Goal: Task Accomplishment & Management: Complete application form

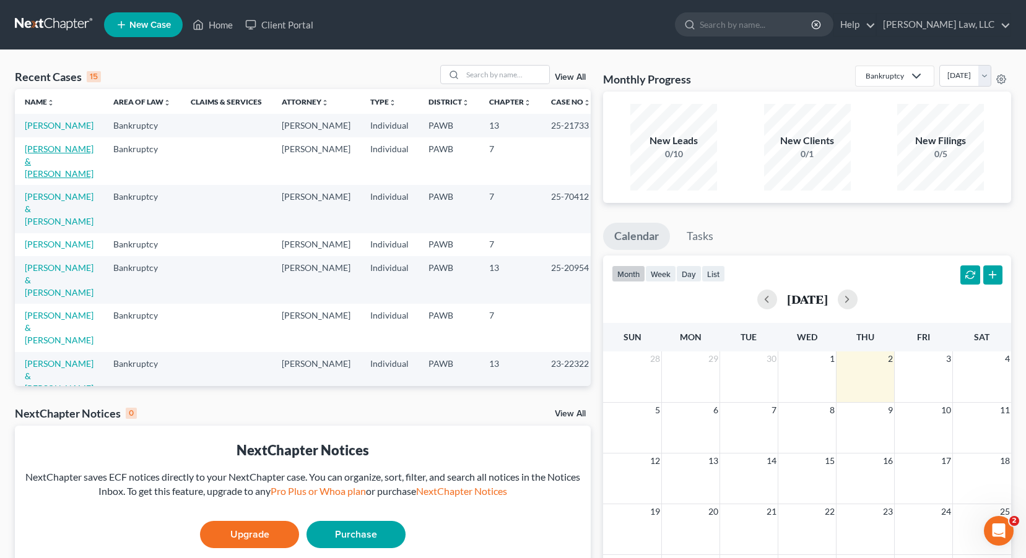
click at [50, 165] on link "[PERSON_NAME] & [PERSON_NAME]" at bounding box center [59, 161] width 69 height 35
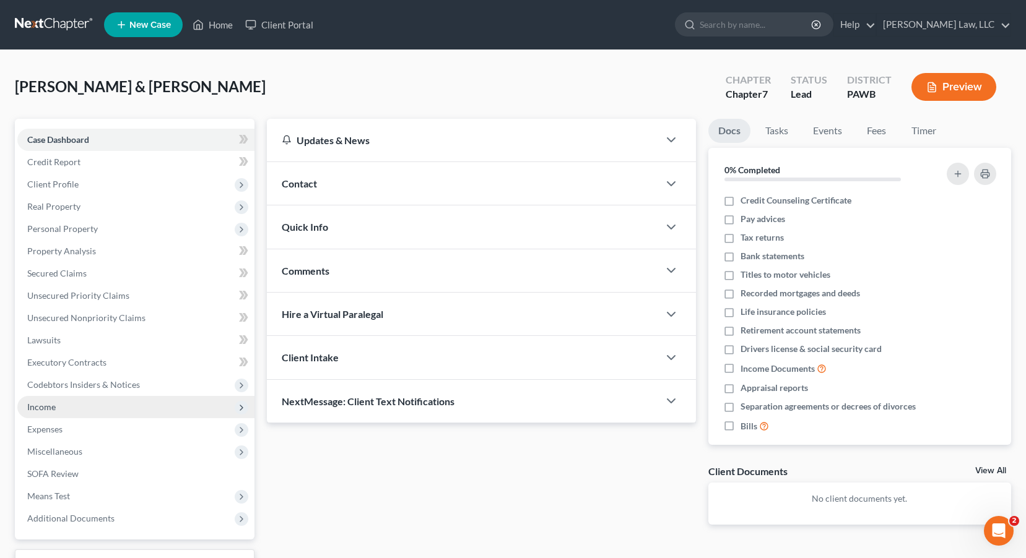
click at [50, 407] on span "Income" at bounding box center [41, 407] width 28 height 11
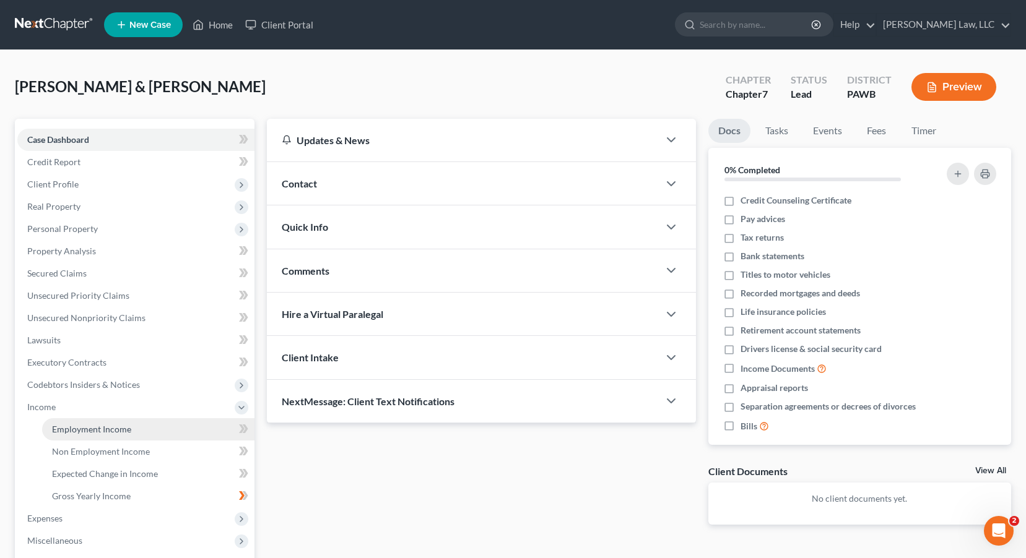
click at [79, 434] on span "Employment Income" at bounding box center [91, 429] width 79 height 11
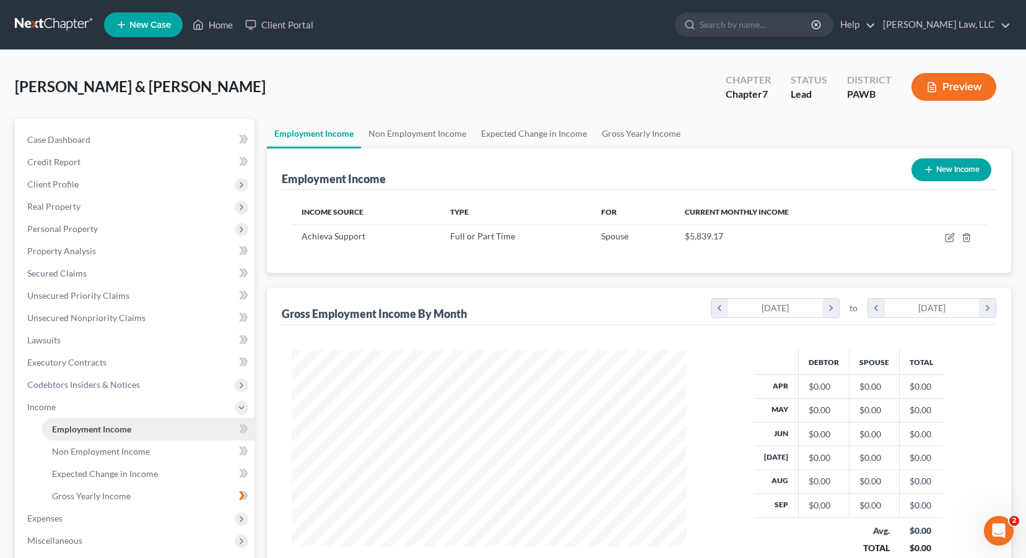
scroll to position [222, 419]
click at [295, 134] on link "Employment Income" at bounding box center [314, 134] width 94 height 30
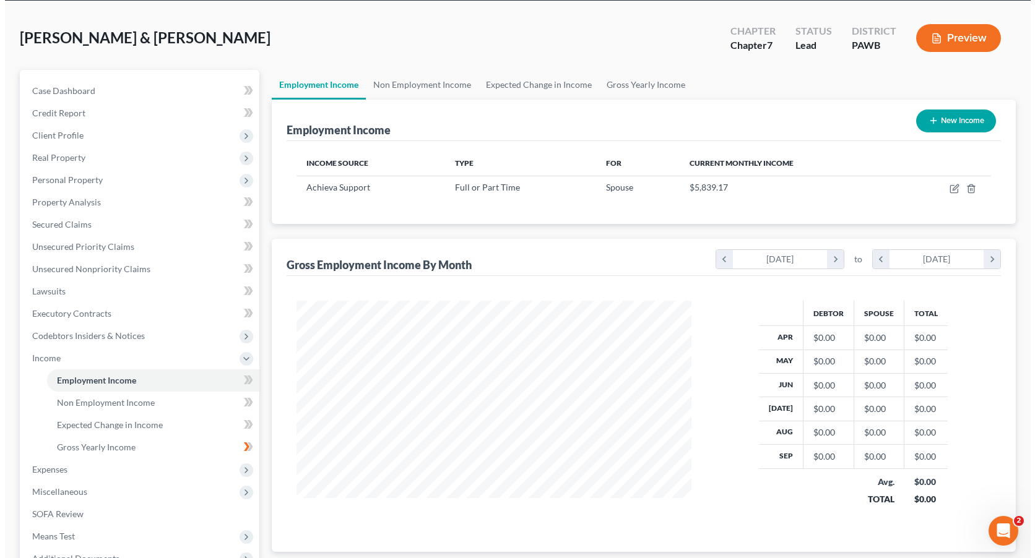
scroll to position [3, 0]
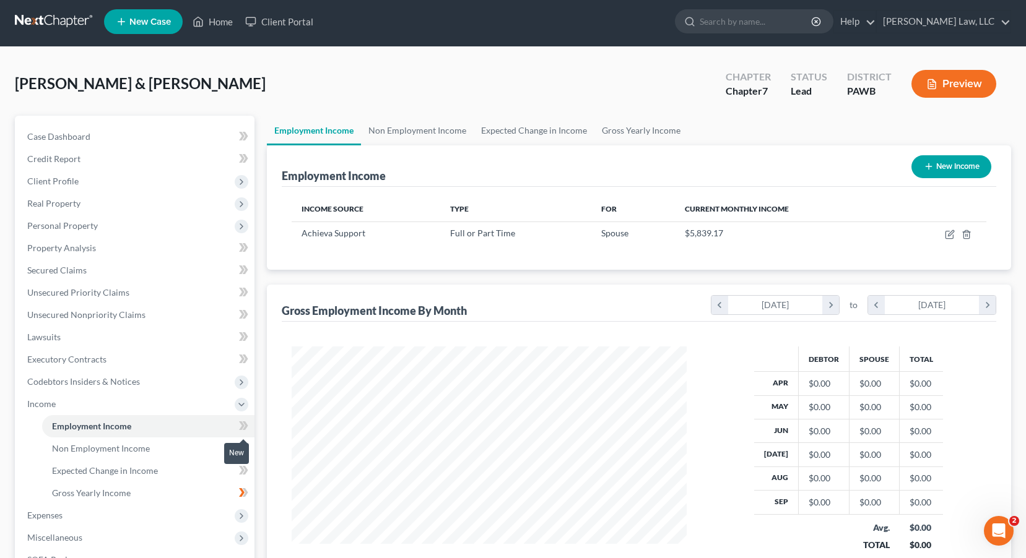
click at [244, 423] on icon at bounding box center [246, 425] width 6 height 9
click at [209, 423] on link "Employment Income" at bounding box center [148, 426] width 212 height 22
click at [327, 235] on span "Achieva Support" at bounding box center [333, 233] width 64 height 11
click at [935, 163] on button "New Income" at bounding box center [951, 166] width 80 height 23
select select "0"
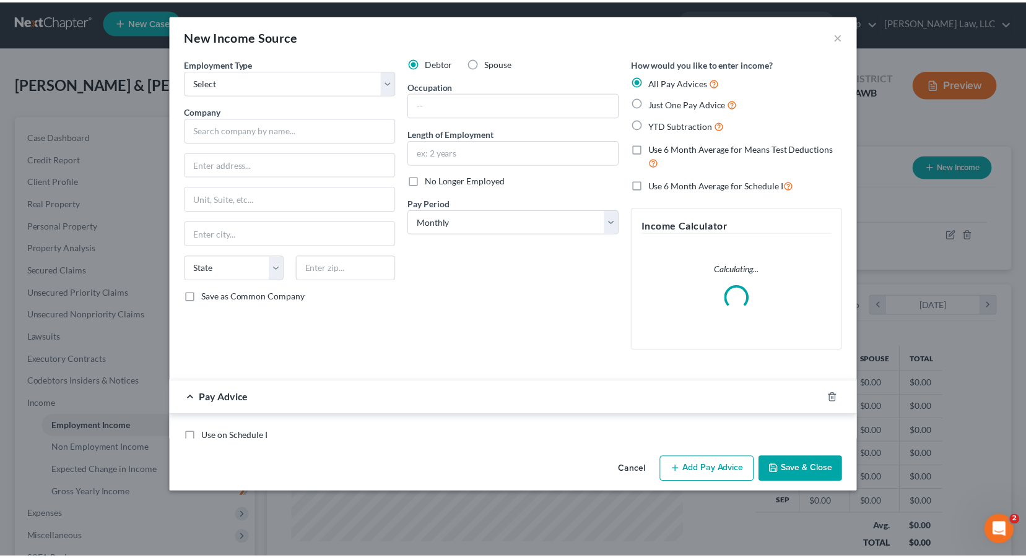
scroll to position [222, 424]
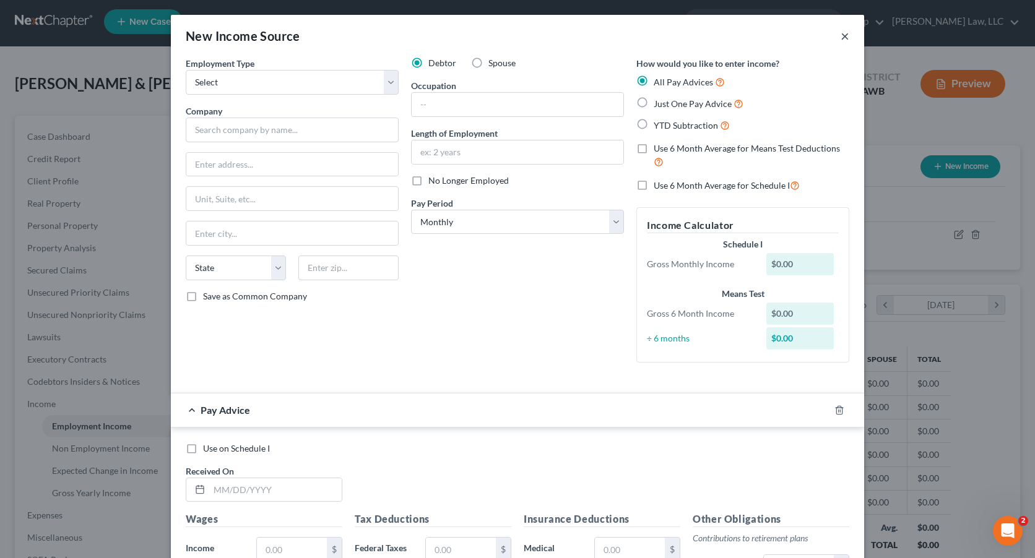
click at [840, 37] on button "×" at bounding box center [844, 35] width 9 height 15
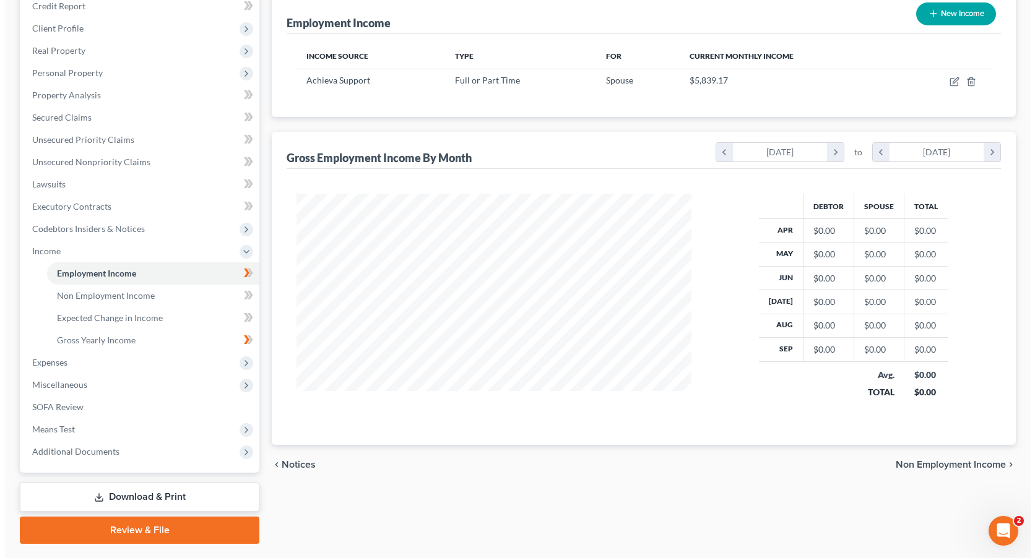
scroll to position [127, 0]
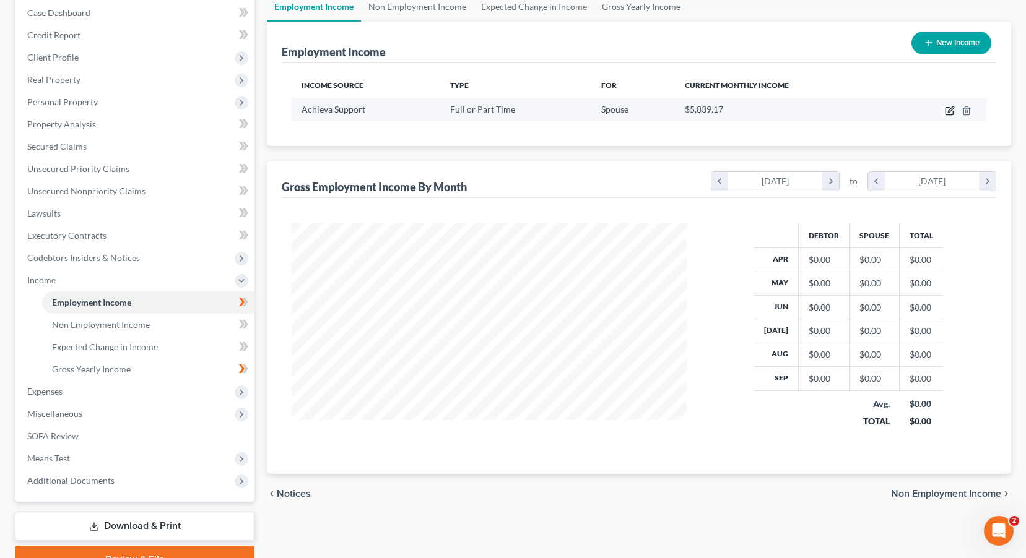
click at [949, 109] on icon "button" at bounding box center [949, 111] width 10 height 10
select select "0"
select select "39"
select select "2"
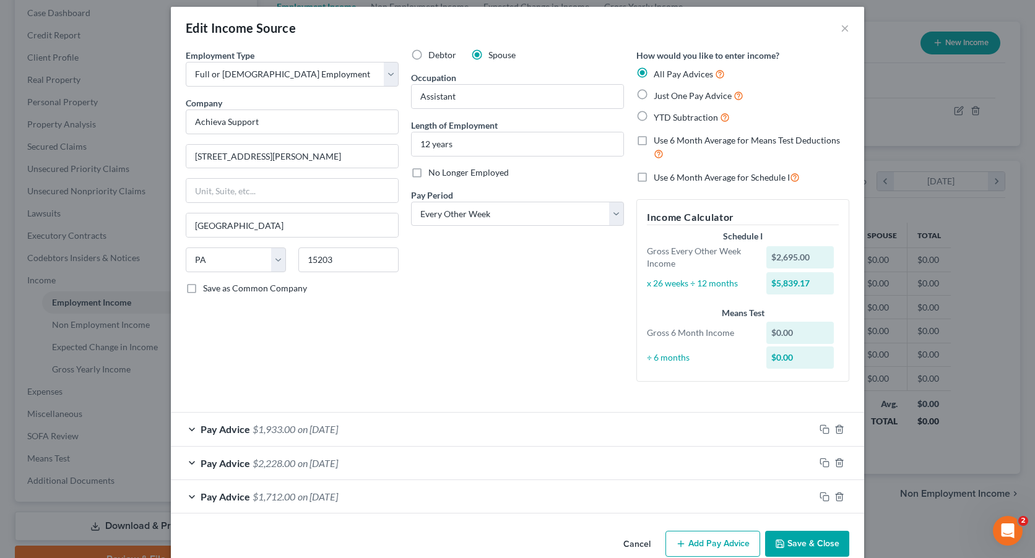
scroll to position [32, 0]
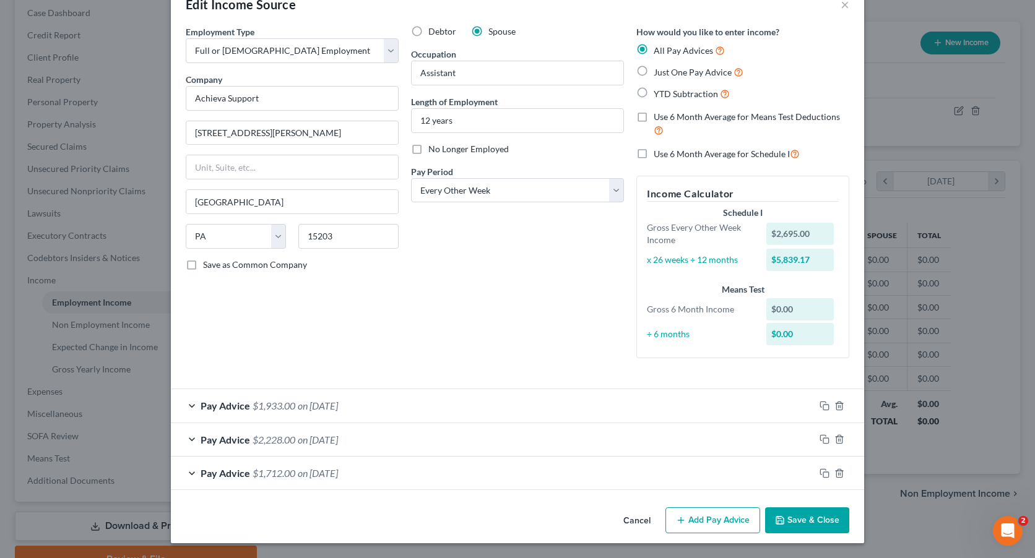
click at [701, 524] on button "Add Pay Advice" at bounding box center [712, 520] width 95 height 26
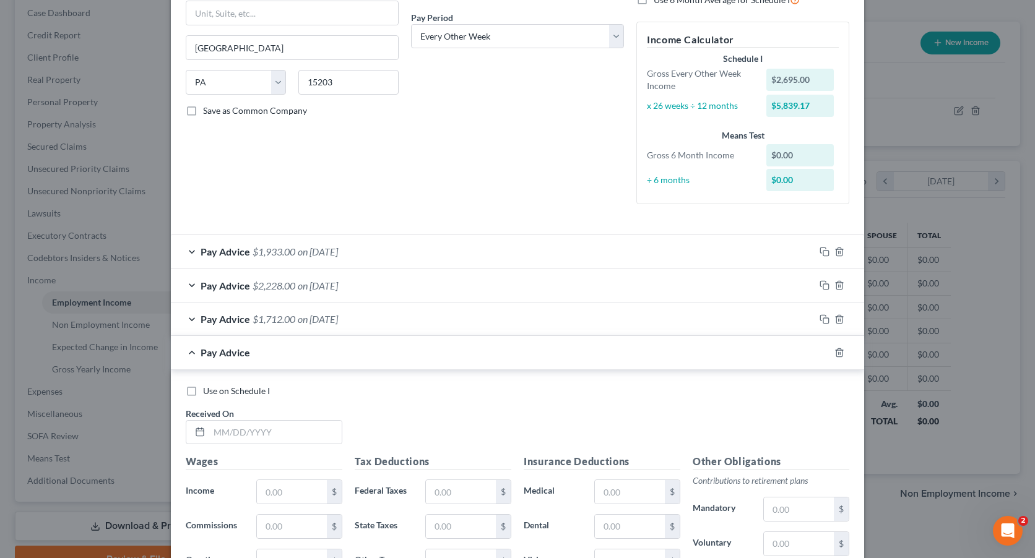
scroll to position [217, 0]
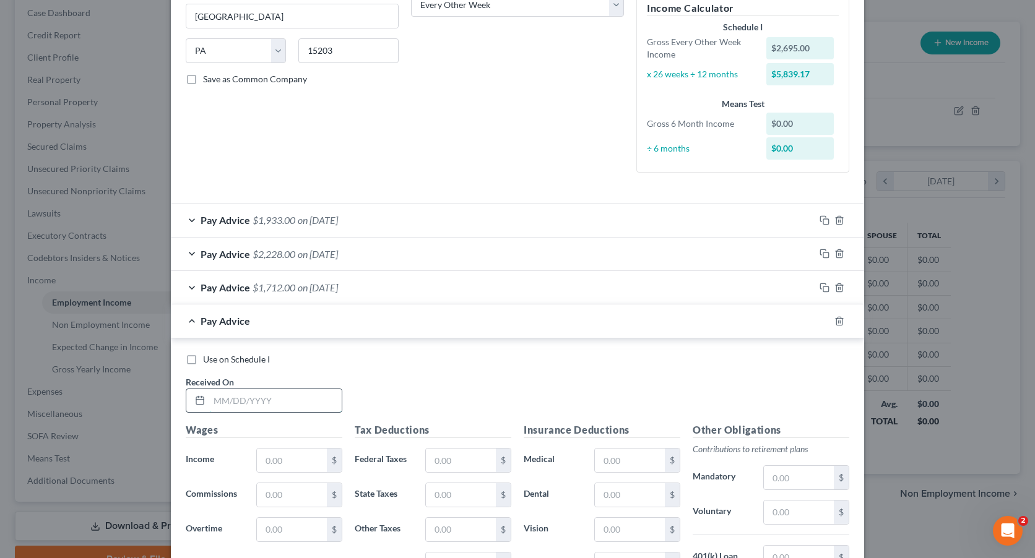
click at [308, 397] on input "text" at bounding box center [275, 401] width 132 height 24
type input "[DATE]"
click at [309, 464] on input "text" at bounding box center [292, 461] width 70 height 24
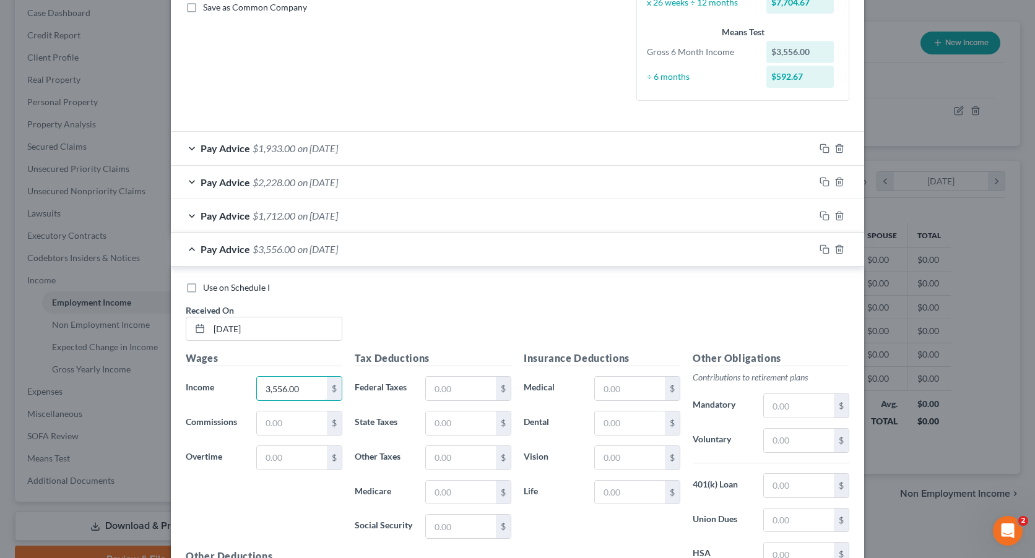
scroll to position [438, 0]
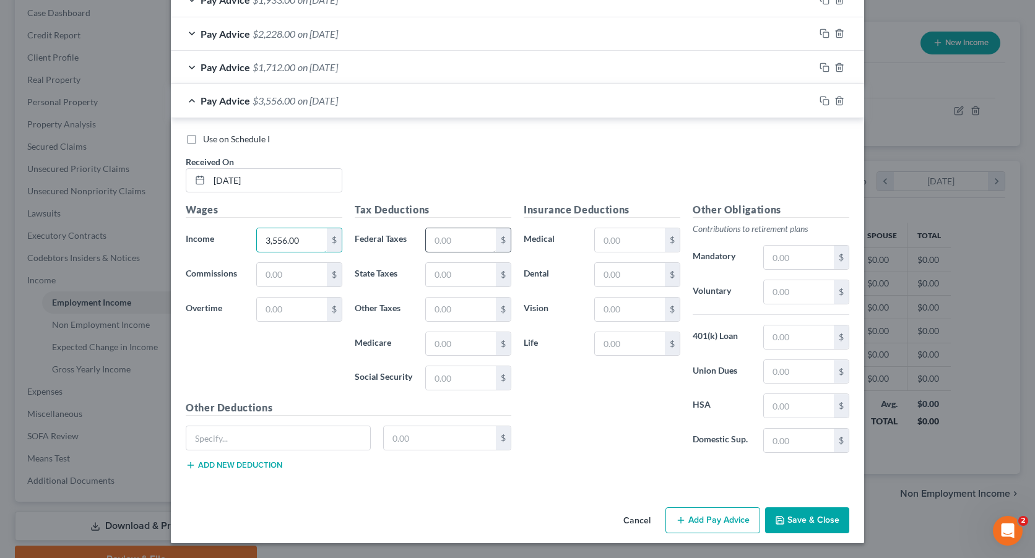
type input "3,556.00"
click at [456, 241] on input "text" at bounding box center [461, 240] width 70 height 24
type input "327.00"
click at [452, 345] on input "text" at bounding box center [461, 344] width 70 height 24
type input "51.00"
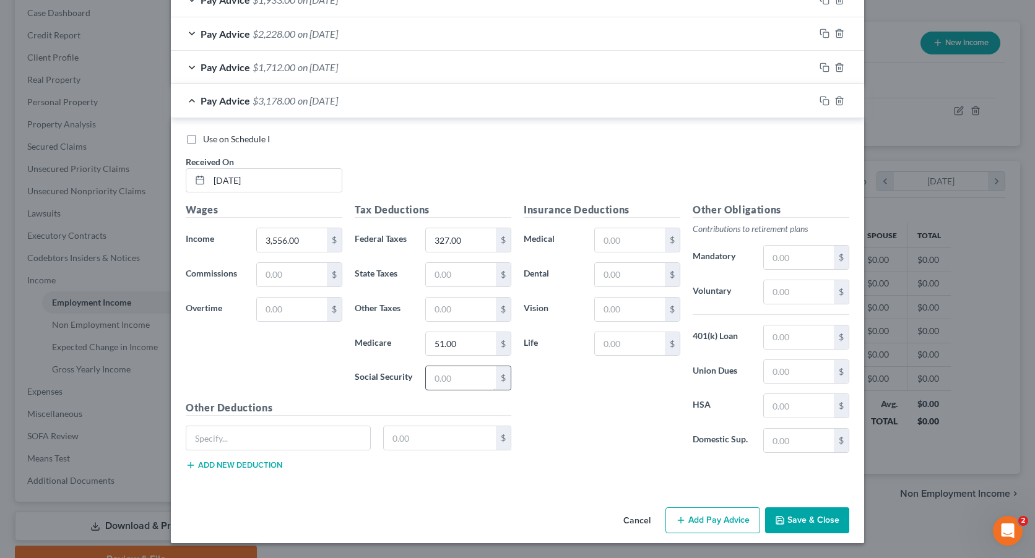
click at [463, 381] on input "text" at bounding box center [461, 378] width 70 height 24
type input "217.00"
click at [447, 279] on input "text" at bounding box center [461, 275] width 70 height 24
type input "110.00"
click at [452, 304] on input "text" at bounding box center [461, 310] width 70 height 24
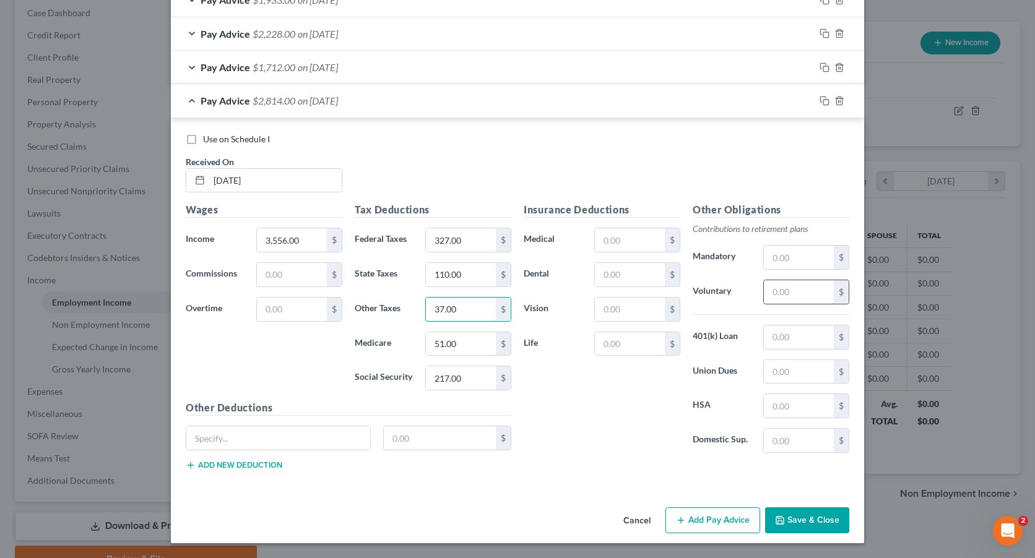
type input "37.00"
click at [800, 290] on input "text" at bounding box center [799, 292] width 70 height 24
type input "50.00"
click at [627, 279] on input "text" at bounding box center [630, 275] width 70 height 24
type input "5.00"
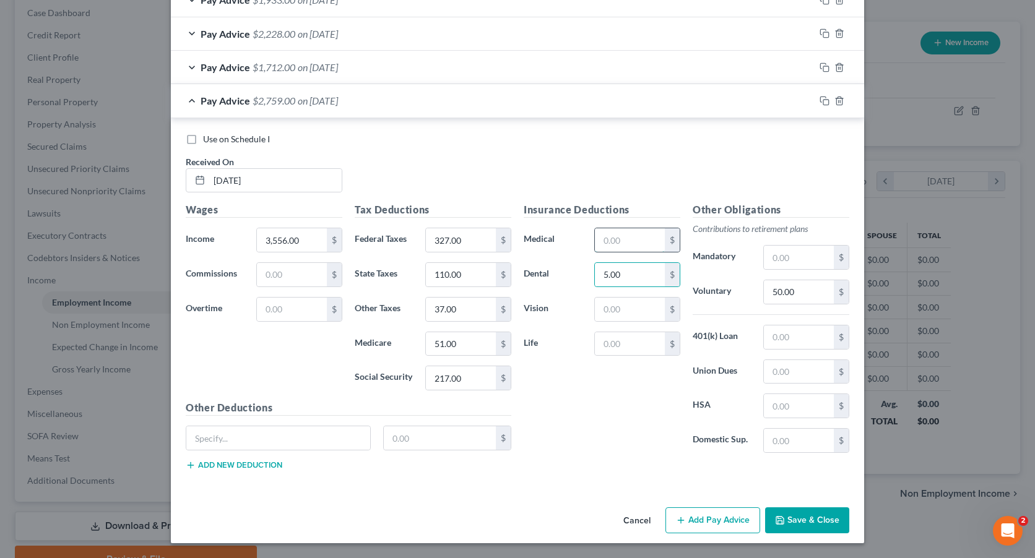
click at [621, 236] on input "text" at bounding box center [630, 240] width 70 height 24
type input "45.00"
type input "192.00"
click at [293, 438] on input "text" at bounding box center [278, 438] width 184 height 24
type input "STD"
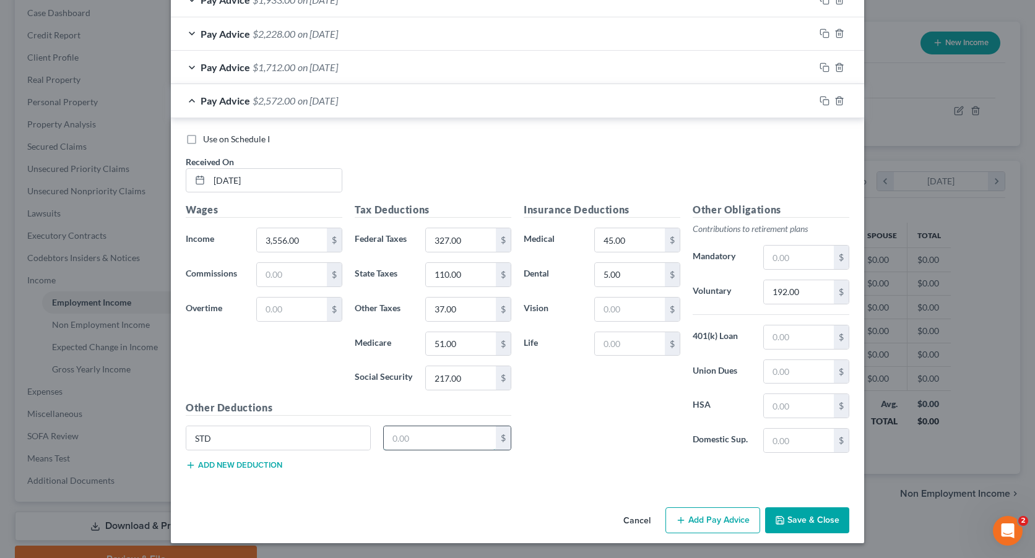
click at [414, 433] on input "text" at bounding box center [440, 438] width 113 height 24
type input "13.00"
click at [613, 315] on input "text" at bounding box center [630, 310] width 70 height 24
type input "2.00"
click at [610, 344] on input "text" at bounding box center [630, 344] width 70 height 24
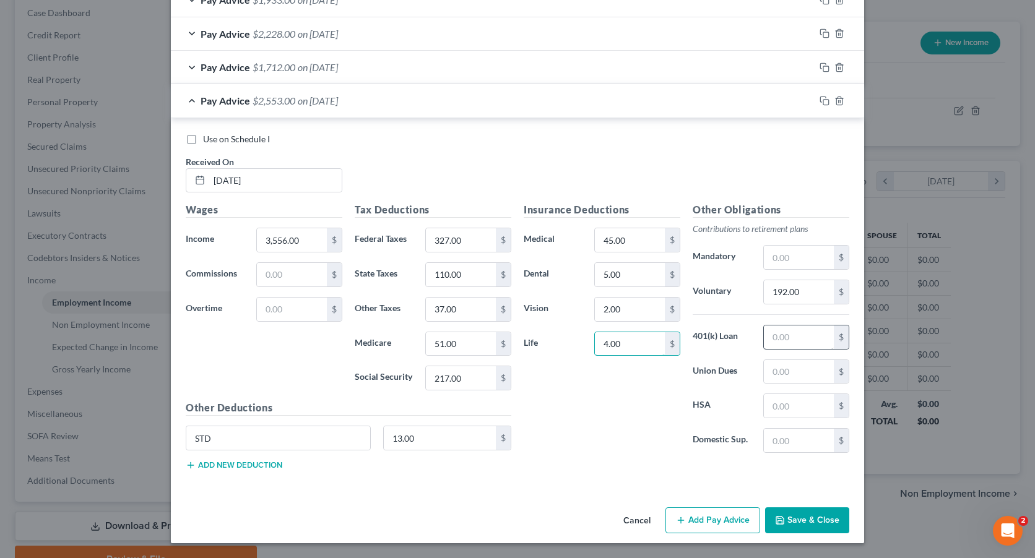
type input "4.00"
click at [792, 334] on input "text" at bounding box center [799, 338] width 70 height 24
type input "128.00"
click at [702, 519] on button "Add Pay Advice" at bounding box center [712, 520] width 95 height 26
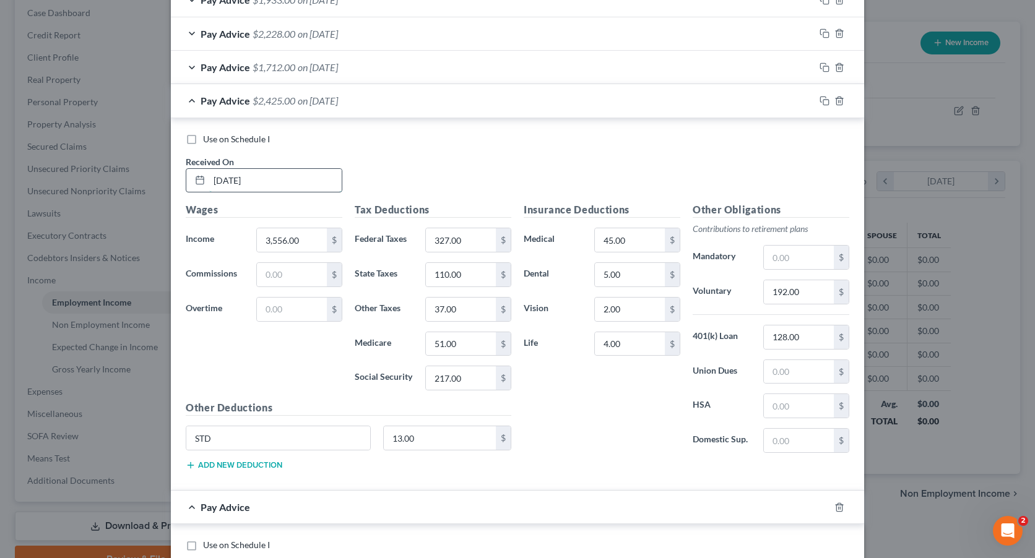
click at [275, 181] on input "[DATE]" at bounding box center [275, 181] width 132 height 24
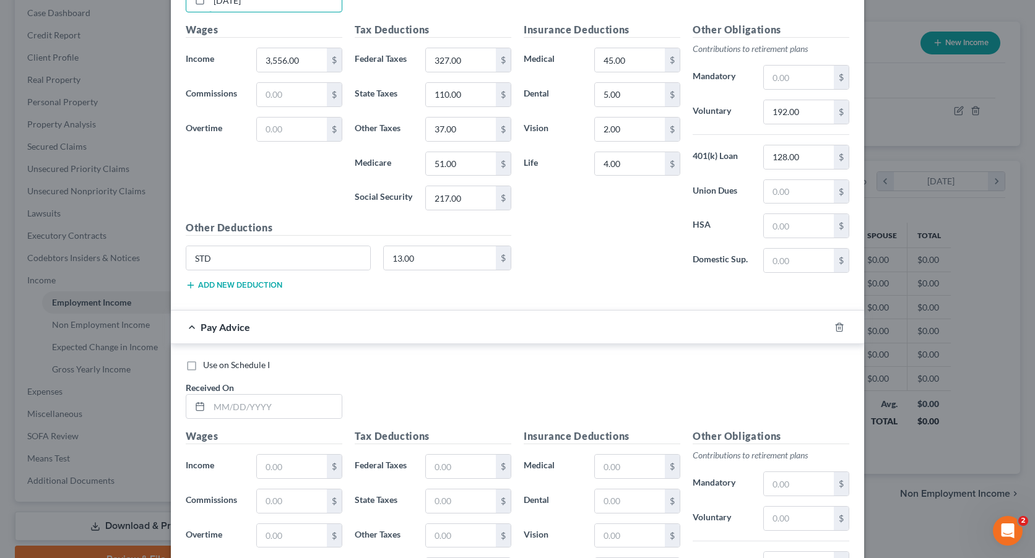
scroll to position [623, 0]
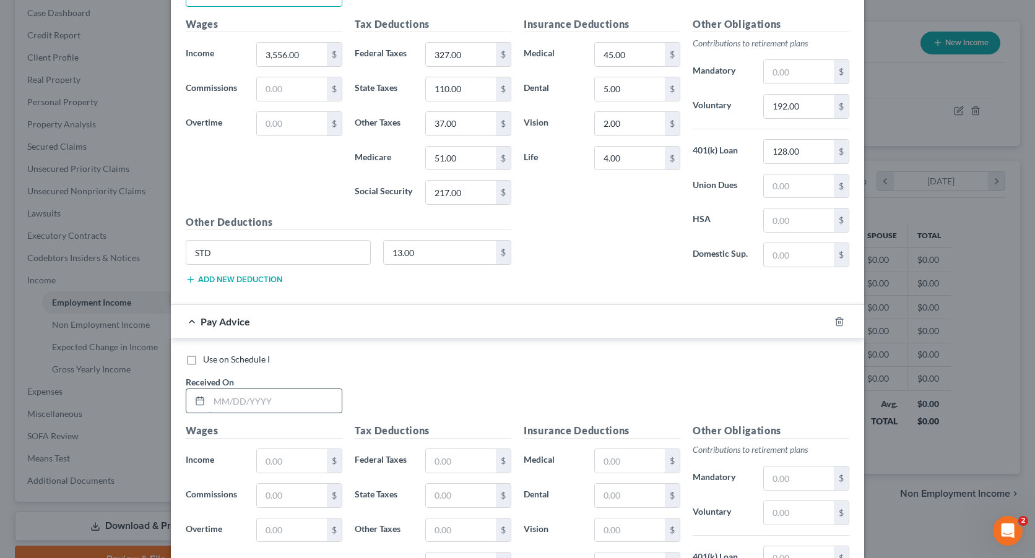
click at [244, 401] on input "text" at bounding box center [275, 401] width 132 height 24
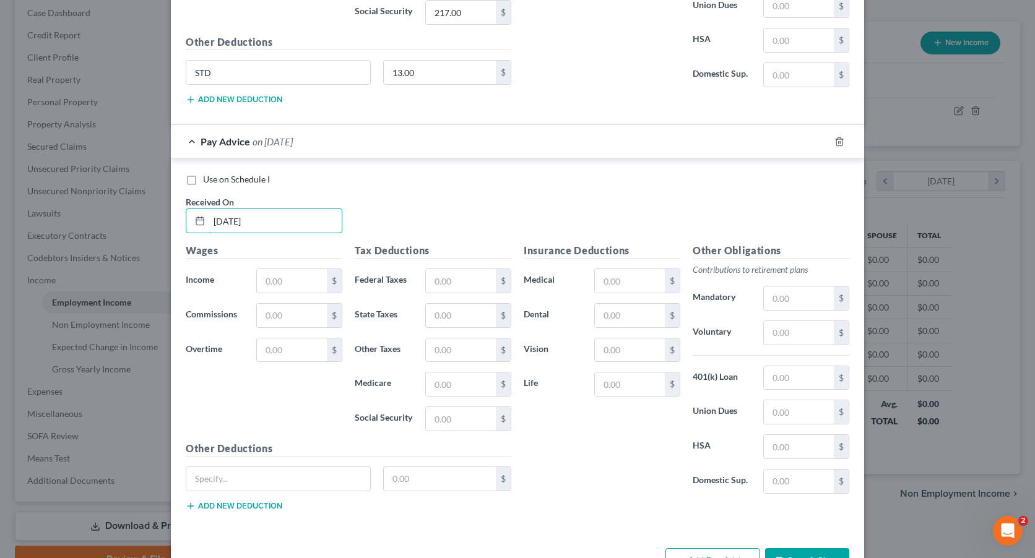
scroll to position [844, 0]
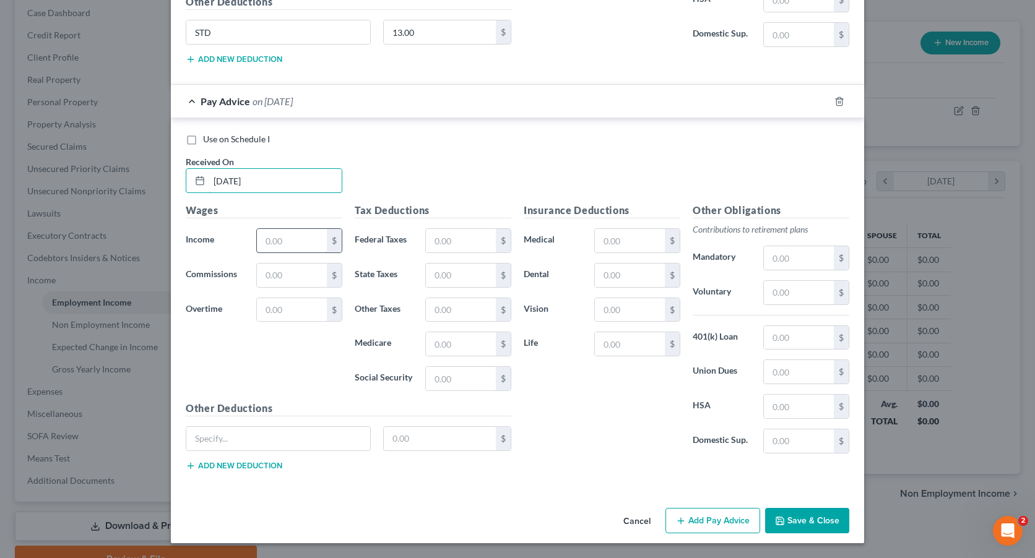
type input "[DATE]"
click at [274, 235] on input "text" at bounding box center [292, 241] width 70 height 24
type input "2,236.00"
click at [460, 243] on input "text" at bounding box center [461, 241] width 70 height 24
type input "169.00"
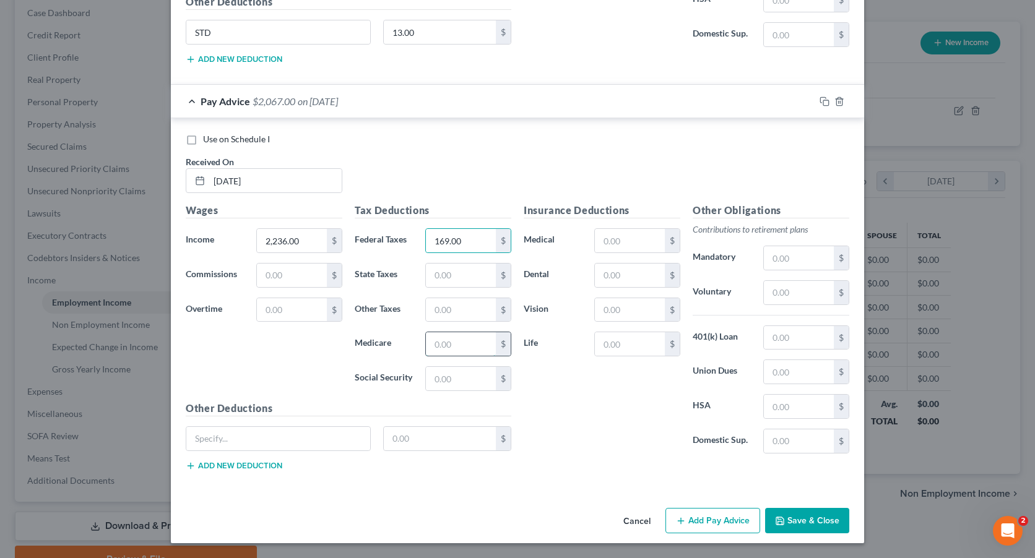
click at [465, 344] on input "text" at bounding box center [461, 344] width 70 height 24
type input "32.00"
click at [465, 383] on input "text" at bounding box center [461, 379] width 70 height 24
type input "135.00"
click at [452, 279] on input "text" at bounding box center [461, 276] width 70 height 24
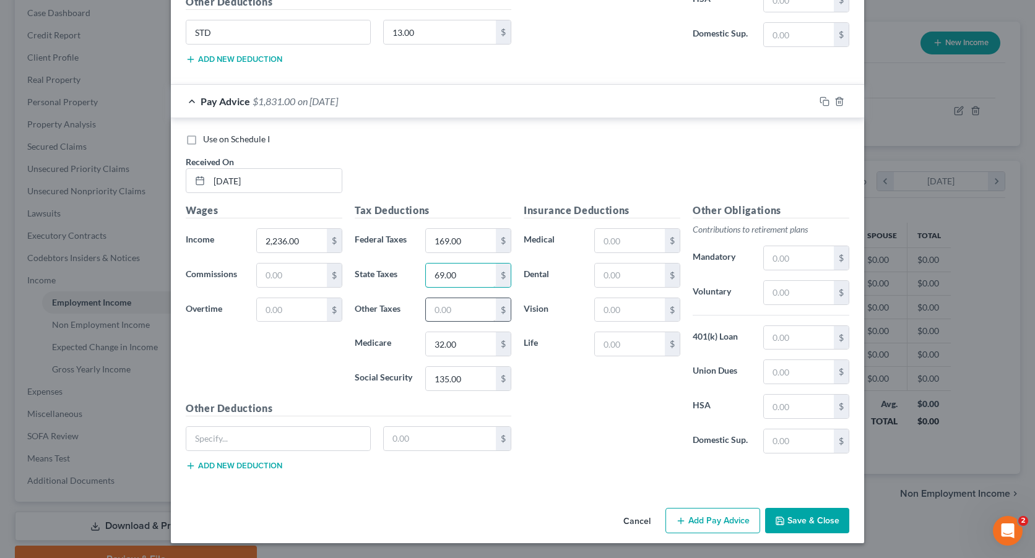
type input "69.00"
click at [447, 309] on input "text" at bounding box center [461, 310] width 70 height 24
type input "24.00"
click at [797, 295] on input "text" at bounding box center [799, 293] width 70 height 24
type input "50.00"
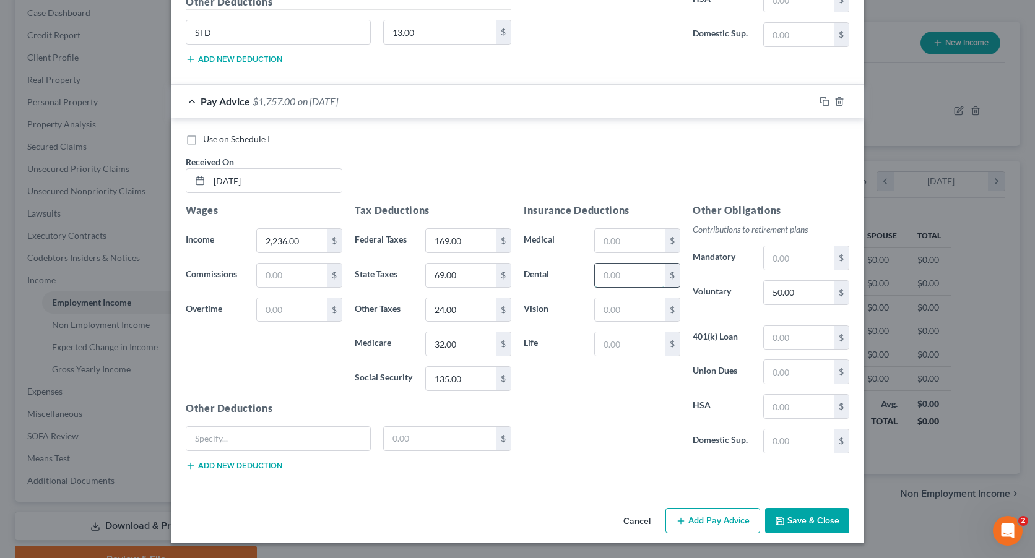
click at [619, 280] on input "text" at bounding box center [630, 276] width 70 height 24
type input "5.00"
click at [621, 249] on input "text" at bounding box center [630, 241] width 70 height 24
type input "45.00"
type input "139.00"
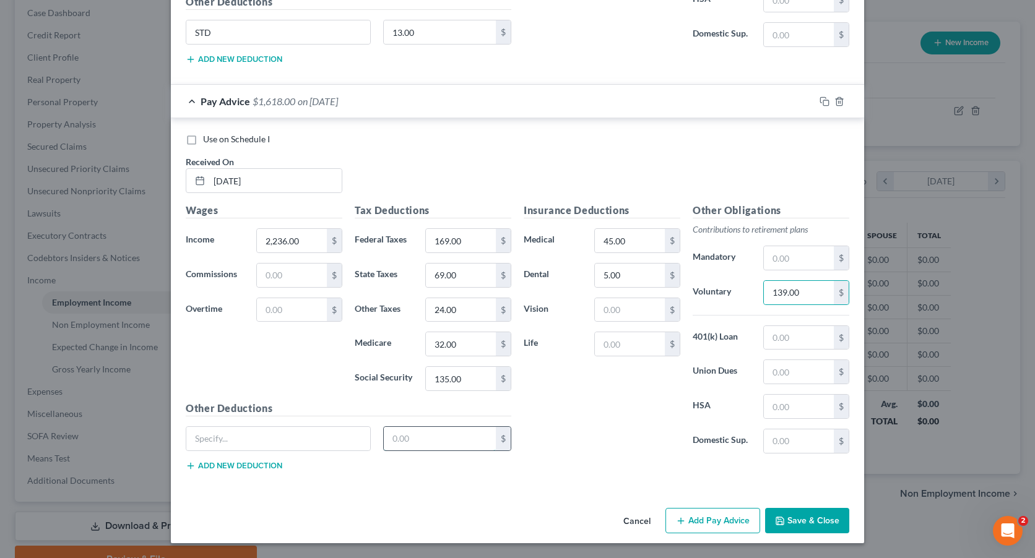
click at [424, 441] on input "text" at bounding box center [440, 439] width 113 height 24
type input "13.44"
click at [326, 441] on input "text" at bounding box center [278, 439] width 184 height 24
type input "STD"
click at [629, 308] on input "text" at bounding box center [630, 310] width 70 height 24
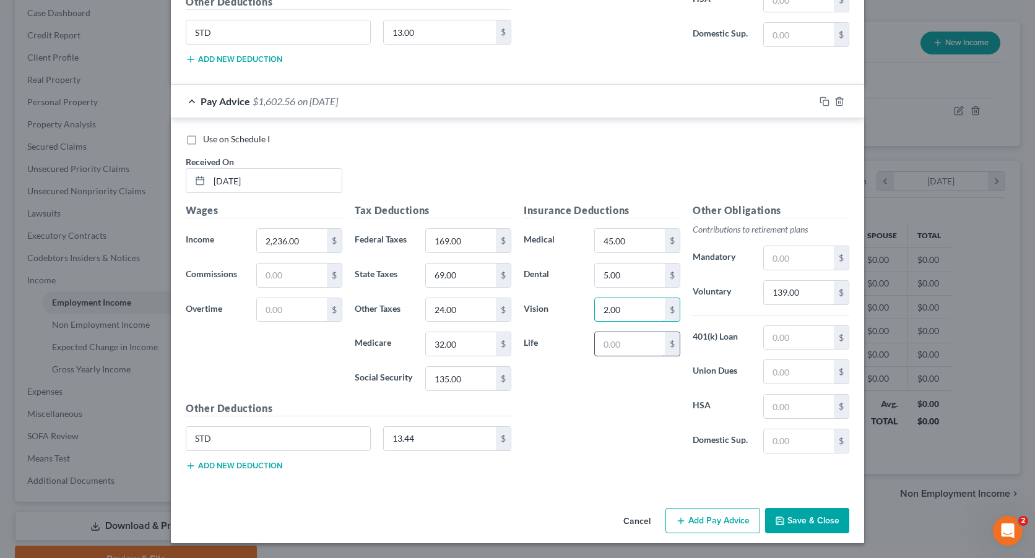
type input "2.00"
click at [624, 352] on input "text" at bounding box center [630, 344] width 70 height 24
type input "4.00"
type input "128.00"
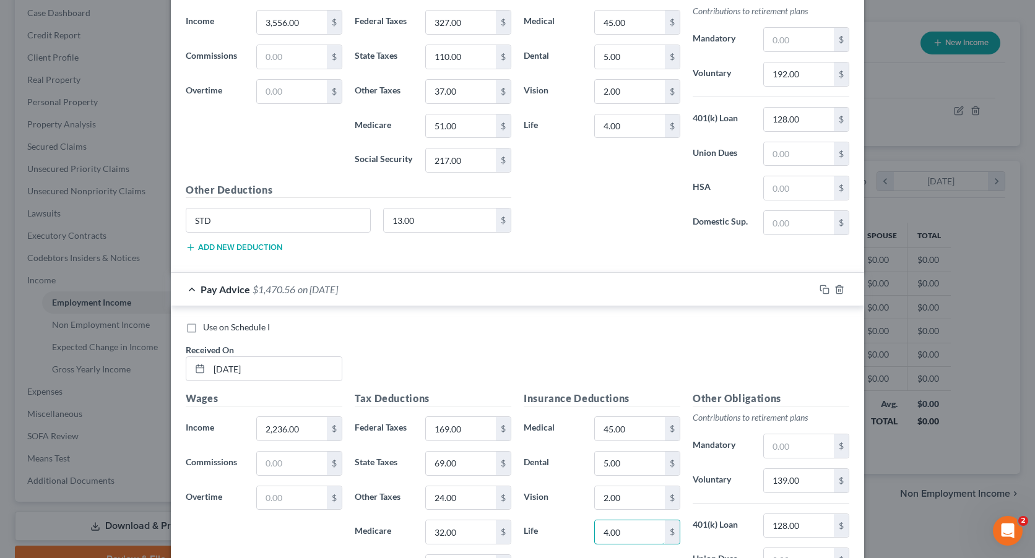
scroll to position [720, 0]
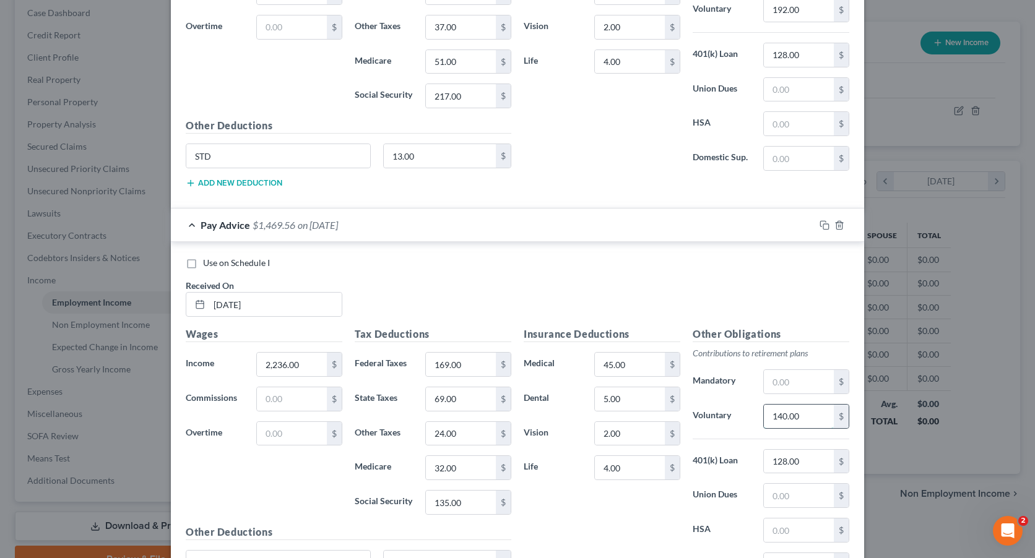
type input "140.00"
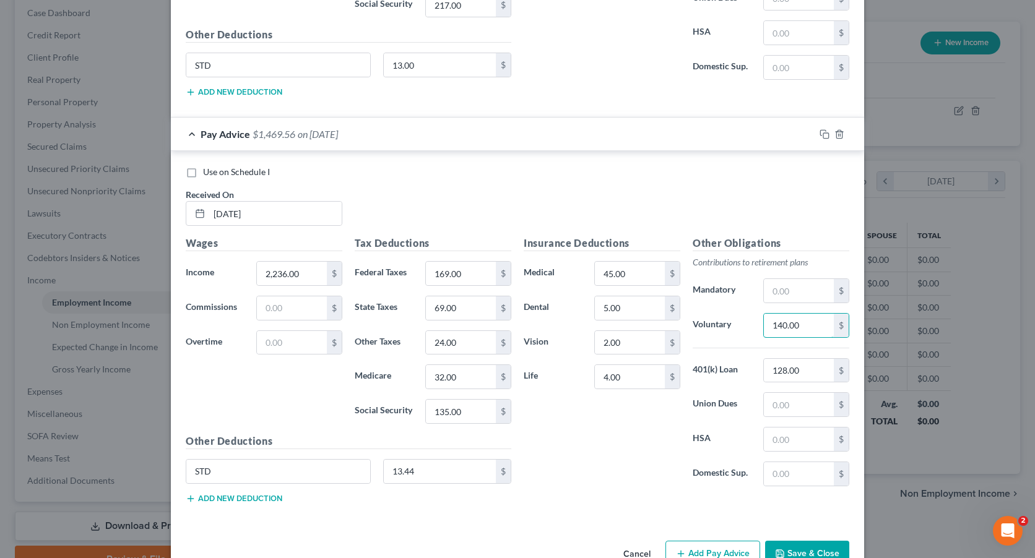
scroll to position [844, 0]
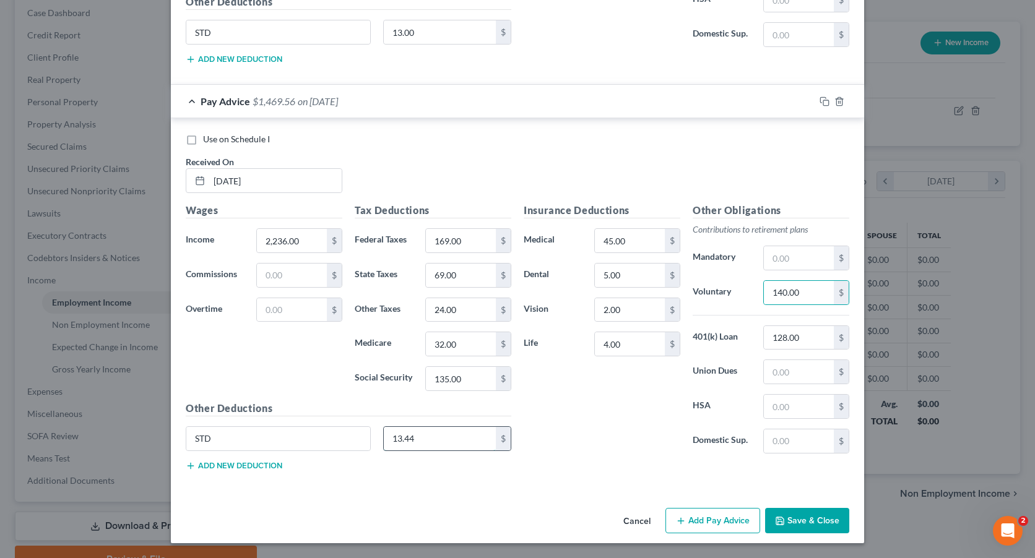
click at [446, 441] on input "13.44" at bounding box center [440, 439] width 113 height 24
type input "13.00"
click at [717, 519] on button "Add Pay Advice" at bounding box center [712, 521] width 95 height 26
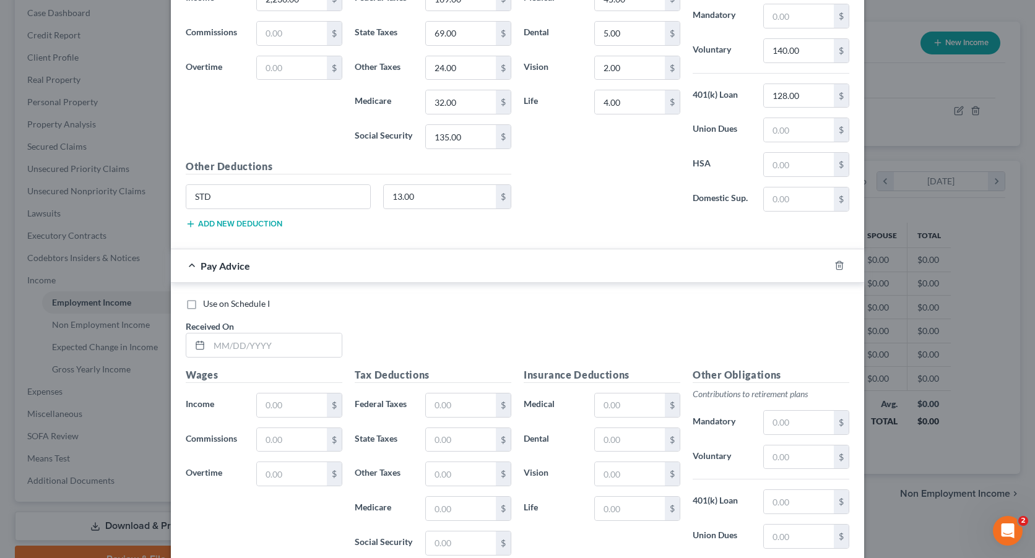
scroll to position [1153, 0]
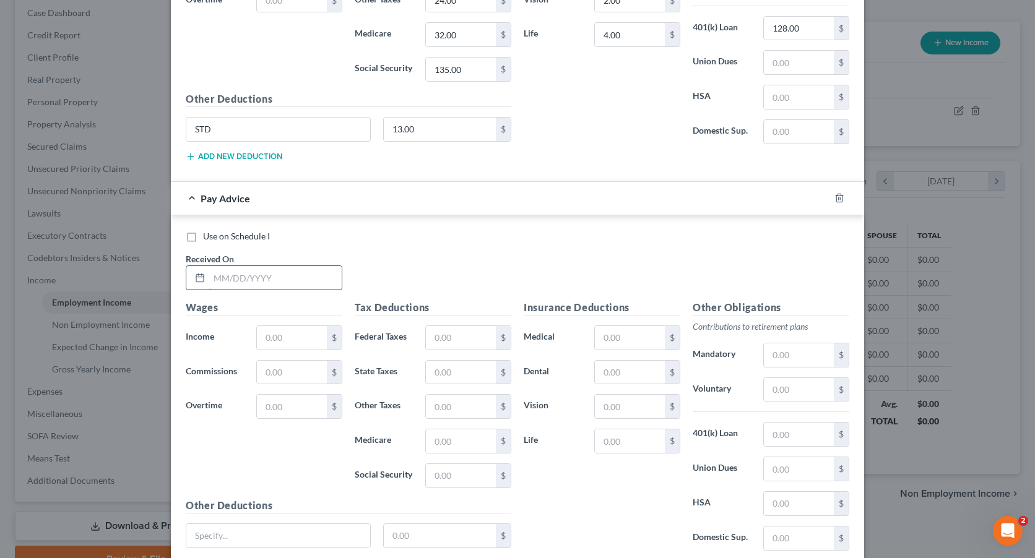
click at [267, 277] on input "text" at bounding box center [275, 278] width 132 height 24
type input "[DATE]"
click at [298, 343] on input "text" at bounding box center [292, 338] width 70 height 24
type input "3,663.00"
click at [467, 342] on input "text" at bounding box center [461, 338] width 70 height 24
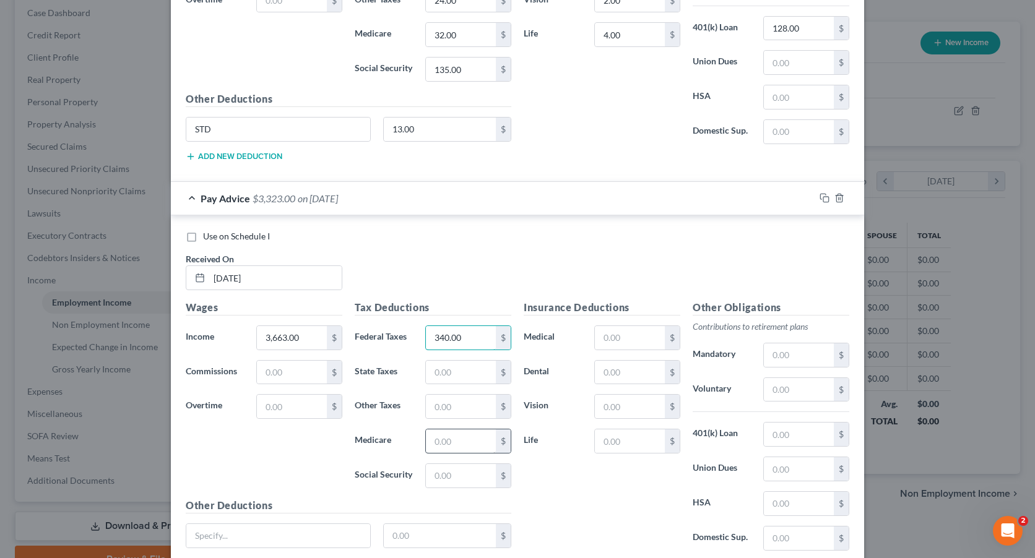
type input "340.00"
click at [456, 445] on input "text" at bounding box center [461, 442] width 70 height 24
type input "52.00"
click at [457, 478] on input "text" at bounding box center [461, 476] width 70 height 24
type input "224.00"
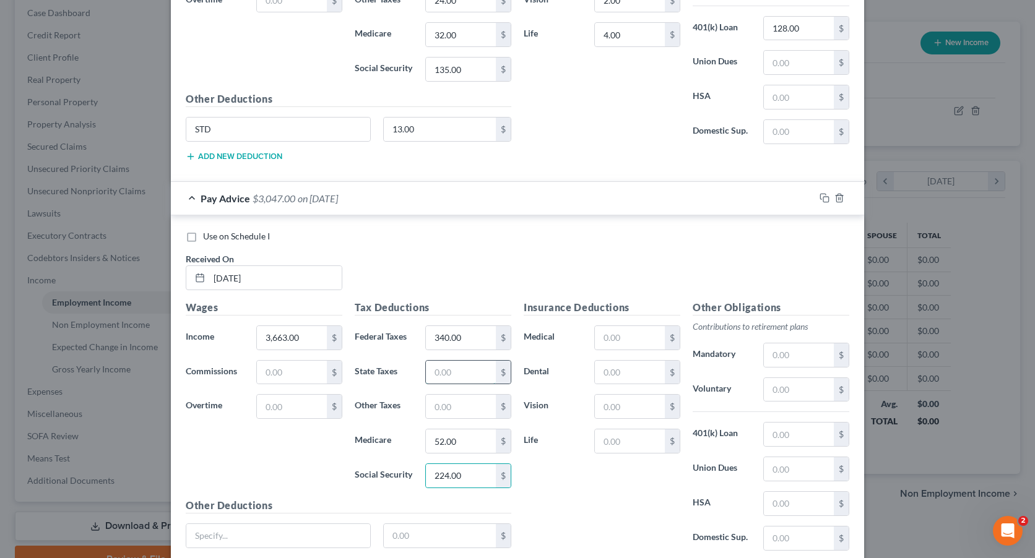
click at [444, 371] on input "text" at bounding box center [461, 373] width 70 height 24
type input "114.00"
click at [447, 407] on input "text" at bounding box center [461, 407] width 70 height 24
type input "38.00"
click at [793, 391] on input "text" at bounding box center [799, 390] width 70 height 24
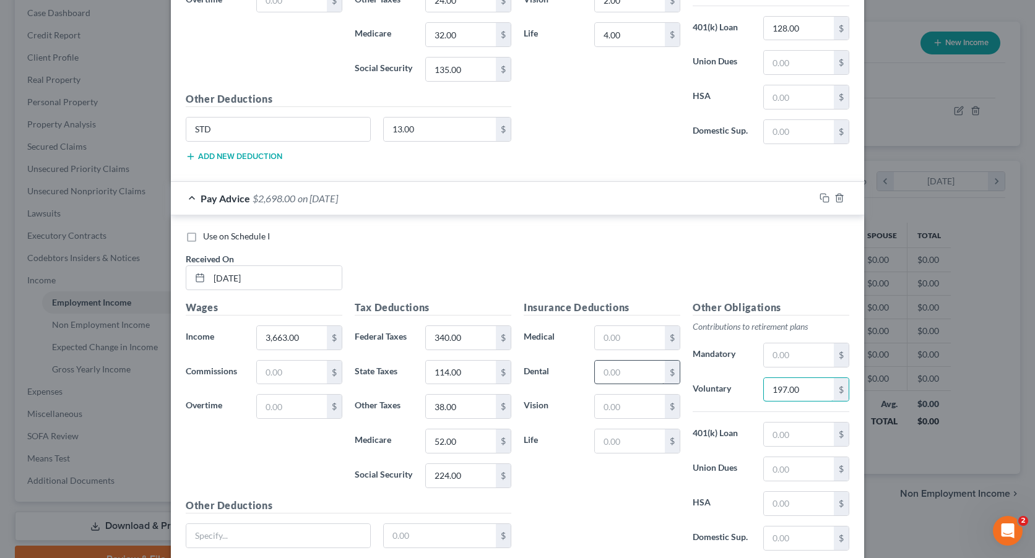
type input "197.00"
click at [628, 372] on input "text" at bounding box center [630, 373] width 70 height 24
type input "5.00"
click at [603, 329] on input "text" at bounding box center [630, 338] width 70 height 24
type input "45.00"
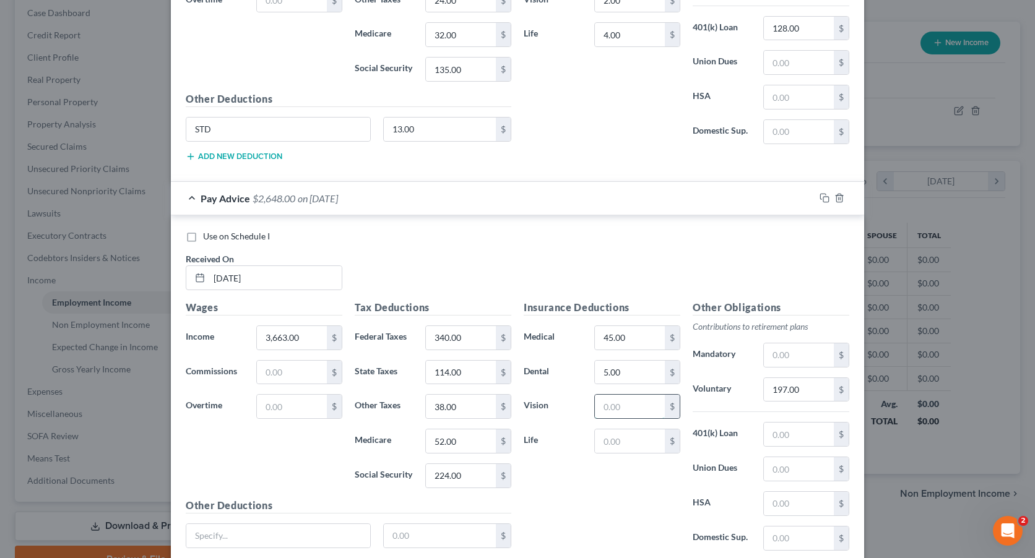
click at [614, 413] on input "text" at bounding box center [630, 407] width 70 height 24
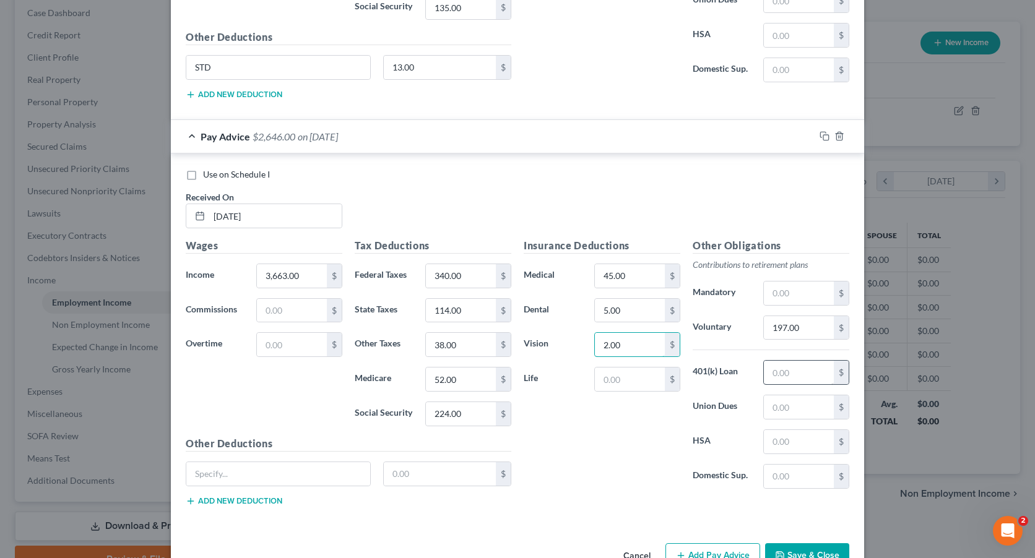
type input "2.00"
click at [795, 371] on input "text" at bounding box center [799, 373] width 70 height 24
type input "128.00"
click at [430, 469] on input "text" at bounding box center [440, 474] width 113 height 24
type input "13.00"
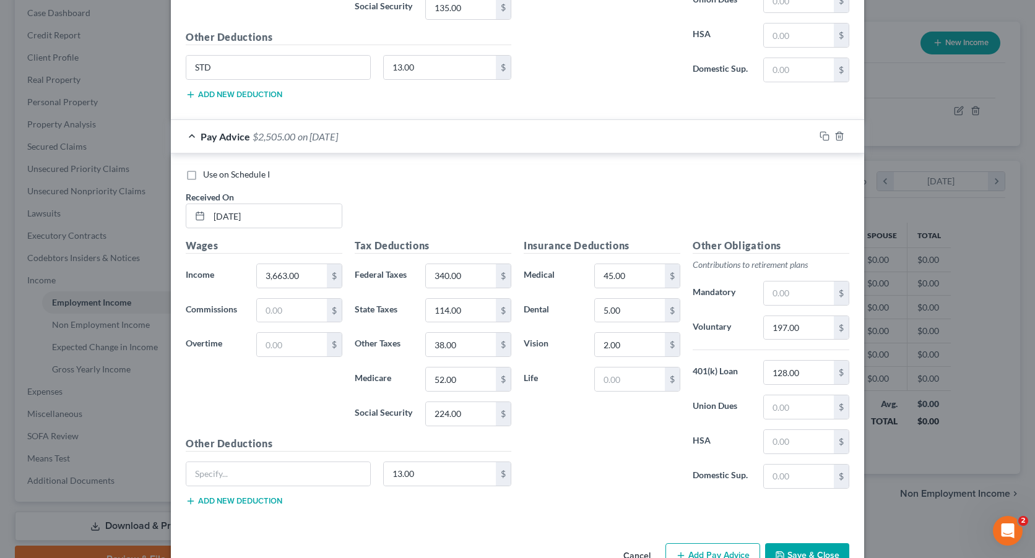
click at [259, 460] on div "Other Deductions 13.00 $ Add new deduction" at bounding box center [348, 476] width 338 height 80
click at [277, 471] on input "text" at bounding box center [278, 474] width 184 height 24
type input "STD"
click at [639, 373] on input "text" at bounding box center [630, 380] width 70 height 24
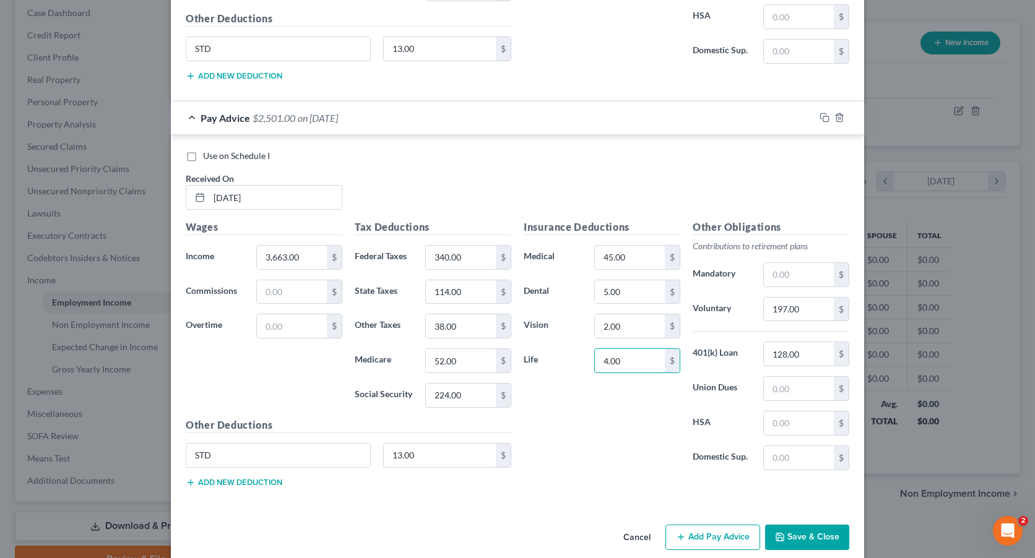
scroll to position [1250, 0]
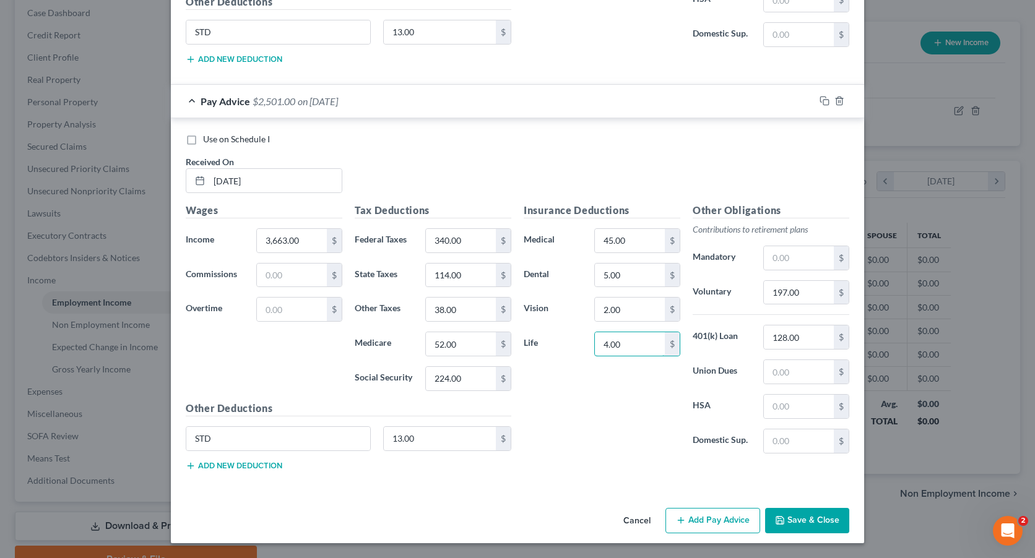
type input "4.00"
click at [729, 517] on button "Add Pay Advice" at bounding box center [712, 521] width 95 height 26
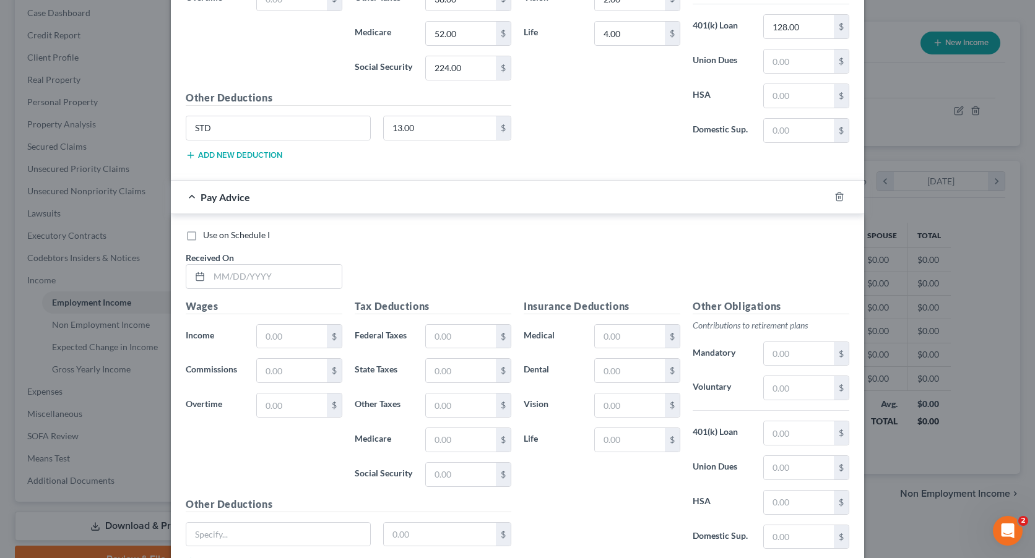
scroll to position [1657, 0]
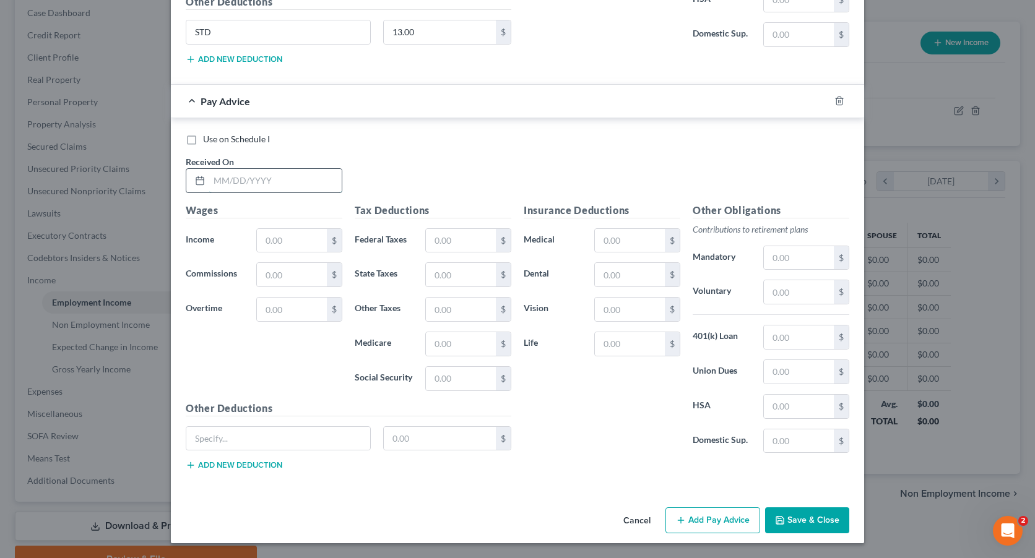
click at [280, 180] on input "text" at bounding box center [275, 181] width 132 height 24
type input "[DATE]"
click at [288, 236] on input "text" at bounding box center [292, 241] width 70 height 24
type input "750.00"
click at [464, 239] on input "text" at bounding box center [461, 241] width 70 height 24
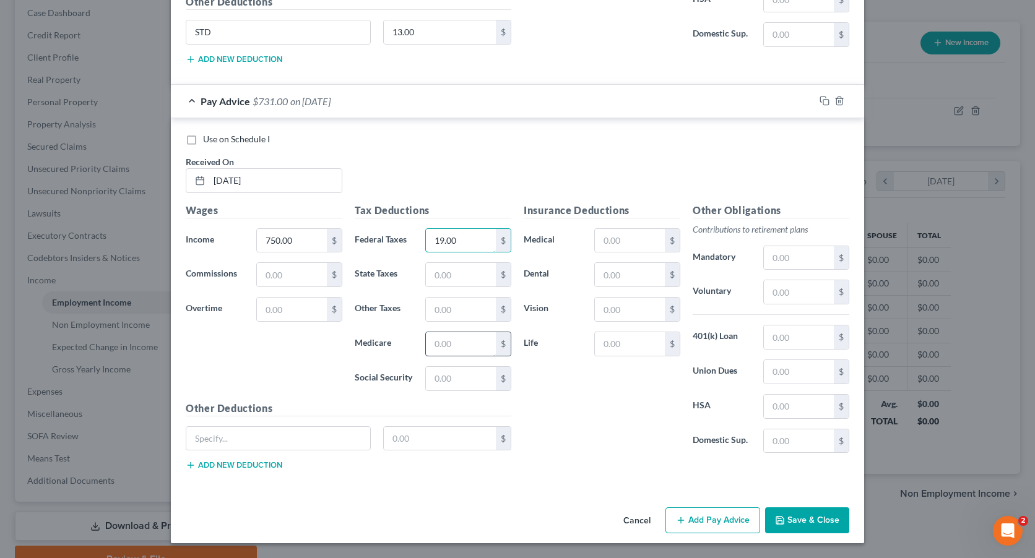
type input "19.00"
click at [464, 349] on input "text" at bounding box center [461, 344] width 70 height 24
type input "11.00"
click at [476, 385] on input "text" at bounding box center [461, 379] width 70 height 24
type input "47.00"
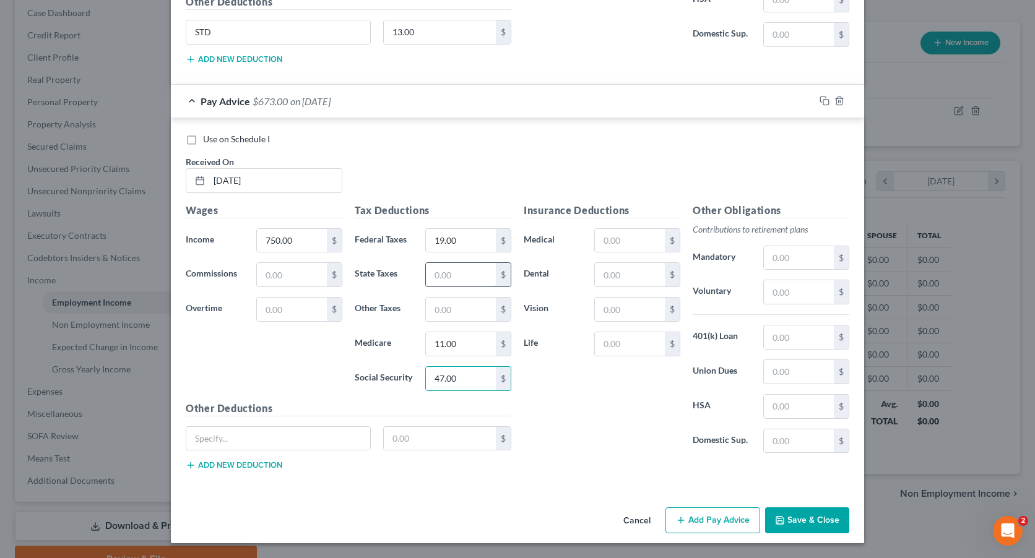
click at [454, 279] on input "text" at bounding box center [461, 275] width 70 height 24
type input "24.00"
click at [464, 304] on input "text" at bounding box center [461, 310] width 70 height 24
type input "8"
click at [719, 522] on button "Add Pay Advice" at bounding box center [712, 520] width 95 height 26
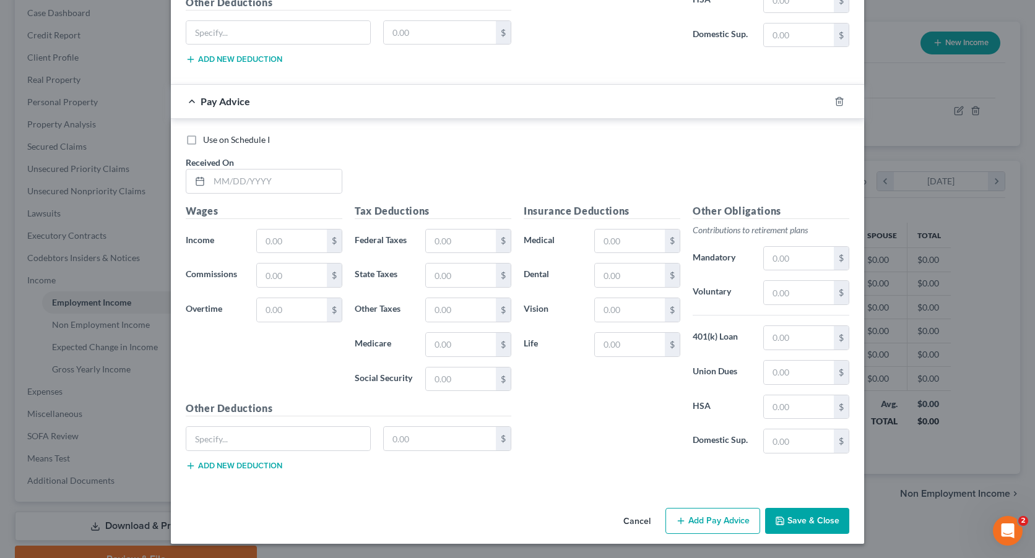
scroll to position [2063, 0]
click at [300, 184] on input "text" at bounding box center [275, 181] width 132 height 24
type input "[DATE]"
click at [288, 239] on input "text" at bounding box center [292, 241] width 70 height 24
type input "2,390.00"
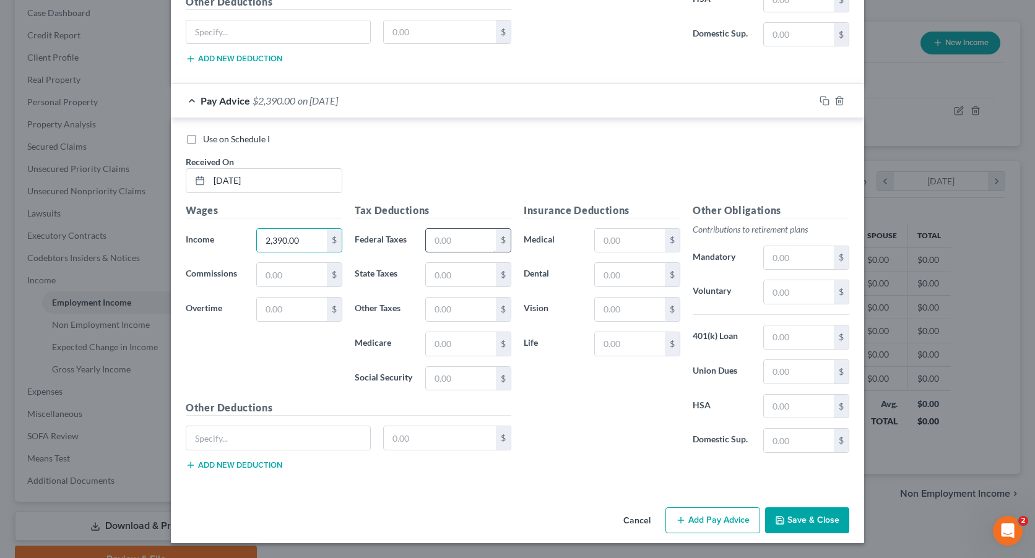
click at [454, 236] on input "text" at bounding box center [461, 241] width 70 height 24
type input "187.00"
click at [467, 340] on input "text" at bounding box center [461, 344] width 70 height 24
type input "34.00"
click at [449, 379] on input "text" at bounding box center [461, 379] width 70 height 24
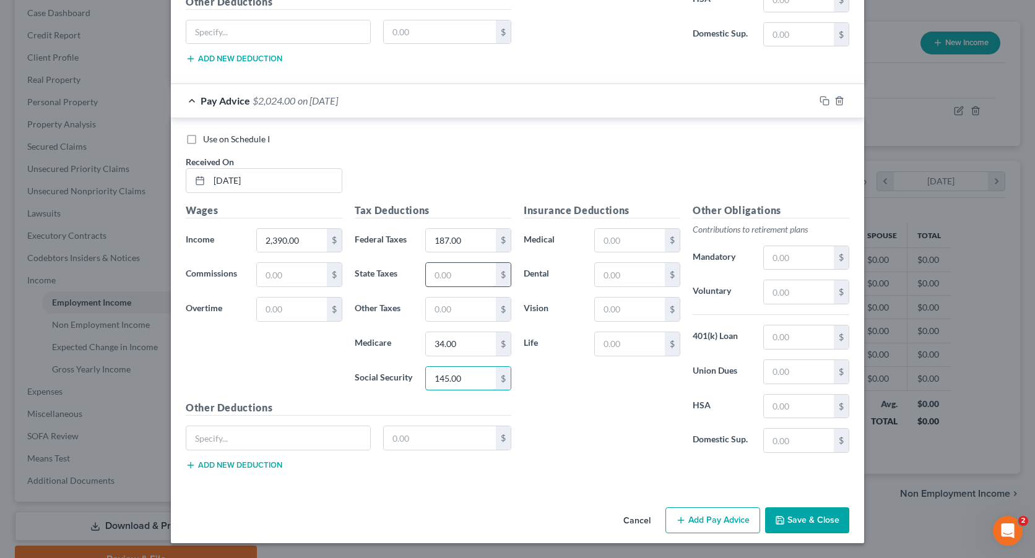
type input "145.00"
click at [439, 278] on input "text" at bounding box center [461, 275] width 70 height 24
type input "74.00"
click at [470, 308] on input "text" at bounding box center [461, 310] width 70 height 24
type input "25.00"
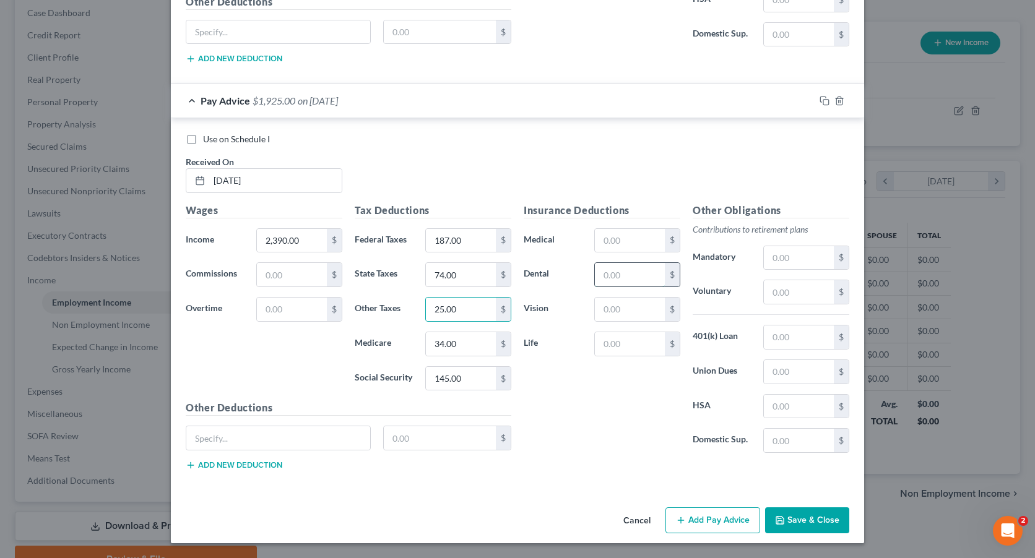
click at [629, 276] on input "text" at bounding box center [630, 275] width 70 height 24
type input "5.00"
click at [621, 240] on input "text" at bounding box center [630, 241] width 70 height 24
type input "45.00"
click at [801, 296] on input "text" at bounding box center [799, 292] width 70 height 24
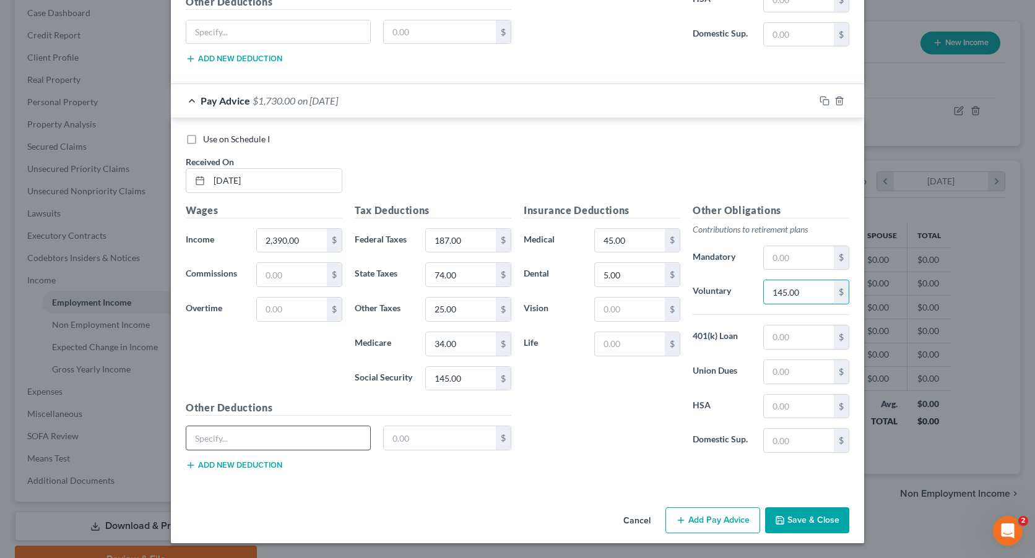
type input "145.00"
click at [293, 441] on input "text" at bounding box center [278, 438] width 184 height 24
type input "STD"
click at [437, 443] on input "text" at bounding box center [440, 438] width 113 height 24
type input "13.00"
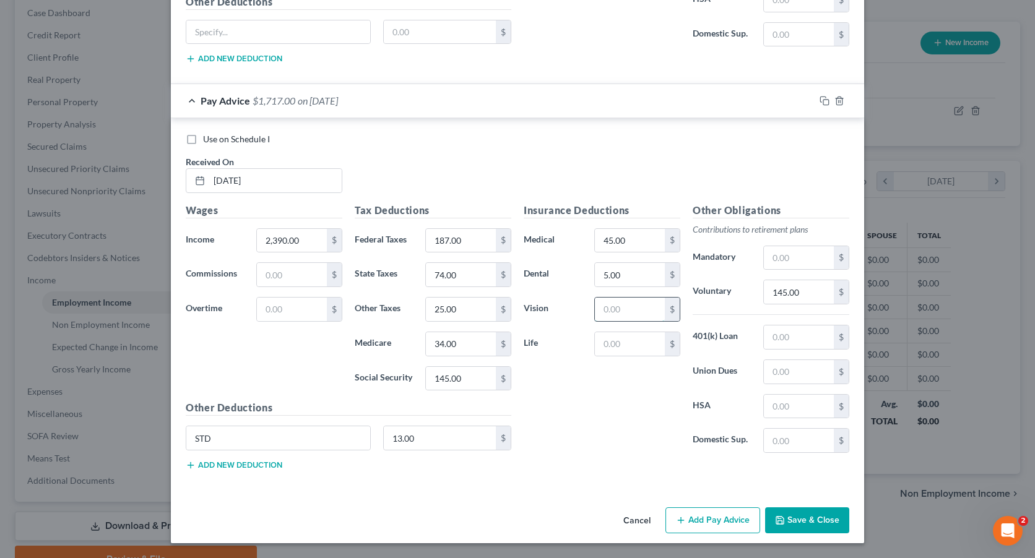
click at [648, 304] on input "text" at bounding box center [630, 310] width 70 height 24
type input "2.00"
click at [635, 347] on input "text" at bounding box center [630, 344] width 70 height 24
type input "4.00"
click at [797, 335] on input "text" at bounding box center [799, 338] width 70 height 24
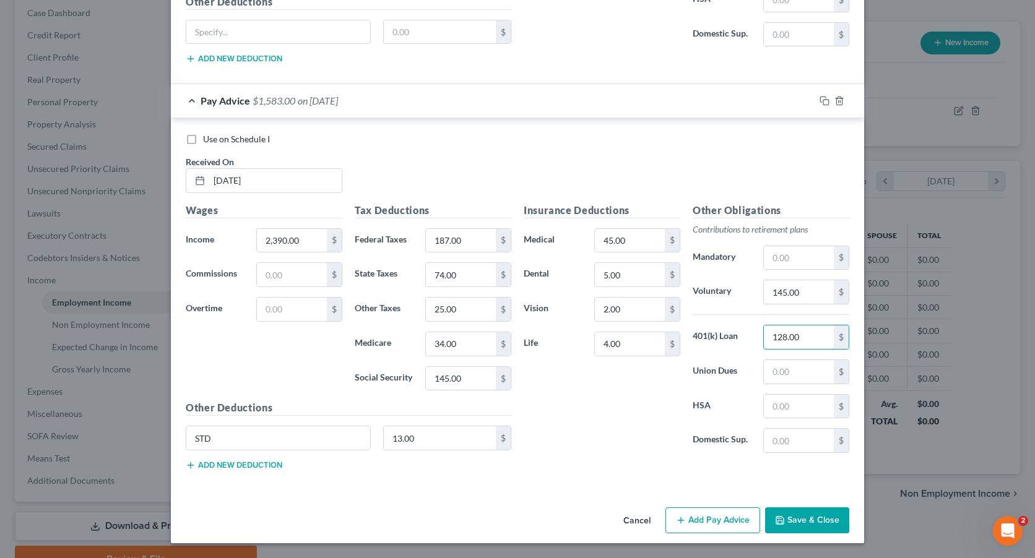
type input "128.00"
click at [715, 524] on button "Add Pay Advice" at bounding box center [712, 520] width 95 height 26
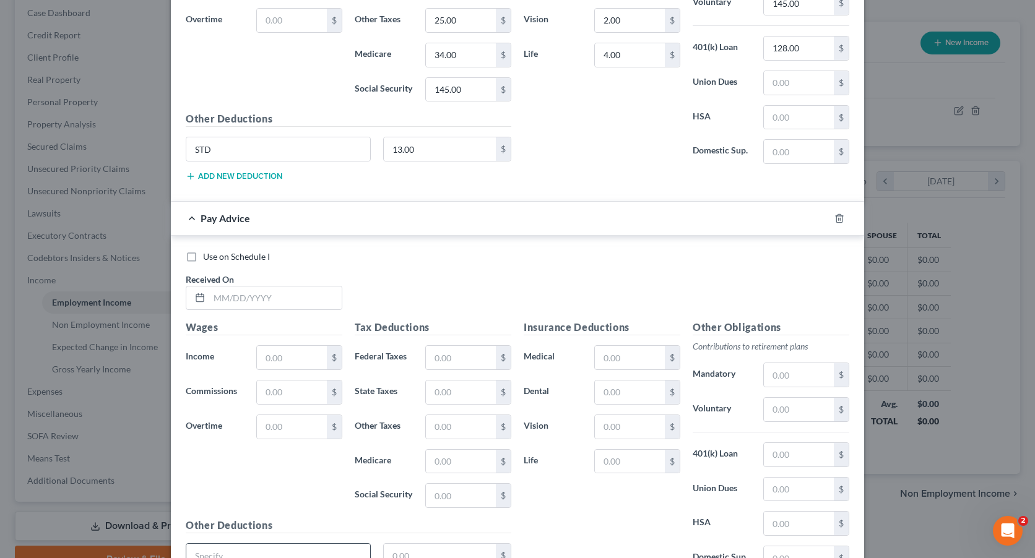
scroll to position [2373, 0]
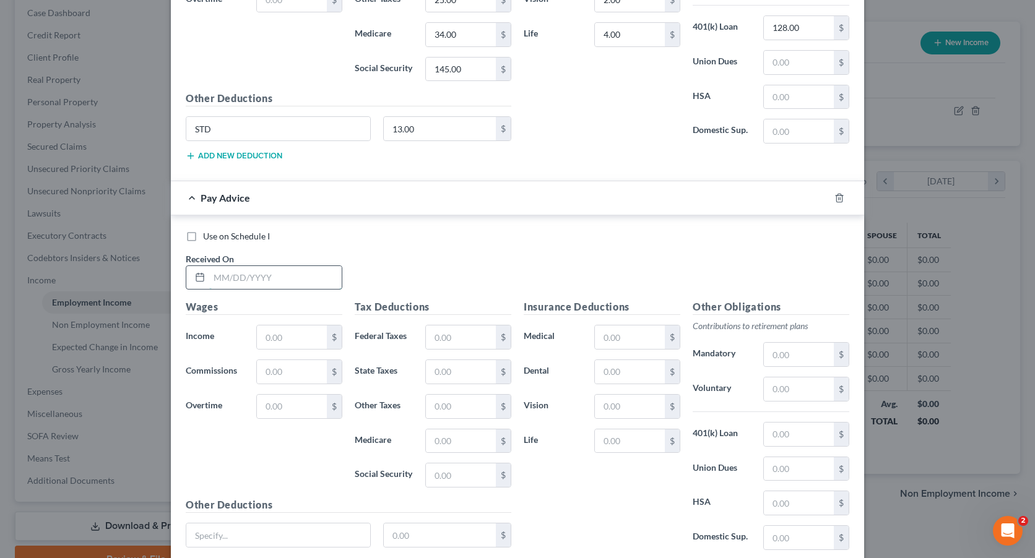
click at [277, 280] on input "text" at bounding box center [275, 278] width 132 height 24
type input "[DATE]"
click at [272, 337] on input "text" at bounding box center [292, 338] width 70 height 24
type input "3,309.00"
click at [449, 337] on input "text" at bounding box center [461, 338] width 70 height 24
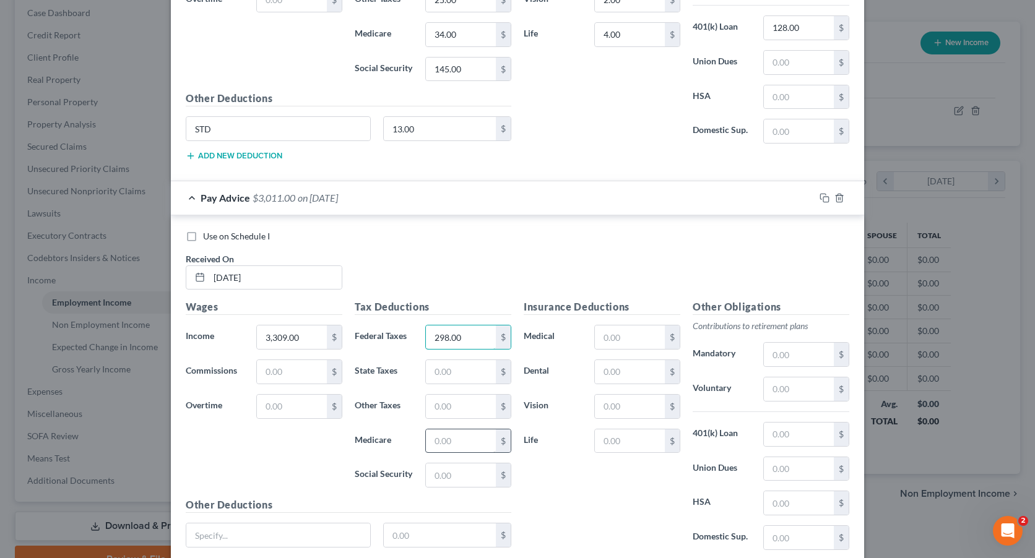
type input "298.00"
click at [460, 441] on input "text" at bounding box center [461, 442] width 70 height 24
type input "47.00"
click at [456, 481] on input "text" at bounding box center [461, 476] width 70 height 24
type input "202.00"
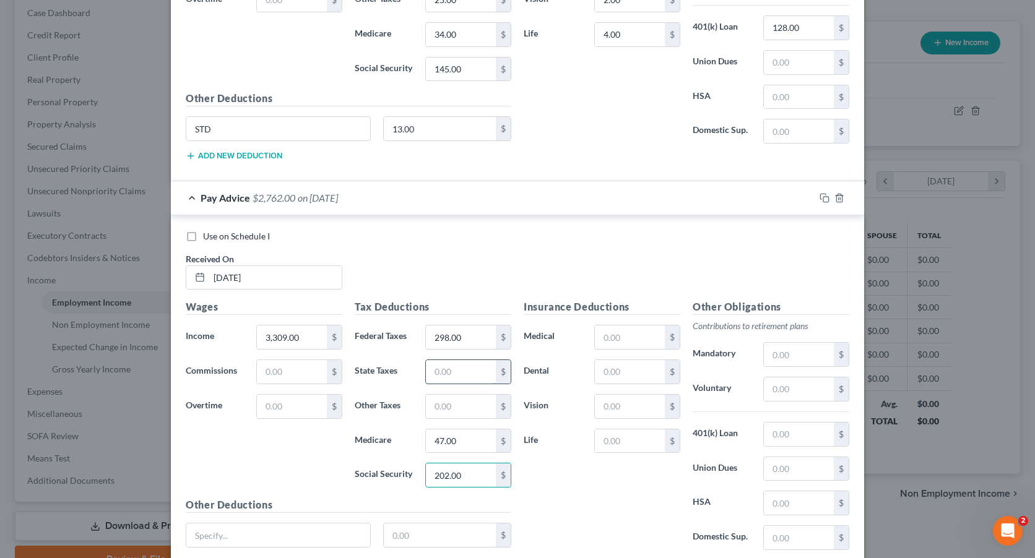
click at [469, 368] on input "text" at bounding box center [461, 372] width 70 height 24
type input "102.00"
click at [464, 418] on div "$" at bounding box center [468, 406] width 86 height 25
click at [463, 408] on input "text" at bounding box center [461, 407] width 70 height 24
type input "35.00"
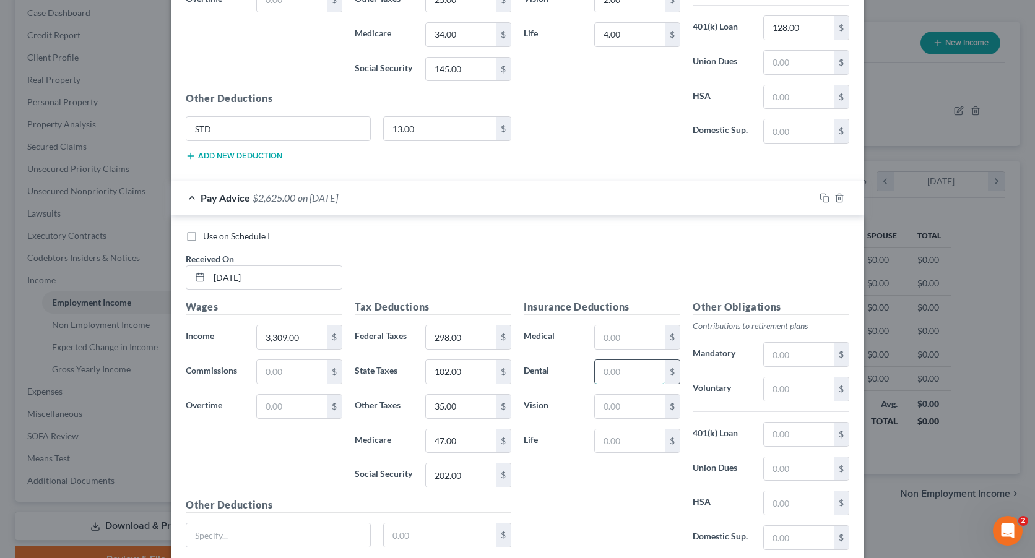
click at [631, 371] on input "text" at bounding box center [630, 372] width 70 height 24
type input "5.00"
click at [624, 335] on input "text" at bounding box center [630, 338] width 70 height 24
type input "45.00"
click at [815, 388] on input "text" at bounding box center [799, 390] width 70 height 24
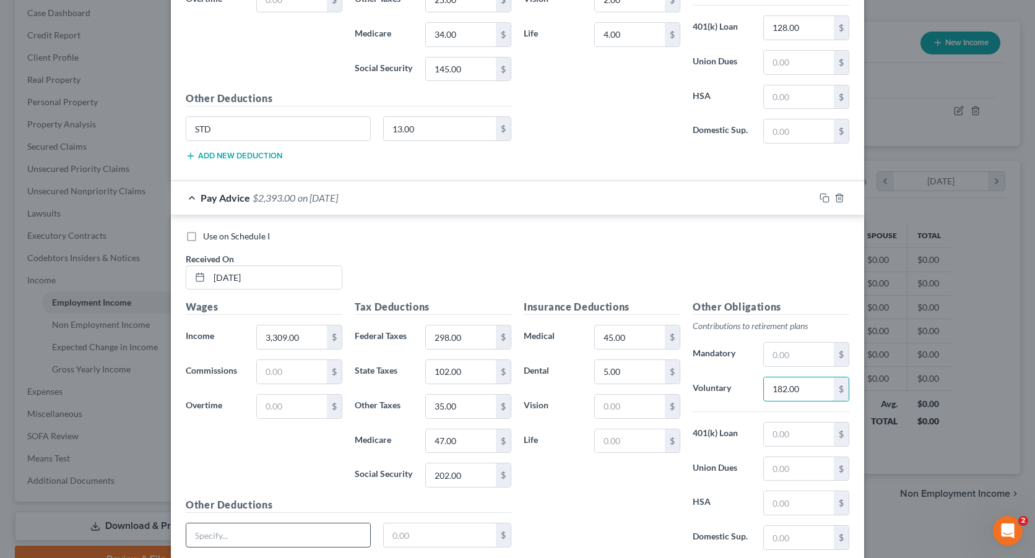
type input "182.00"
click at [251, 530] on input "text" at bounding box center [278, 536] width 184 height 24
type input "STD"
click at [430, 543] on input "text" at bounding box center [440, 536] width 113 height 24
type input "13.00"
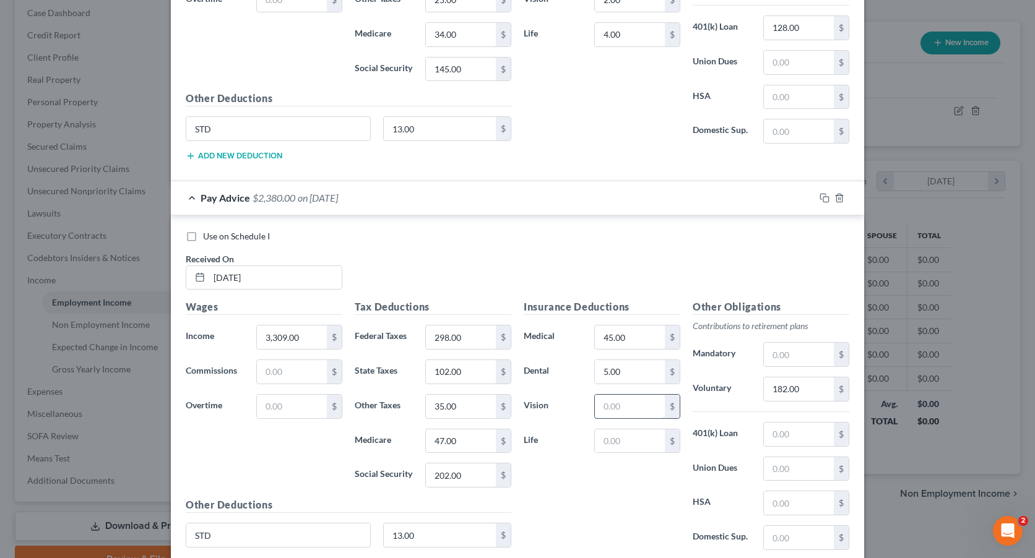
click at [624, 409] on input "text" at bounding box center [630, 407] width 70 height 24
type input "2.00"
click at [626, 443] on input "text" at bounding box center [630, 442] width 70 height 24
type input "4.00"
click at [792, 434] on input "text" at bounding box center [799, 435] width 70 height 24
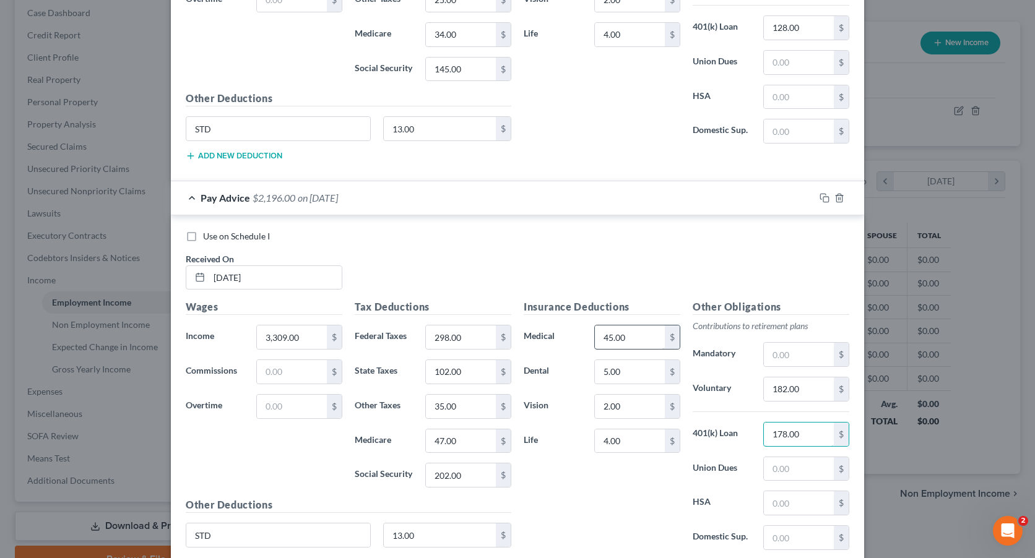
type input "178.00"
click at [643, 339] on input "45.00" at bounding box center [630, 338] width 70 height 24
click at [665, 402] on div "$" at bounding box center [672, 407] width 15 height 24
click at [638, 444] on input "4.00" at bounding box center [630, 442] width 70 height 24
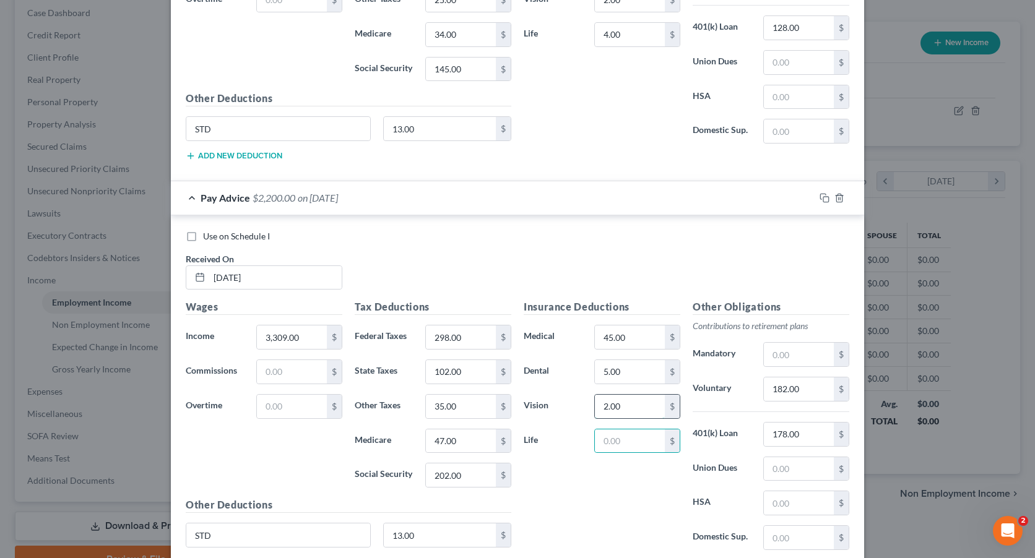
click at [611, 408] on input "2.00" at bounding box center [630, 407] width 70 height 24
click at [808, 384] on input "182.00" at bounding box center [799, 390] width 70 height 24
click at [792, 436] on input "178.00" at bounding box center [799, 435] width 70 height 24
click at [646, 344] on input "45.00" at bounding box center [630, 338] width 70 height 24
click at [607, 370] on input "5.00" at bounding box center [630, 372] width 70 height 24
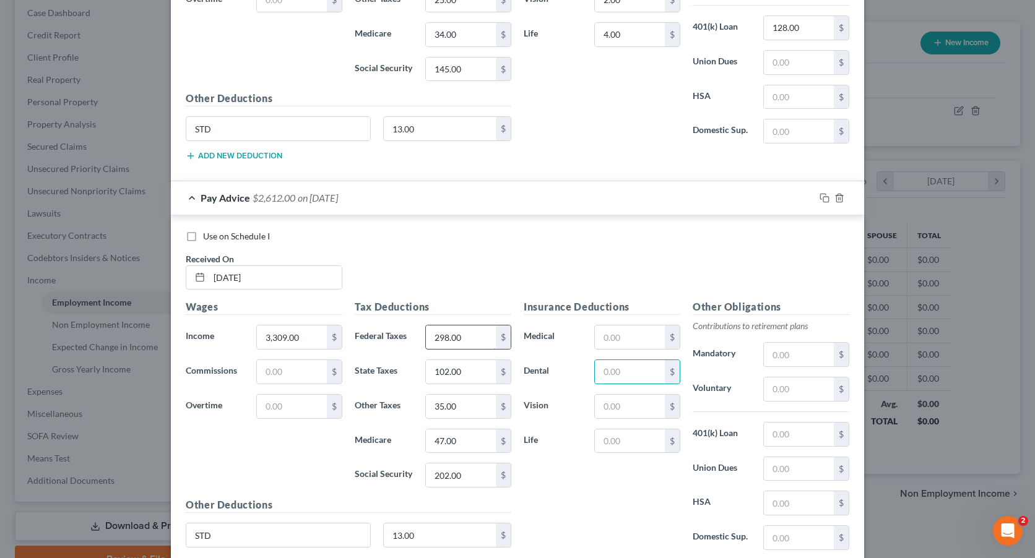
click at [468, 334] on input "298.00" at bounding box center [461, 338] width 70 height 24
type input "298.00"
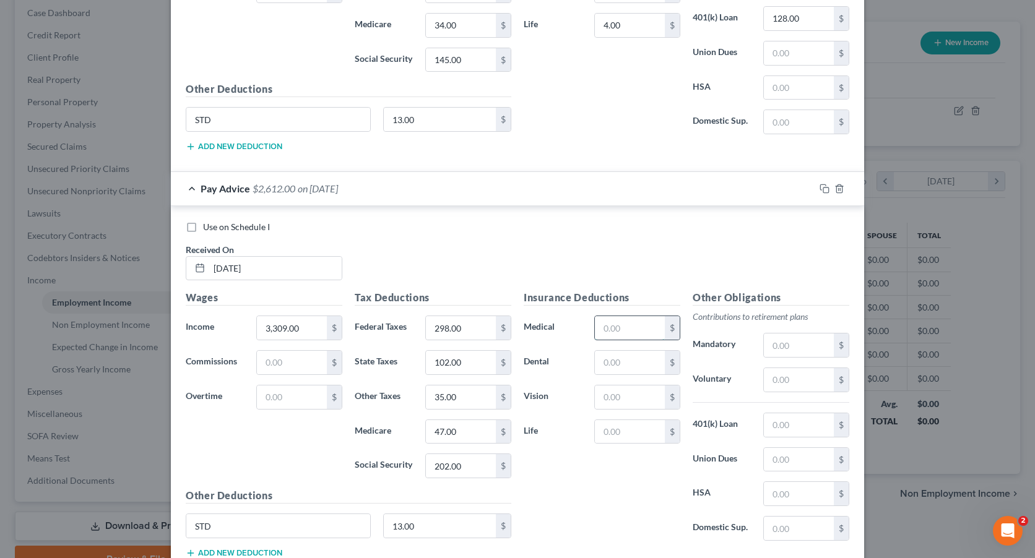
click at [627, 332] on input "text" at bounding box center [630, 328] width 70 height 24
type input "45.00"
type input "5.00"
type input "2.00"
type input "4.00"
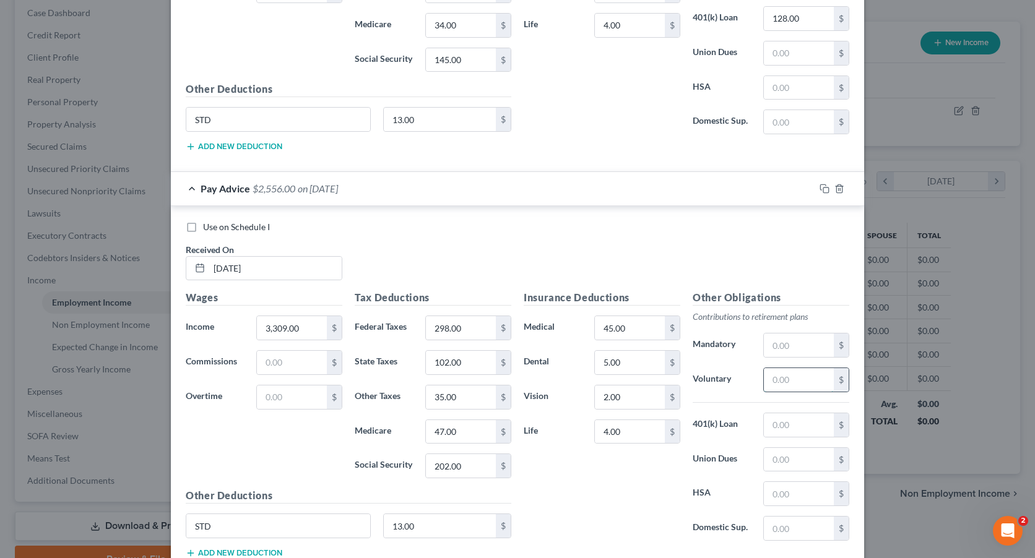
click at [787, 380] on input "text" at bounding box center [799, 380] width 70 height 24
click at [783, 348] on input "text" at bounding box center [799, 346] width 70 height 24
type input "182.00"
click at [783, 348] on input "182.00" at bounding box center [799, 346] width 70 height 24
click at [792, 380] on input "text" at bounding box center [799, 380] width 70 height 24
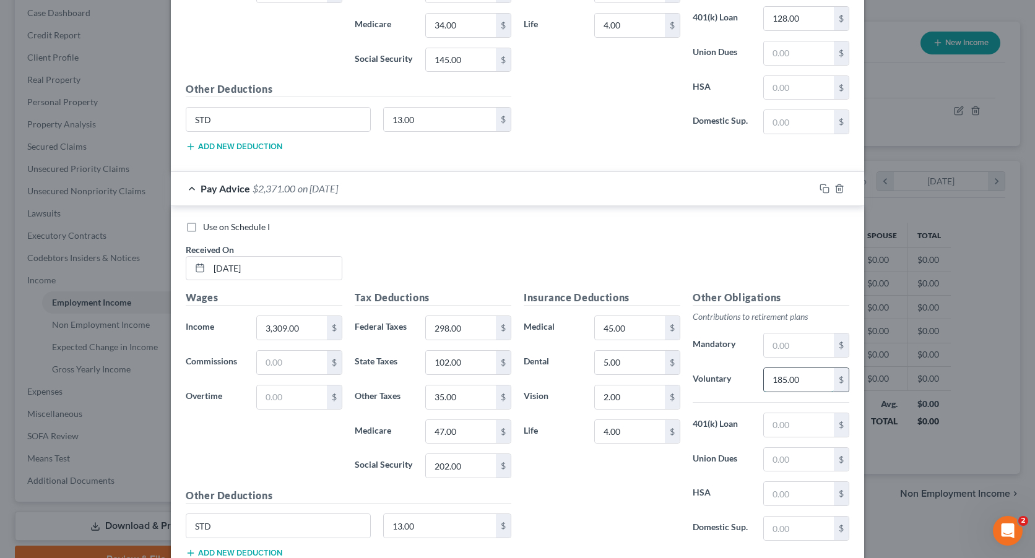
type input "185.00"
type input "128.00"
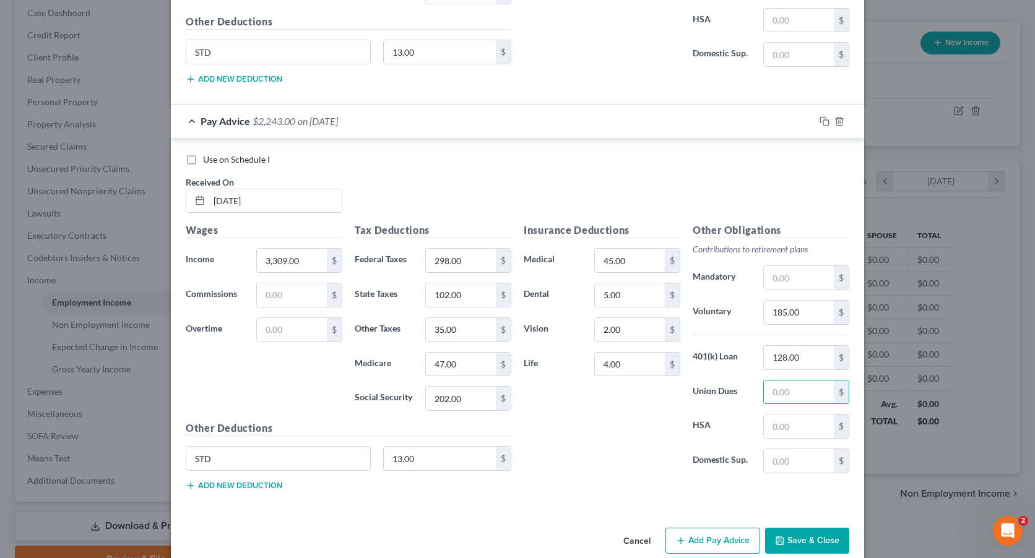
scroll to position [2470, 0]
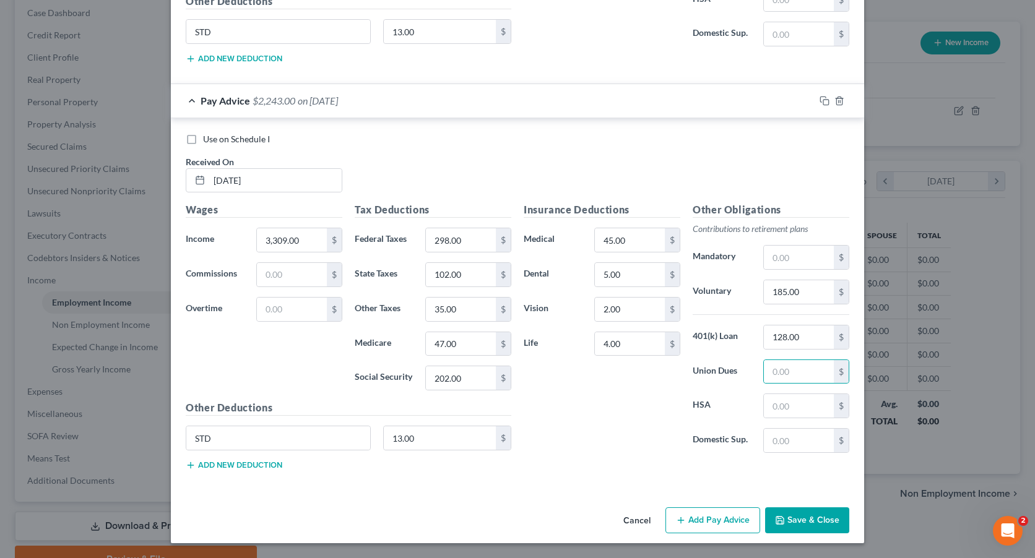
click at [693, 525] on button "Add Pay Advice" at bounding box center [712, 520] width 95 height 26
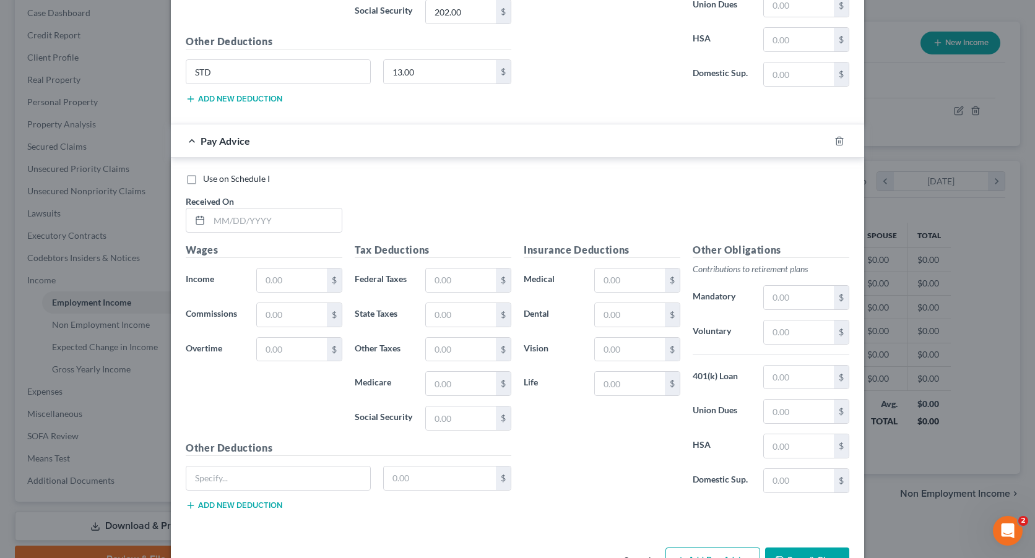
scroll to position [2814, 0]
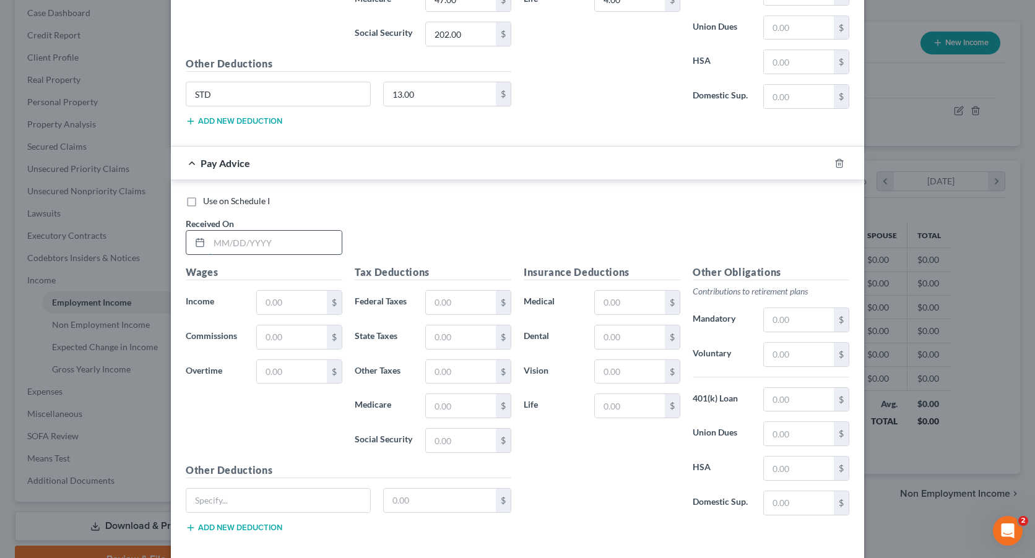
click at [244, 240] on input "text" at bounding box center [275, 243] width 132 height 24
type input "[DATE]"
click at [285, 302] on input "text" at bounding box center [292, 303] width 70 height 24
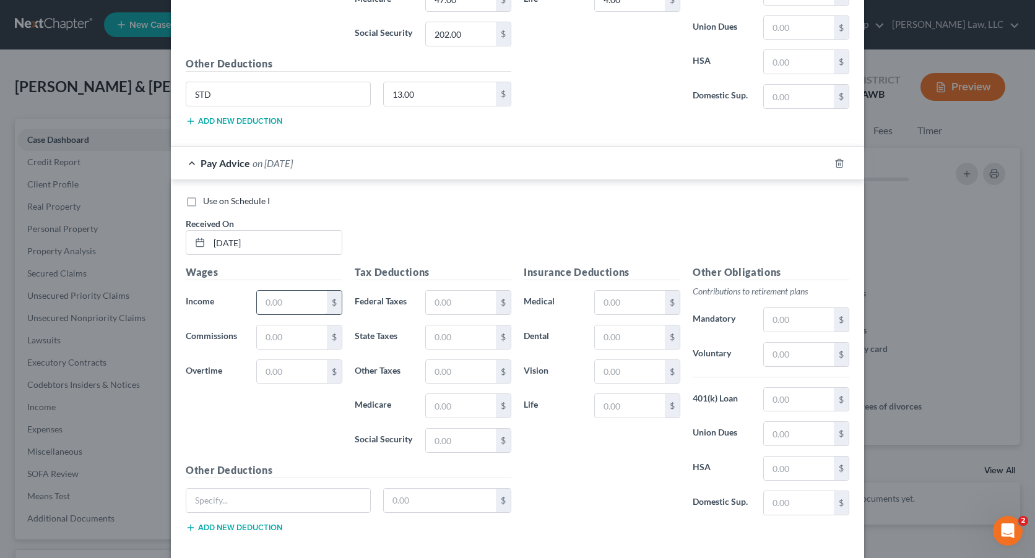
click at [300, 303] on input "text" at bounding box center [292, 303] width 70 height 24
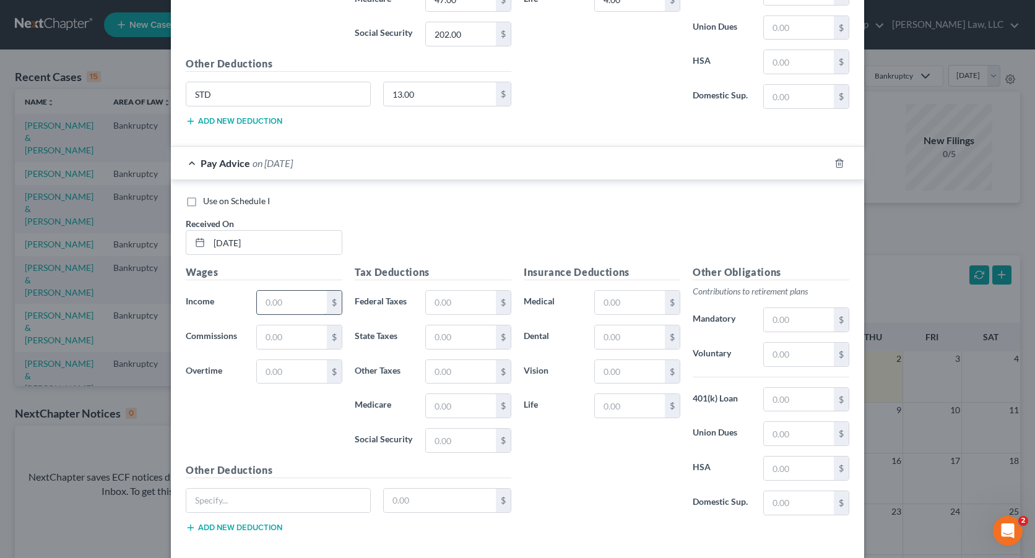
click at [280, 298] on input "text" at bounding box center [292, 303] width 70 height 24
type input "3,911.00"
click at [459, 298] on input "text" at bounding box center [461, 303] width 70 height 24
type input "370.00"
click at [458, 336] on input "text" at bounding box center [461, 338] width 70 height 24
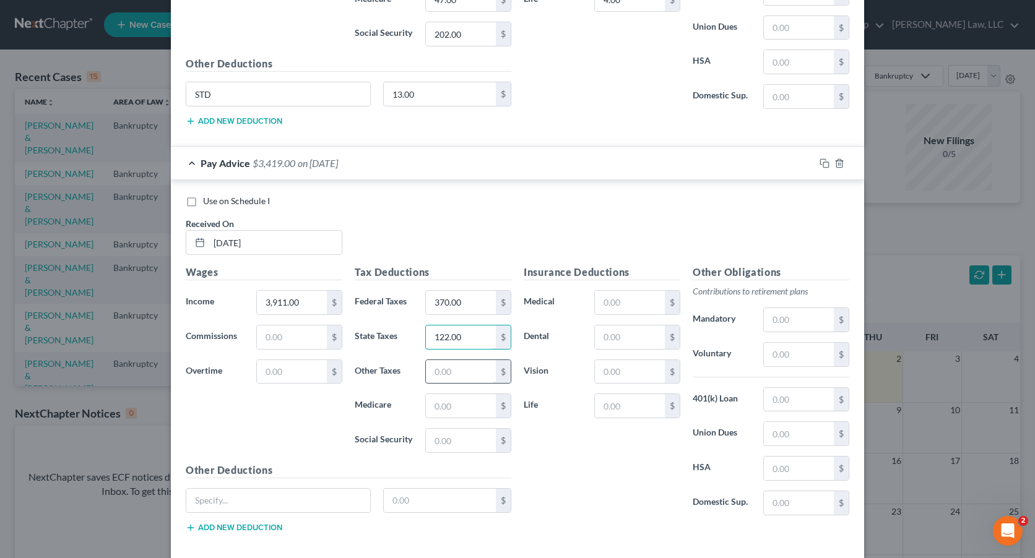
type input "122.00"
click at [456, 373] on input "text" at bounding box center [461, 372] width 70 height 24
type input "41.00"
click at [444, 402] on input "text" at bounding box center [461, 406] width 70 height 24
type input "56.00"
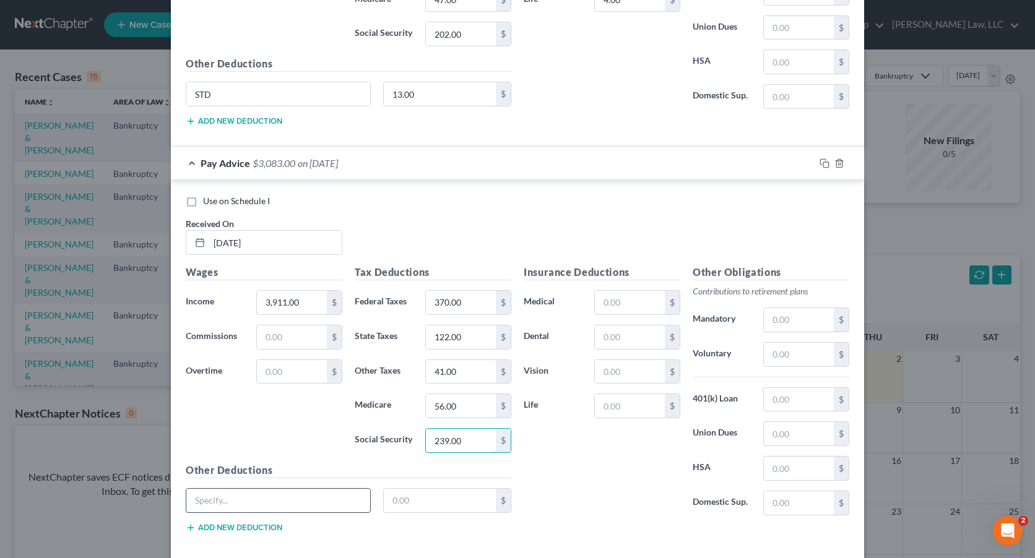
type input "239.00"
click at [257, 497] on input "text" at bounding box center [278, 501] width 184 height 24
type input "STD"
click at [421, 509] on input "text" at bounding box center [440, 501] width 113 height 24
type input "13.00"
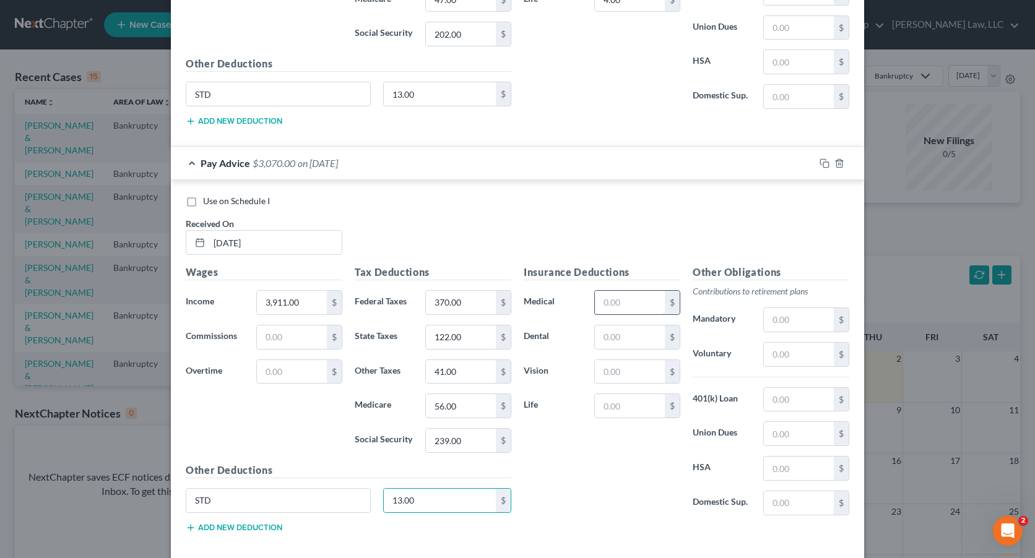
click at [624, 303] on input "text" at bounding box center [630, 303] width 70 height 24
type input "45.00"
type input "5.00"
type input "2.00"
type input "4.00"
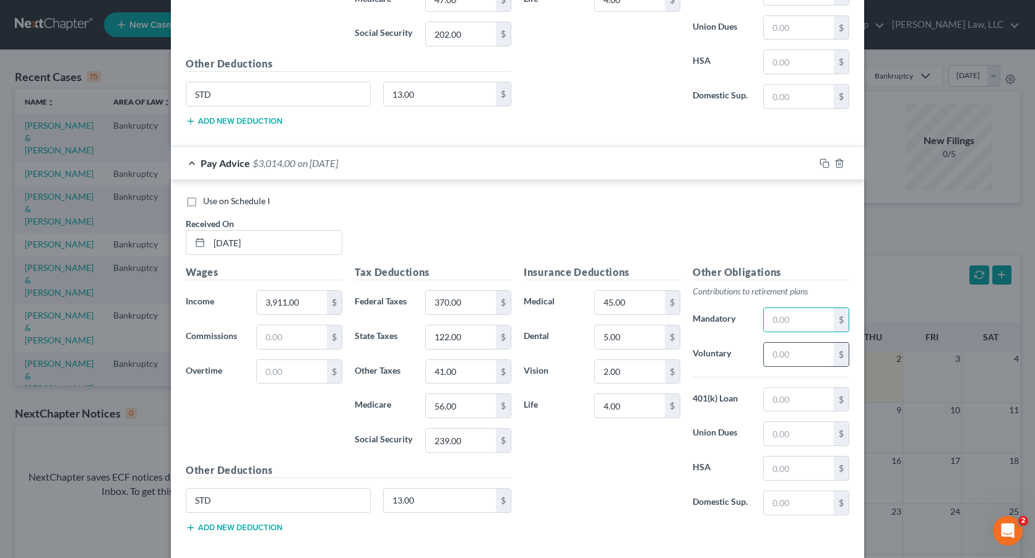
click at [784, 356] on input "text" at bounding box center [799, 355] width 70 height 24
type input "206.00"
type input "128.00"
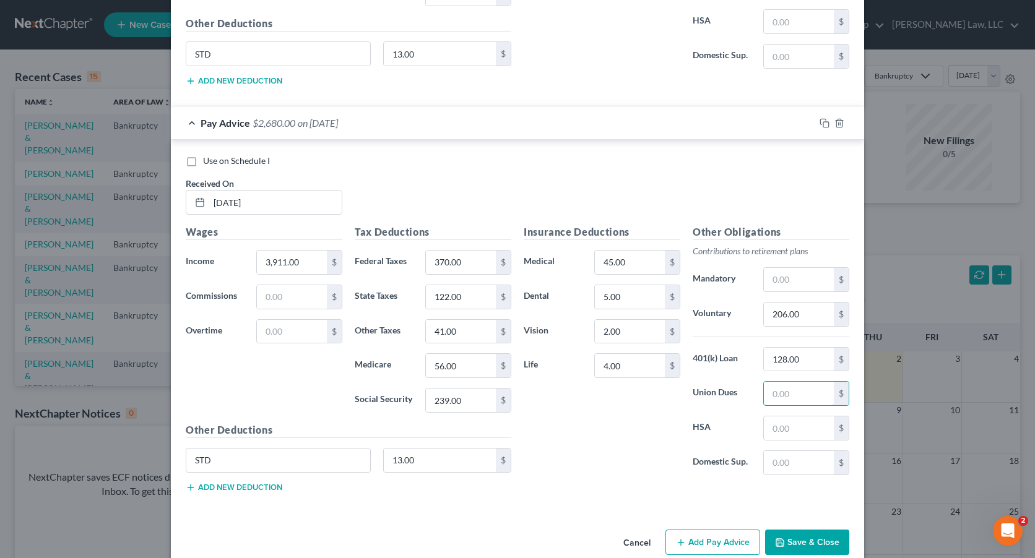
scroll to position [2876, 0]
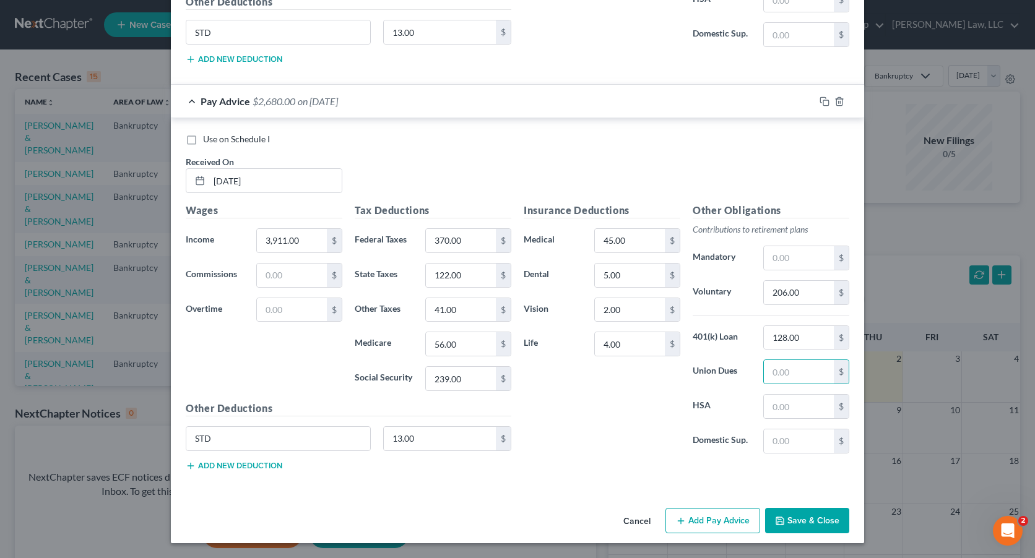
click at [719, 522] on button "Add Pay Advice" at bounding box center [712, 521] width 95 height 26
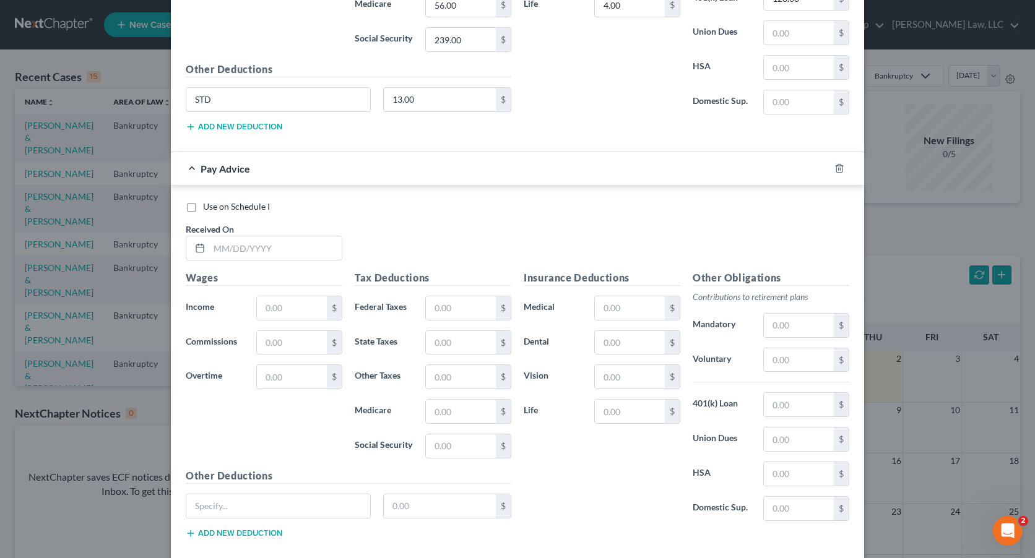
scroll to position [3247, 0]
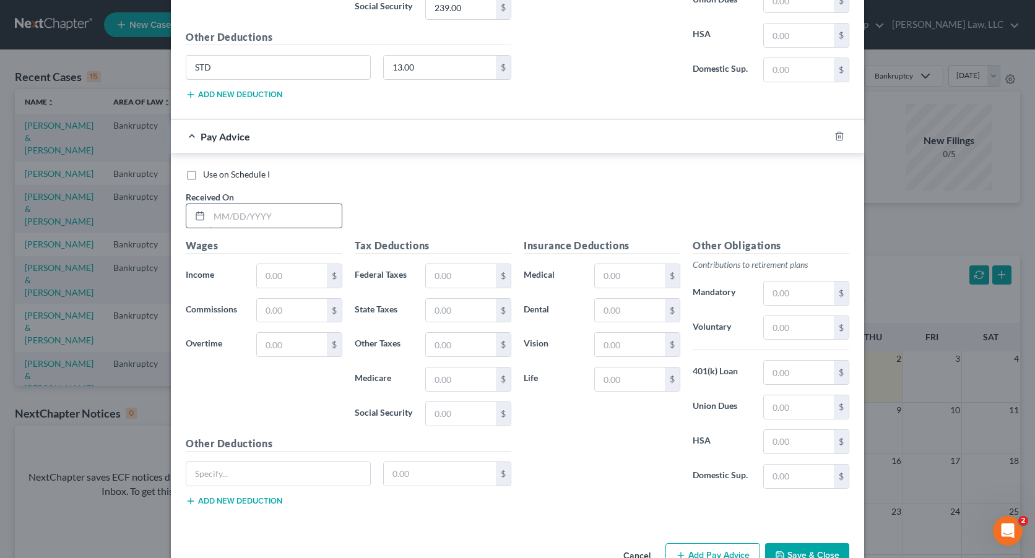
click at [283, 216] on input "text" at bounding box center [275, 216] width 132 height 24
type input "[DATE]"
click at [311, 277] on input "text" at bounding box center [292, 276] width 70 height 24
type input "2,988.00"
click at [456, 277] on input "text" at bounding box center [461, 276] width 70 height 24
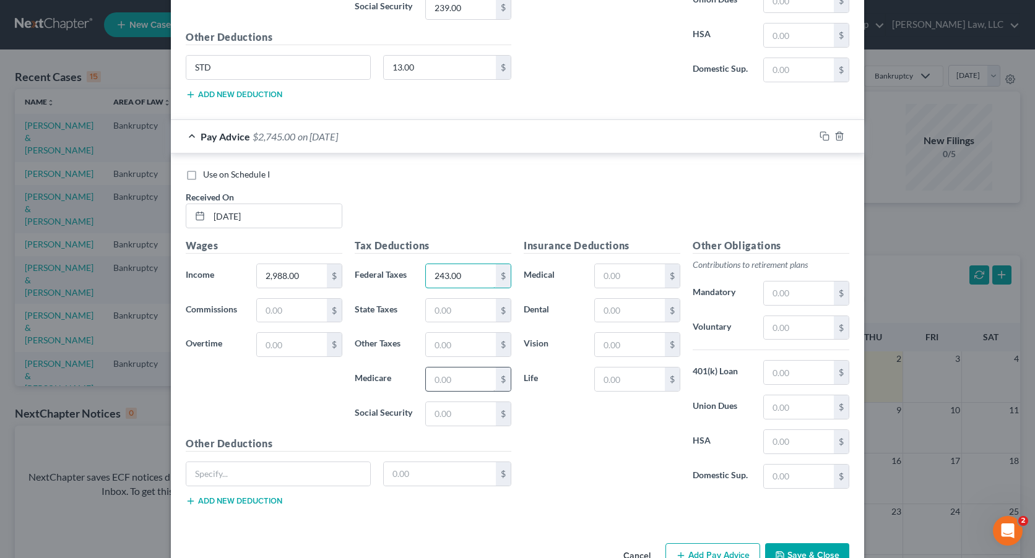
type input "243.00"
click at [461, 386] on input "text" at bounding box center [461, 380] width 70 height 24
type input "41.00"
click at [457, 310] on input "text" at bounding box center [461, 311] width 70 height 24
type input "88.00"
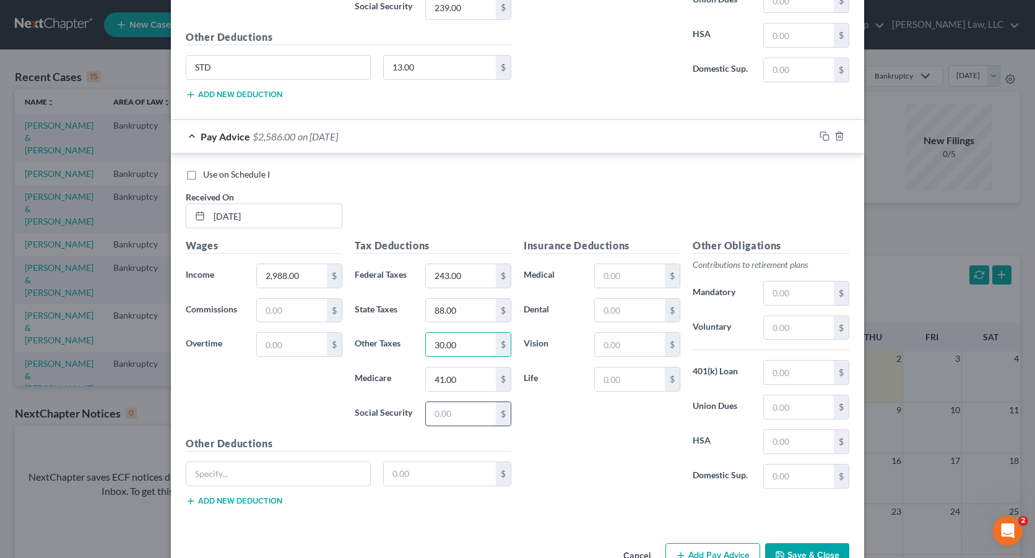
type input "30.00"
type input "174.00"
click at [617, 277] on input "text" at bounding box center [630, 276] width 70 height 24
type input "62.00"
type input "7.00"
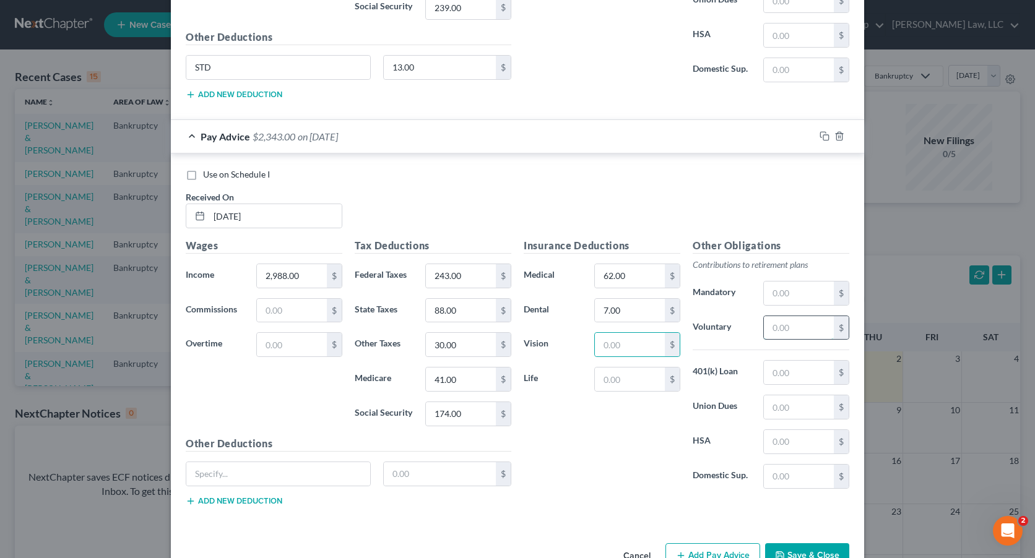
click at [784, 323] on input "text" at bounding box center [799, 328] width 70 height 24
type input "170.00"
click at [614, 346] on input "text" at bounding box center [630, 345] width 70 height 24
type input "3.00"
type input "4.00"
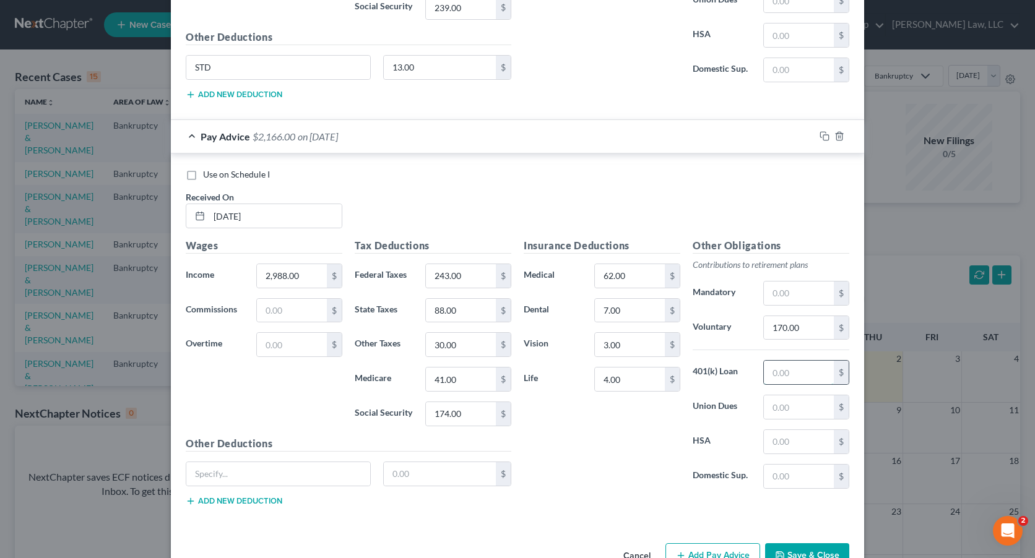
click at [774, 370] on input "text" at bounding box center [799, 373] width 70 height 24
type input "128.00"
click at [449, 273] on input "243.00" at bounding box center [461, 276] width 70 height 24
click at [459, 308] on input "88.00" at bounding box center [461, 311] width 70 height 24
click at [464, 348] on input "30.00" at bounding box center [461, 345] width 70 height 24
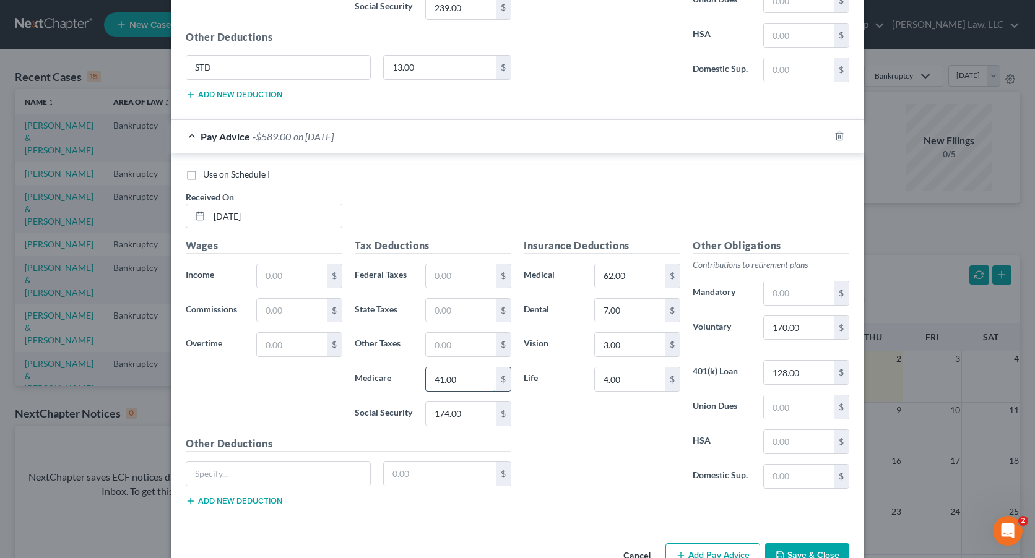
click at [460, 381] on input "41.00" at bounding box center [461, 380] width 70 height 24
click at [460, 412] on input "174.00" at bounding box center [461, 414] width 70 height 24
click at [627, 274] on input "62.00" at bounding box center [630, 276] width 70 height 24
click at [622, 304] on input "7.00" at bounding box center [630, 311] width 70 height 24
click at [620, 343] on input "3.00" at bounding box center [630, 345] width 70 height 24
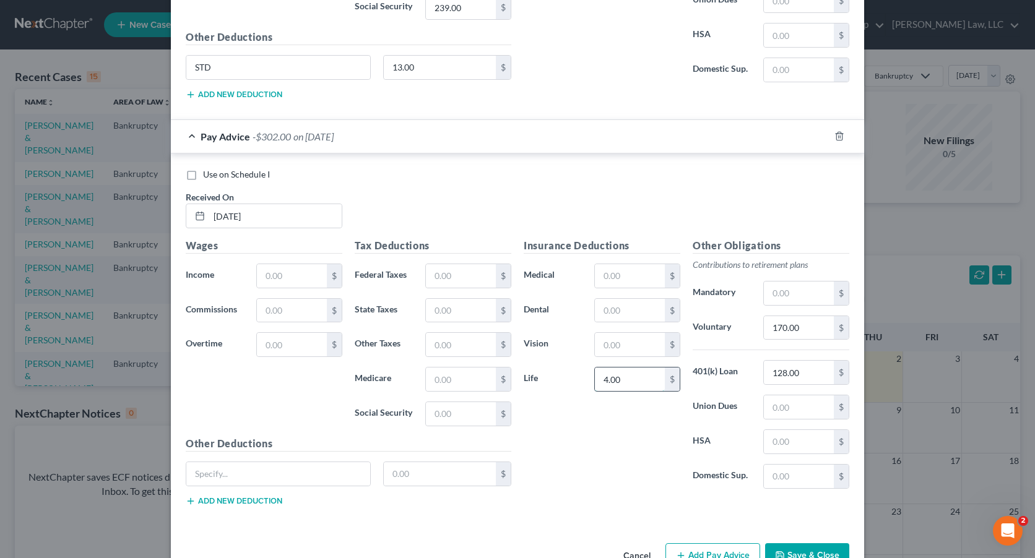
click at [627, 381] on input "4.00" at bounding box center [630, 380] width 70 height 24
click at [810, 329] on input "170.00" at bounding box center [799, 328] width 70 height 24
click at [806, 373] on input "128.00" at bounding box center [799, 373] width 70 height 24
click at [275, 274] on input "text" at bounding box center [292, 276] width 70 height 24
type input "2,988.00"
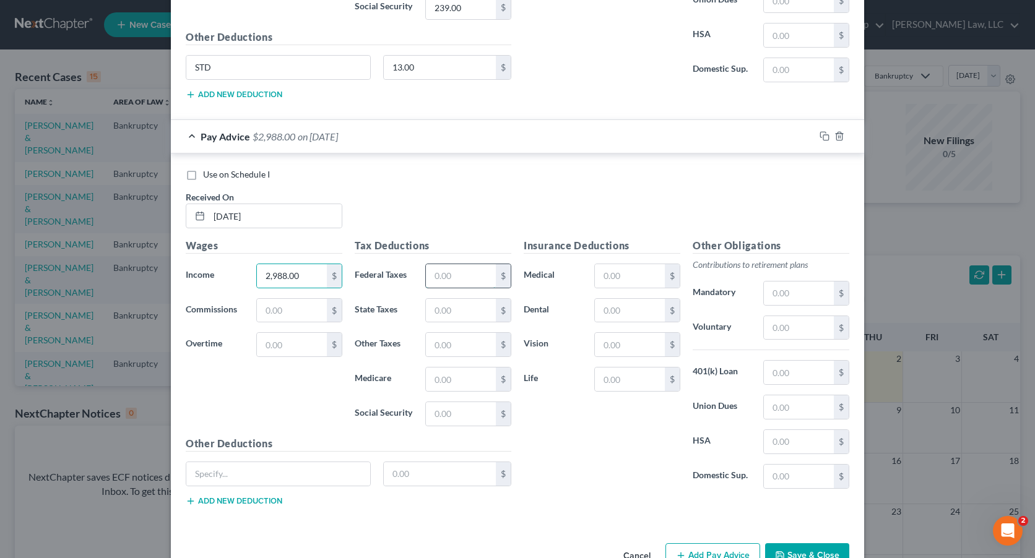
click at [471, 275] on input "text" at bounding box center [461, 276] width 70 height 24
type input "243.00"
click at [474, 382] on input "text" at bounding box center [461, 380] width 70 height 24
type input "41.00"
click at [467, 311] on input "text" at bounding box center [461, 311] width 70 height 24
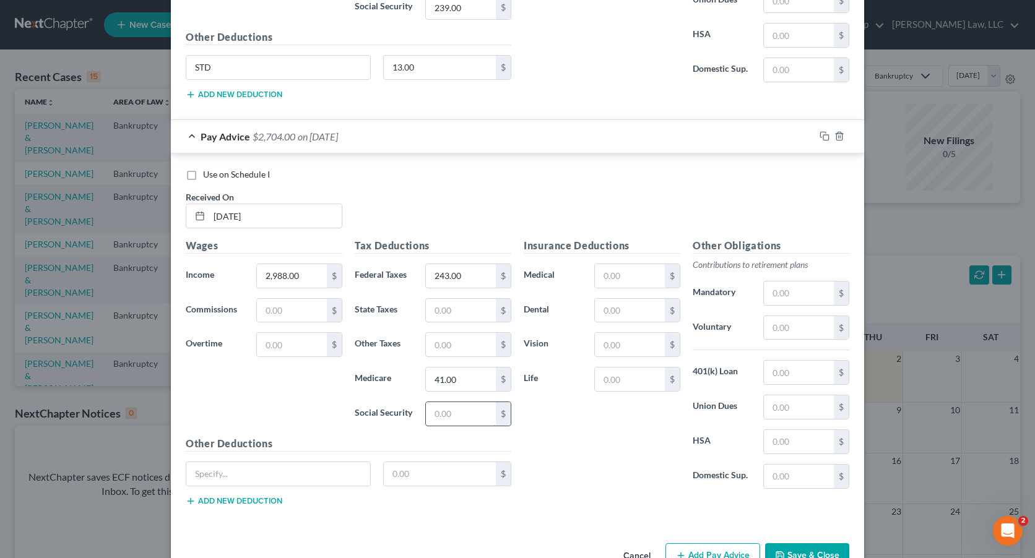
click at [430, 410] on input "text" at bounding box center [461, 414] width 70 height 24
type input "174.00"
click at [450, 312] on input "text" at bounding box center [461, 311] width 70 height 24
type input "88.00"
type input "30.00"
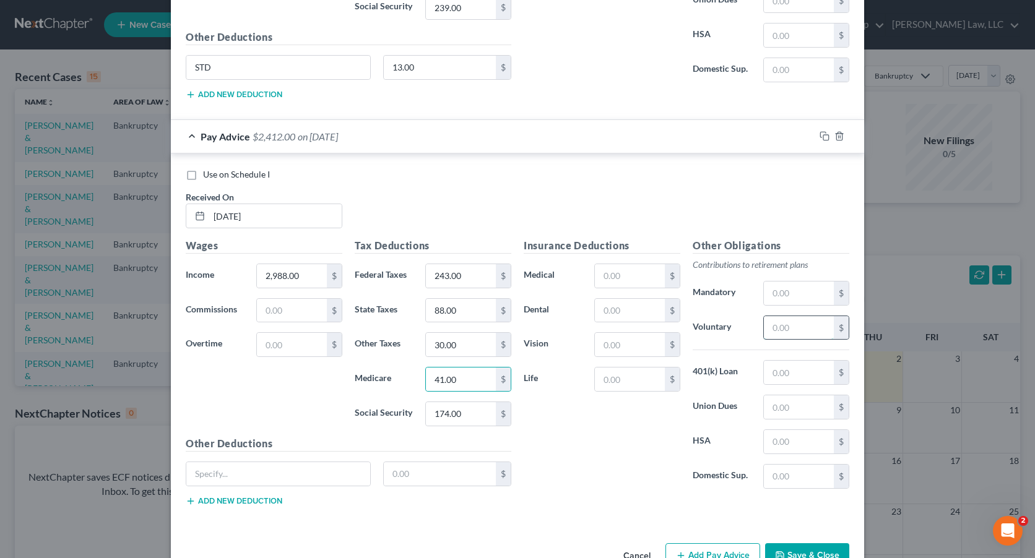
click at [813, 332] on input "text" at bounding box center [799, 328] width 70 height 24
type input "170.00"
click at [808, 373] on input "text" at bounding box center [799, 373] width 70 height 24
type input "128.00"
click at [641, 309] on input "text" at bounding box center [630, 311] width 70 height 24
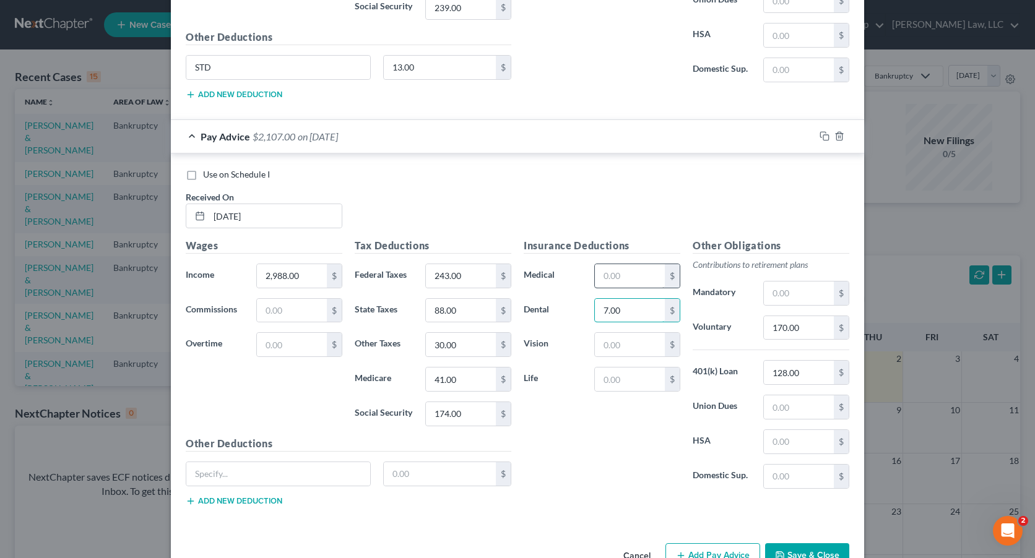
type input "7.00"
click at [626, 276] on input "text" at bounding box center [630, 276] width 70 height 24
type input "178.00"
click at [637, 347] on input "text" at bounding box center [630, 345] width 70 height 24
type input "3.00"
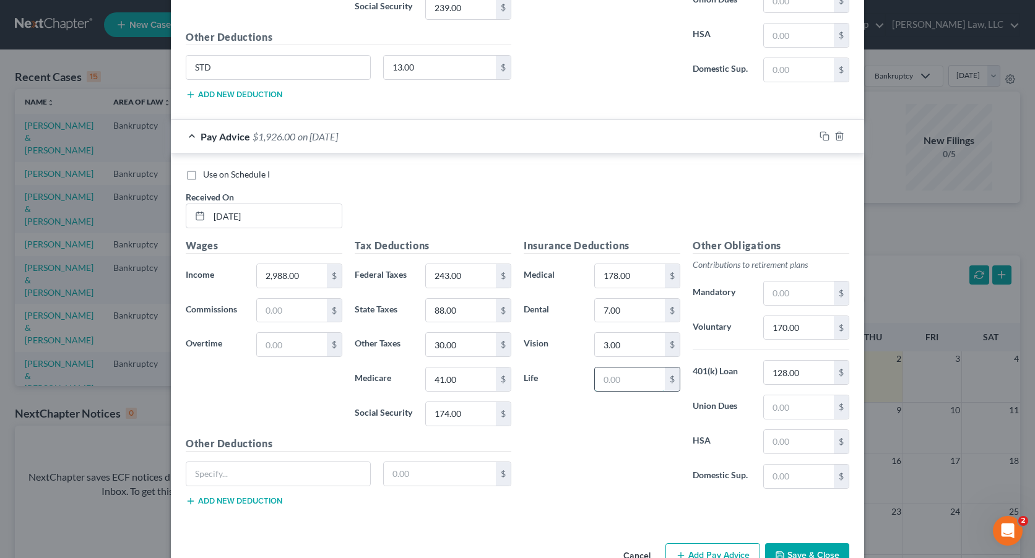
click at [608, 382] on input "text" at bounding box center [630, 380] width 70 height 24
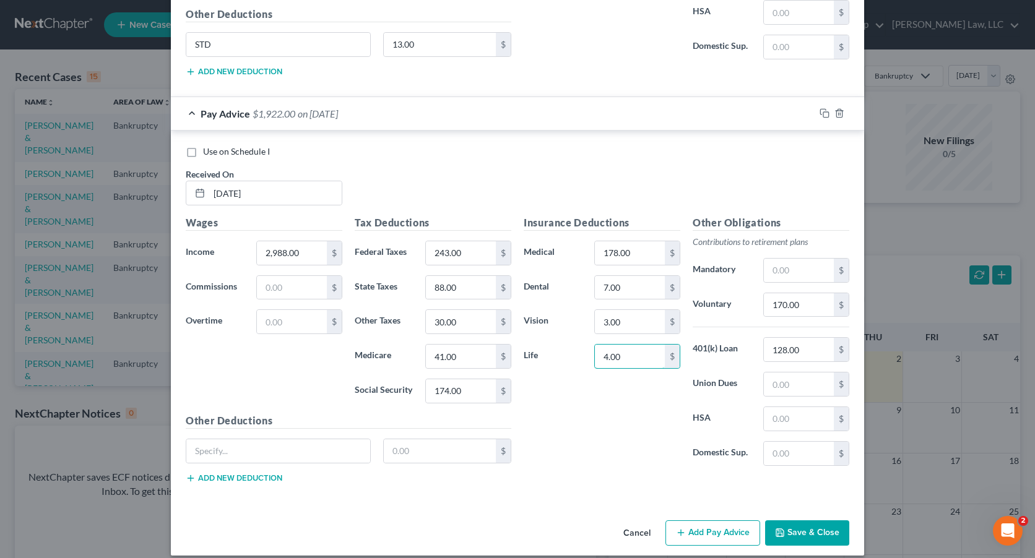
scroll to position [3283, 0]
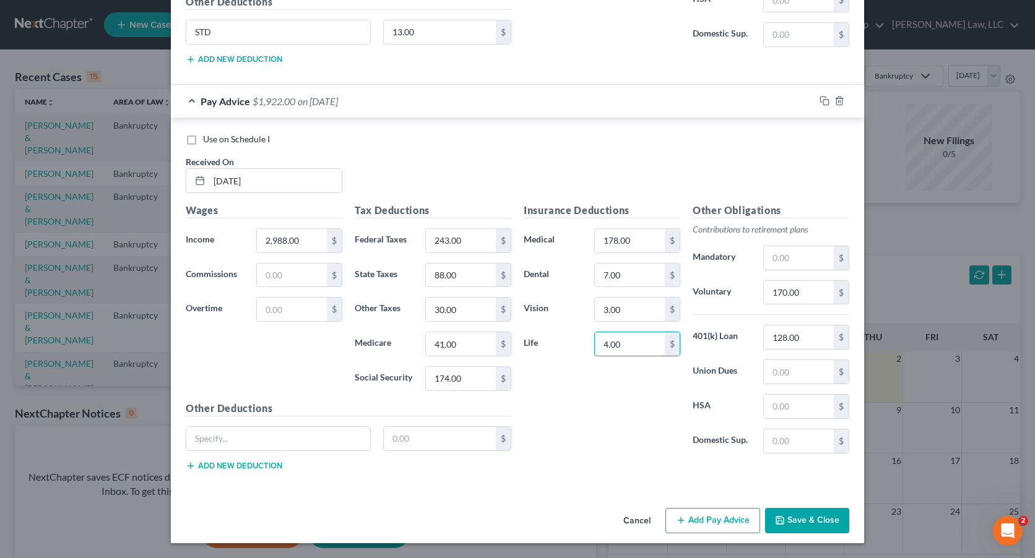
type input "4.00"
click at [723, 519] on button "Add Pay Advice" at bounding box center [712, 521] width 95 height 26
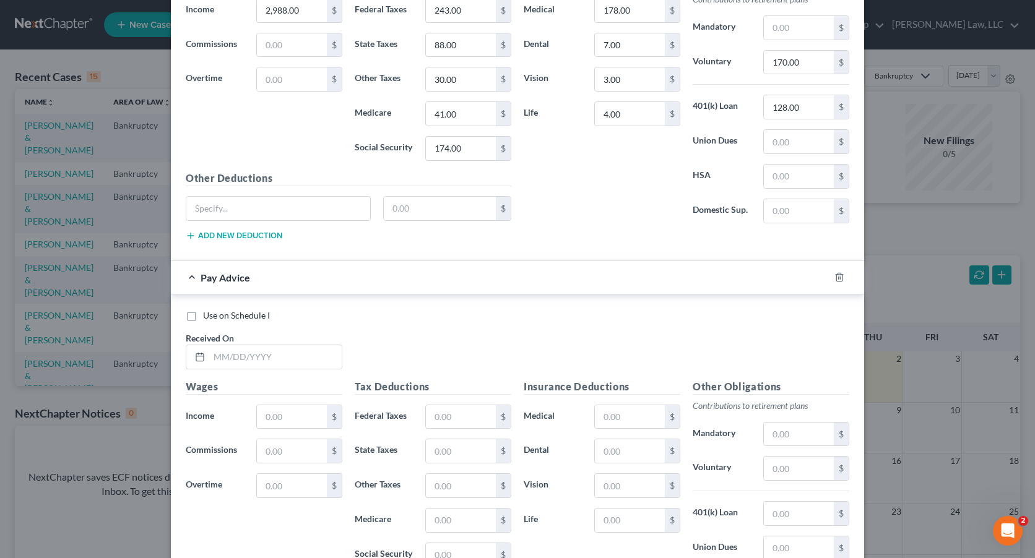
scroll to position [3689, 0]
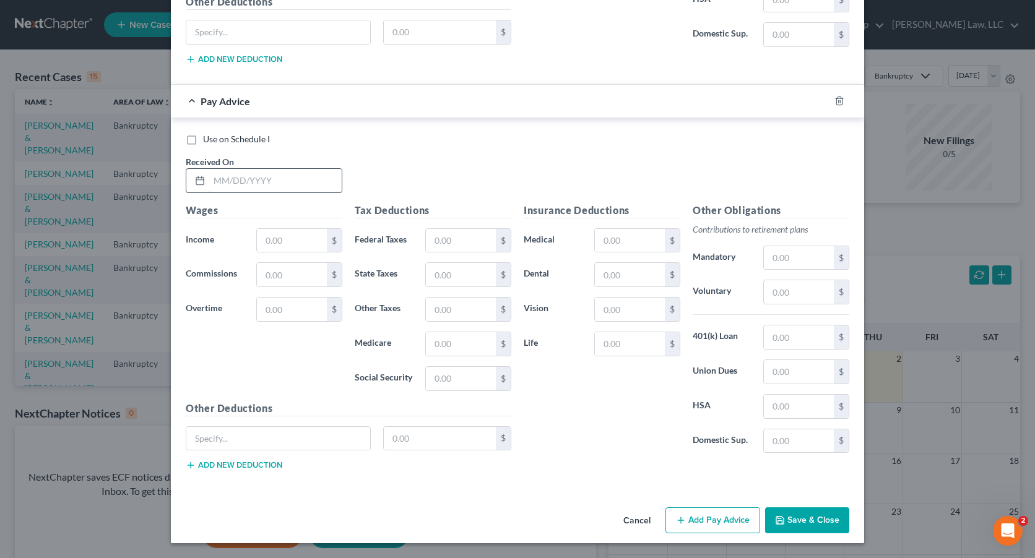
click at [243, 184] on input "text" at bounding box center [275, 181] width 132 height 24
type input "[DATE]"
click at [284, 238] on input "text" at bounding box center [292, 241] width 70 height 24
type input "3,164.00"
click at [451, 236] on input "text" at bounding box center [461, 241] width 70 height 24
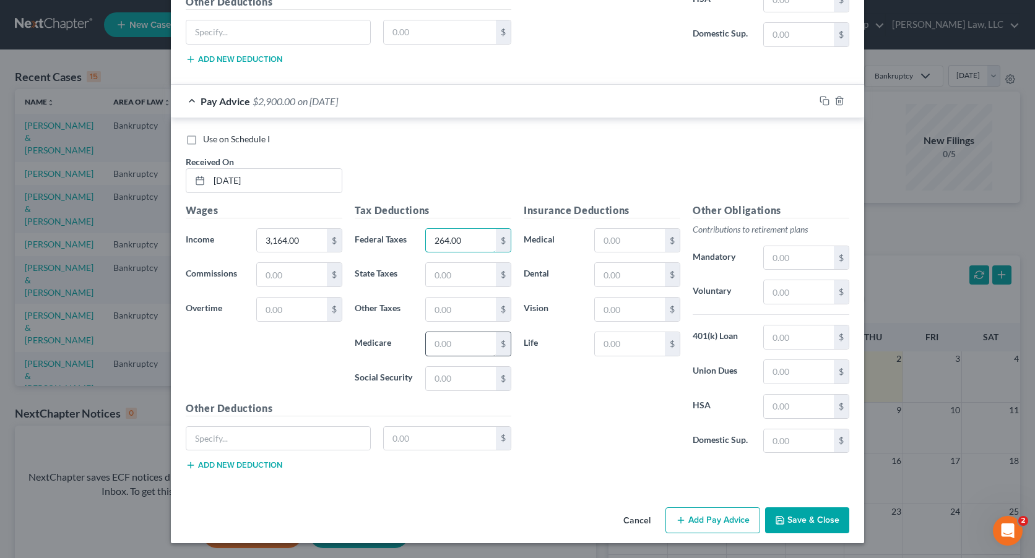
type input "264.00"
click at [454, 342] on input "text" at bounding box center [461, 344] width 70 height 24
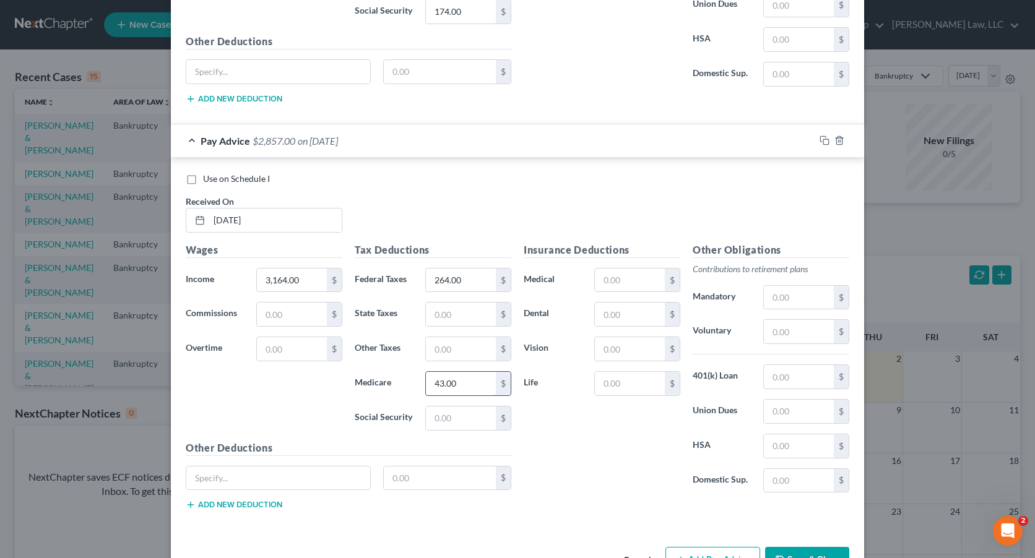
scroll to position [3627, 0]
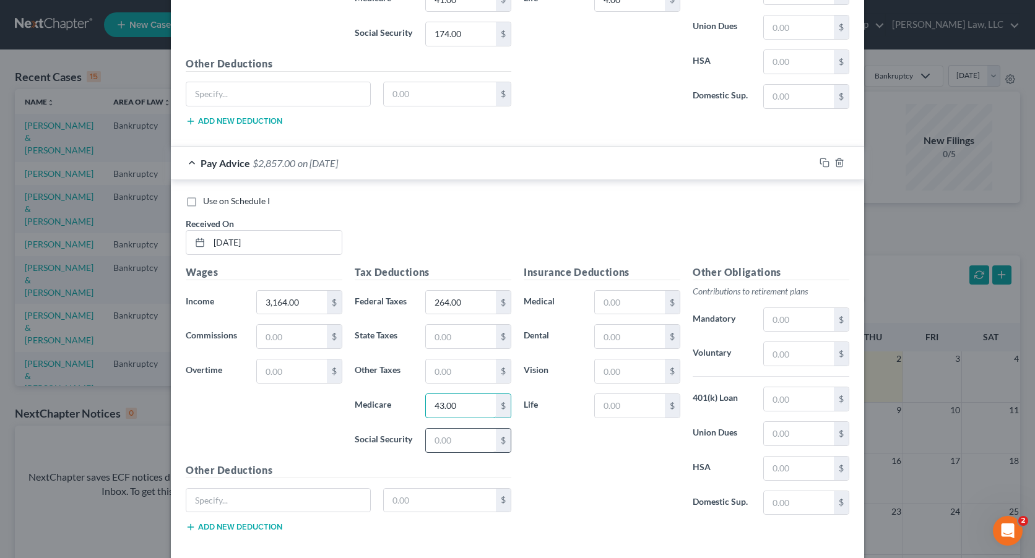
type input "43.00"
click at [451, 433] on input "text" at bounding box center [461, 441] width 70 height 24
type input "185.00"
click at [464, 340] on input "text" at bounding box center [461, 337] width 70 height 24
type input "93.00"
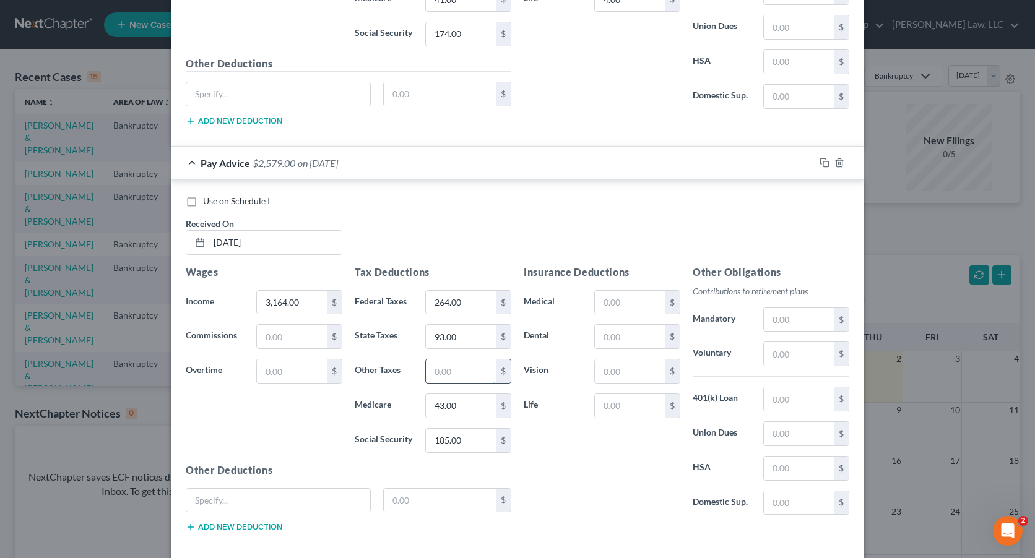
click at [468, 376] on input "text" at bounding box center [461, 372] width 70 height 24
type input "32.00"
click at [806, 354] on input "text" at bounding box center [799, 354] width 70 height 24
type input "177.00"
click at [641, 337] on input "text" at bounding box center [630, 337] width 70 height 24
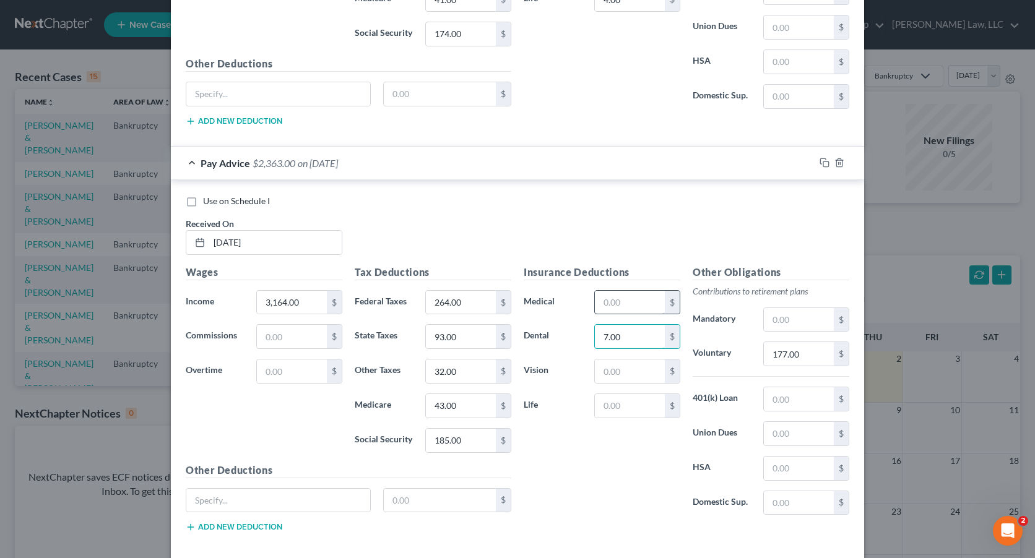
type input "7.00"
click at [628, 300] on input "text" at bounding box center [630, 303] width 70 height 24
type input "177.00"
click at [623, 370] on input "text" at bounding box center [630, 372] width 70 height 24
type input "3.00"
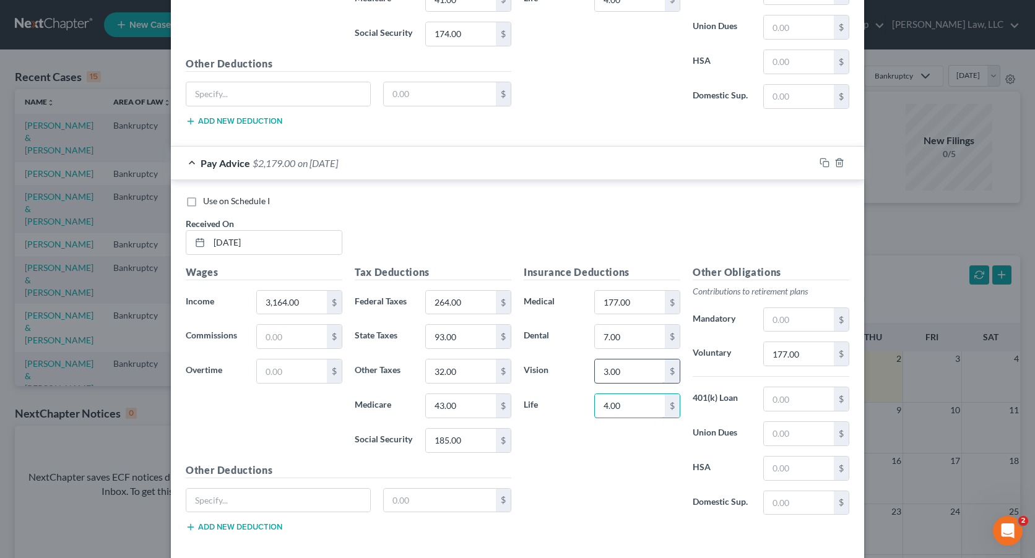
type input "4.00"
click at [804, 399] on input "text" at bounding box center [799, 399] width 70 height 24
type input "128.00"
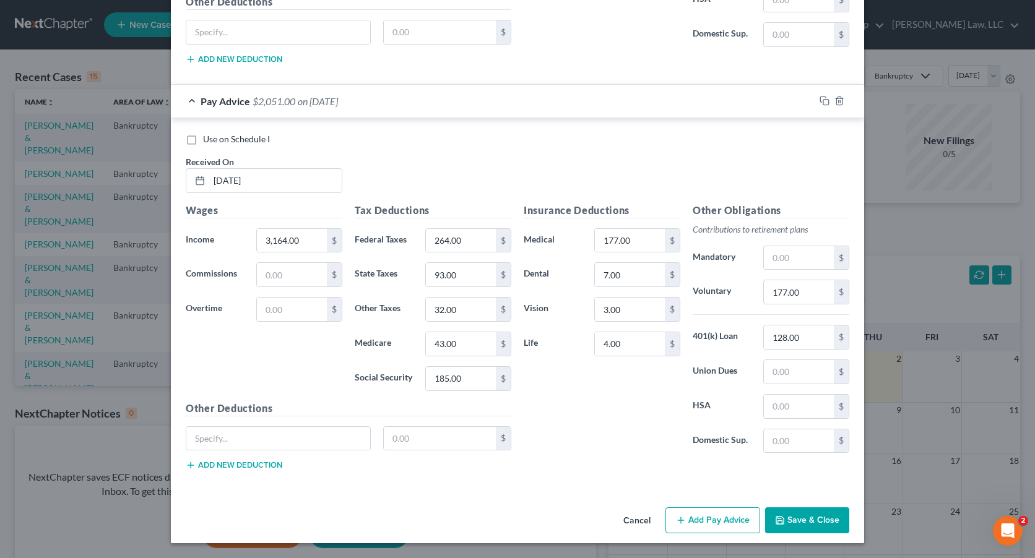
click at [724, 522] on button "Add Pay Advice" at bounding box center [712, 520] width 95 height 26
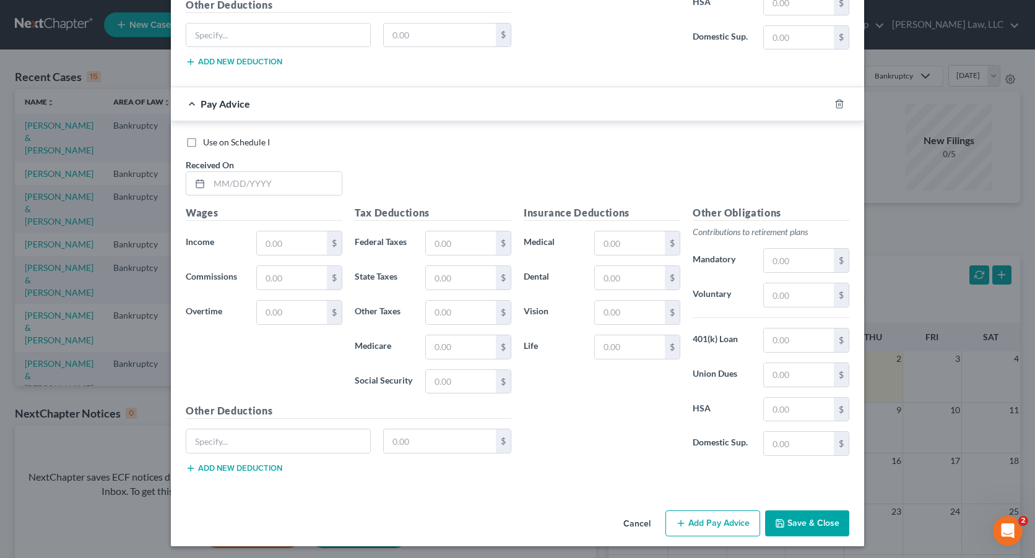
scroll to position [4096, 0]
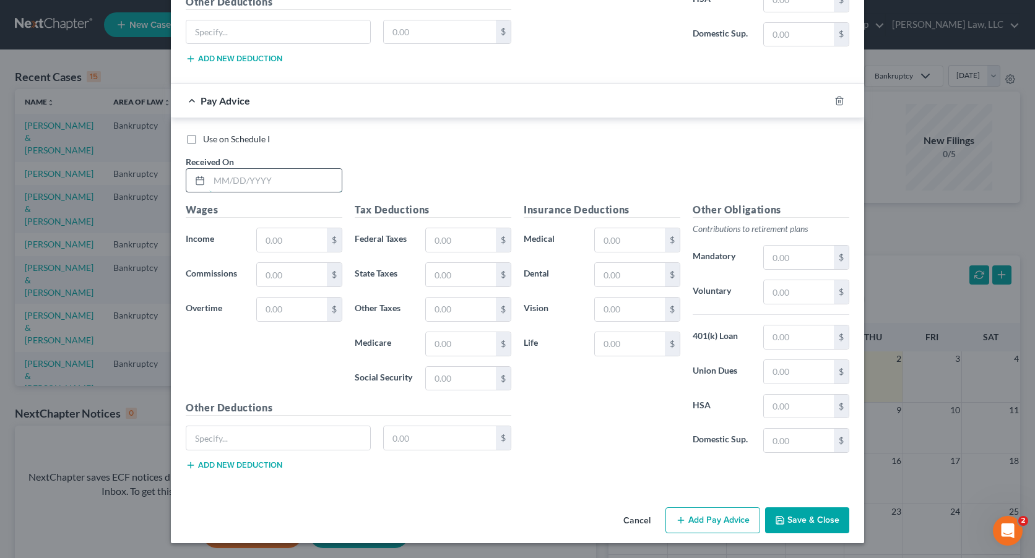
click at [303, 177] on input "text" at bounding box center [275, 181] width 132 height 24
type input "[DATE]"
click at [298, 238] on input "text" at bounding box center [292, 240] width 70 height 24
type input "3,566.00"
click at [457, 244] on input "text" at bounding box center [461, 240] width 70 height 24
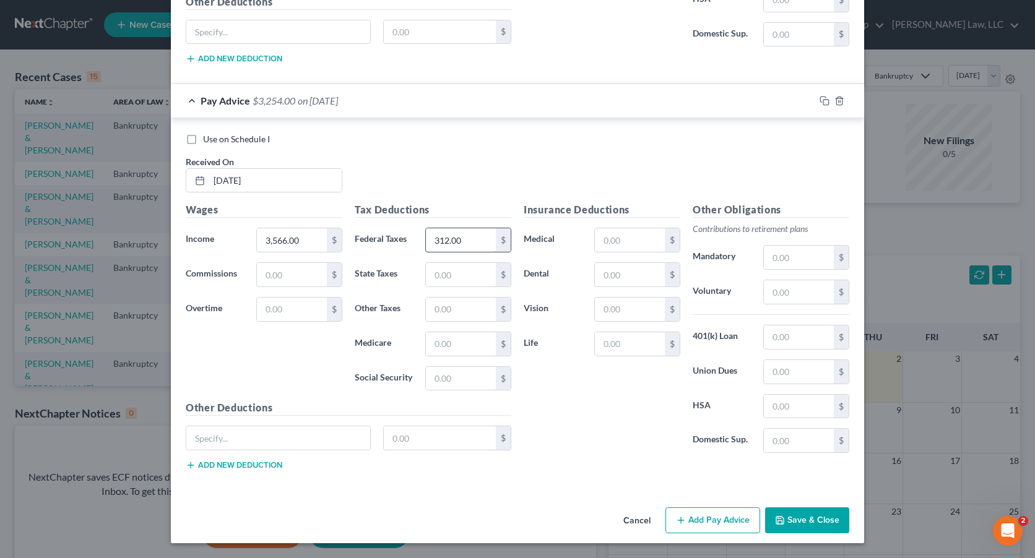
type input "312.00"
click at [455, 337] on input "text" at bounding box center [461, 344] width 70 height 24
type input "49.00"
click at [449, 376] on input "text" at bounding box center [461, 379] width 70 height 24
type input "209.00"
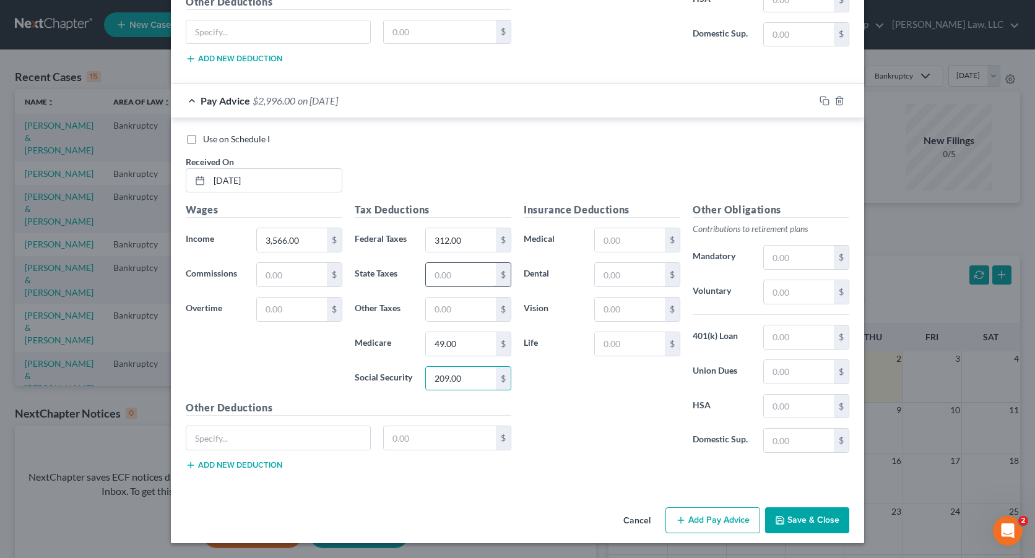
click at [452, 273] on input "text" at bounding box center [461, 275] width 70 height 24
type input "107.00"
click at [457, 310] on input "text" at bounding box center [461, 310] width 70 height 24
type input "36.00"
click at [631, 240] on input "text" at bounding box center [630, 240] width 70 height 24
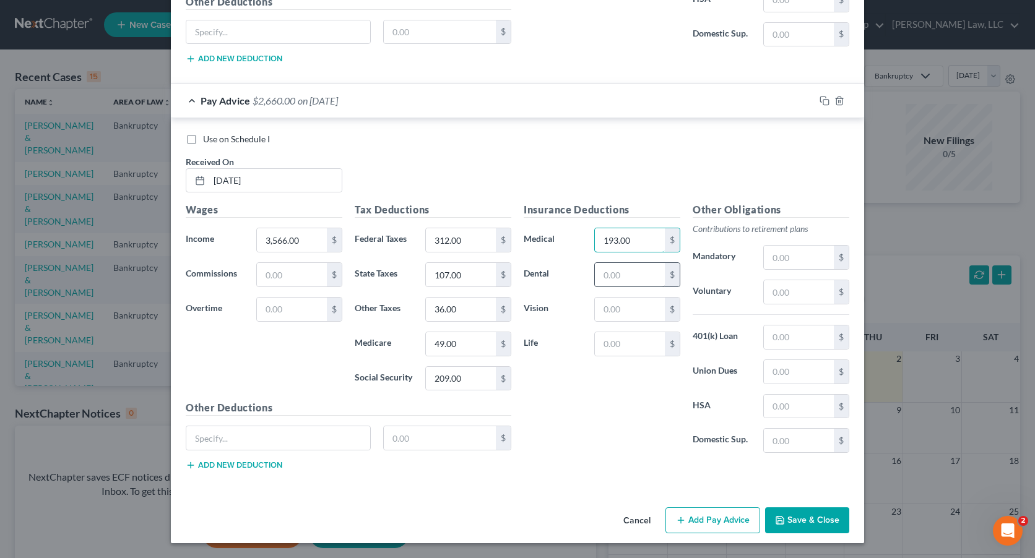
type input "193.00"
click at [644, 269] on input "text" at bounding box center [630, 275] width 70 height 24
type input "7.00"
type input "177.00"
click at [801, 295] on input "text" at bounding box center [799, 292] width 70 height 24
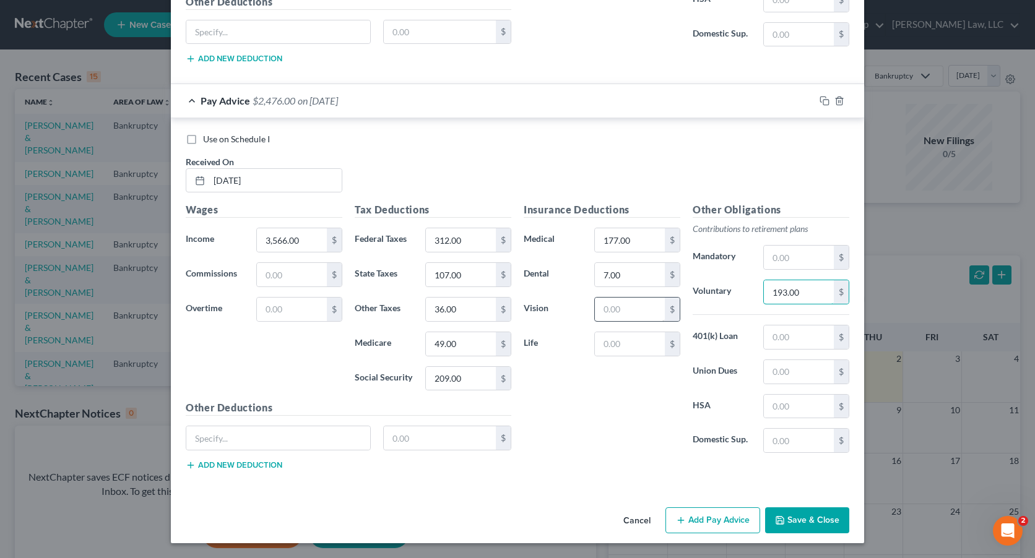
type input "193.00"
click at [635, 305] on input "text" at bounding box center [630, 310] width 70 height 24
type input "3.00"
click at [626, 338] on input "text" at bounding box center [630, 344] width 70 height 24
type input "4.00"
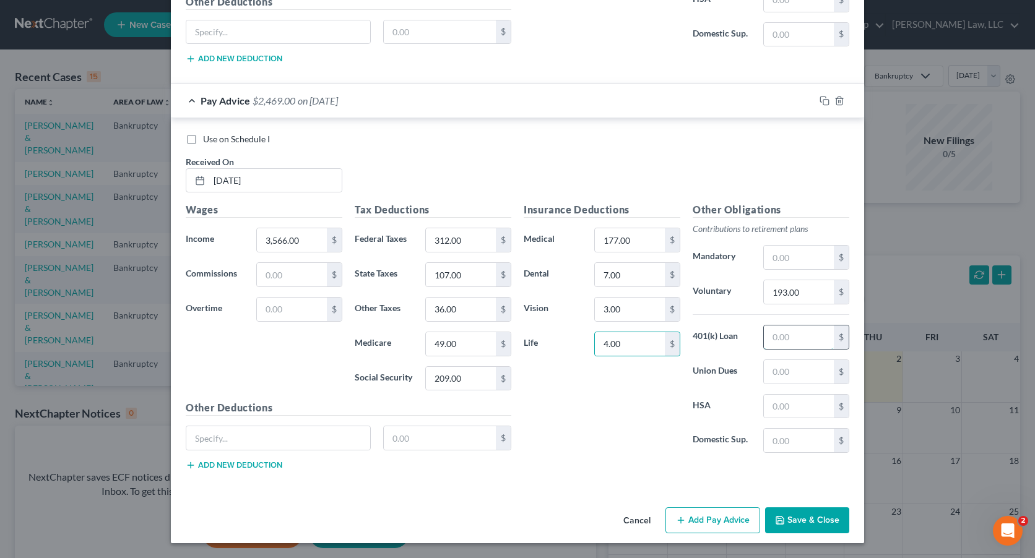
click at [796, 343] on input "text" at bounding box center [799, 338] width 70 height 24
type input "128.00"
click at [723, 519] on button "Add Pay Advice" at bounding box center [712, 520] width 95 height 26
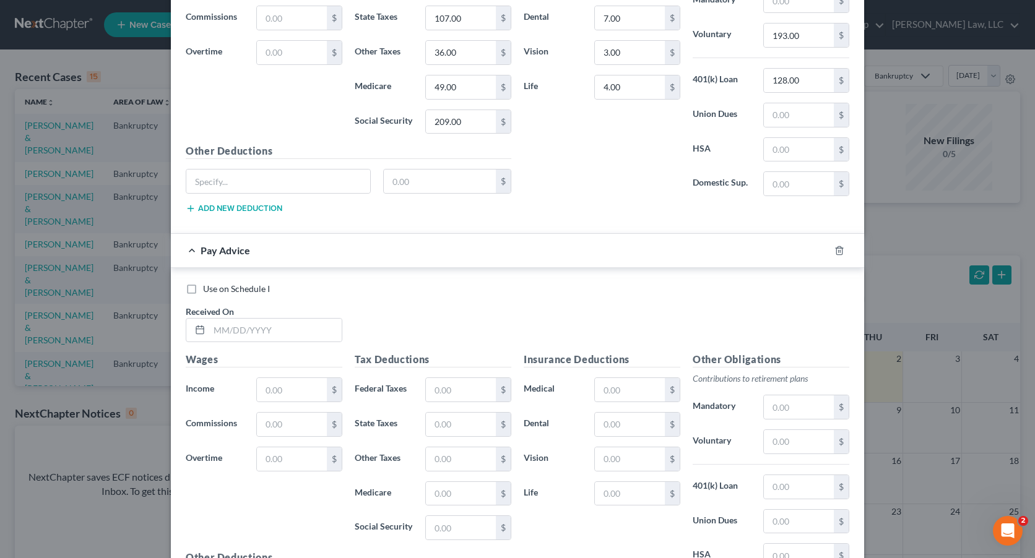
scroll to position [4405, 0]
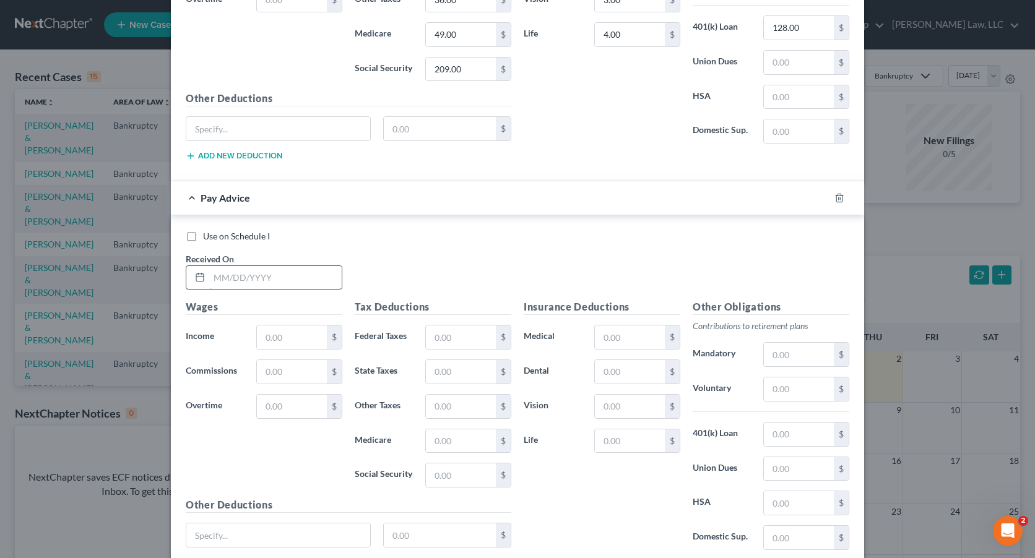
click at [269, 278] on input "text" at bounding box center [275, 278] width 132 height 24
type input "[DATE]"
click at [293, 336] on input "text" at bounding box center [292, 338] width 70 height 24
type input "3,227"
click at [451, 333] on input "text" at bounding box center [461, 338] width 70 height 24
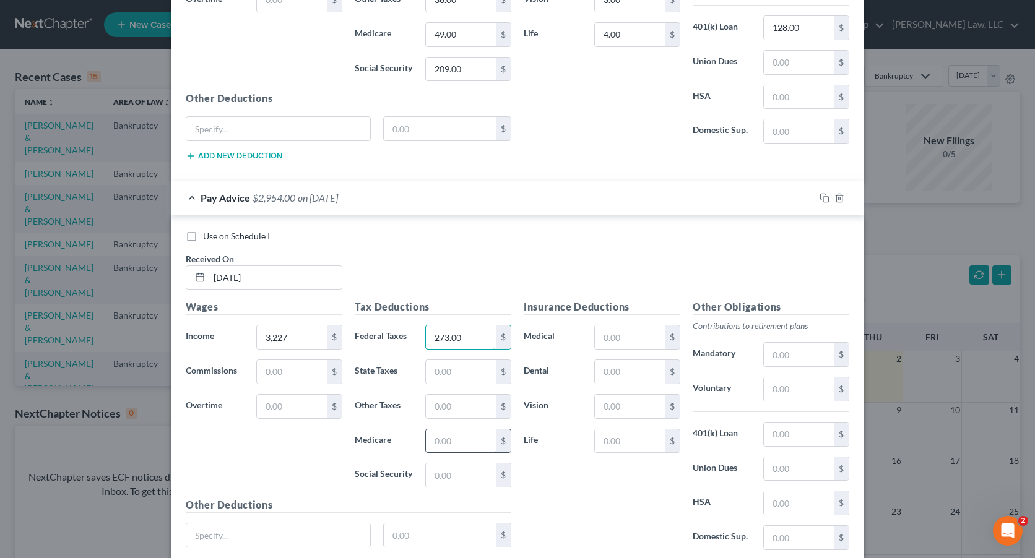
type input "273.00"
click at [456, 437] on input "text" at bounding box center [461, 442] width 70 height 24
type input "44.00"
click at [447, 480] on input "text" at bounding box center [461, 476] width 70 height 24
type input "189.00"
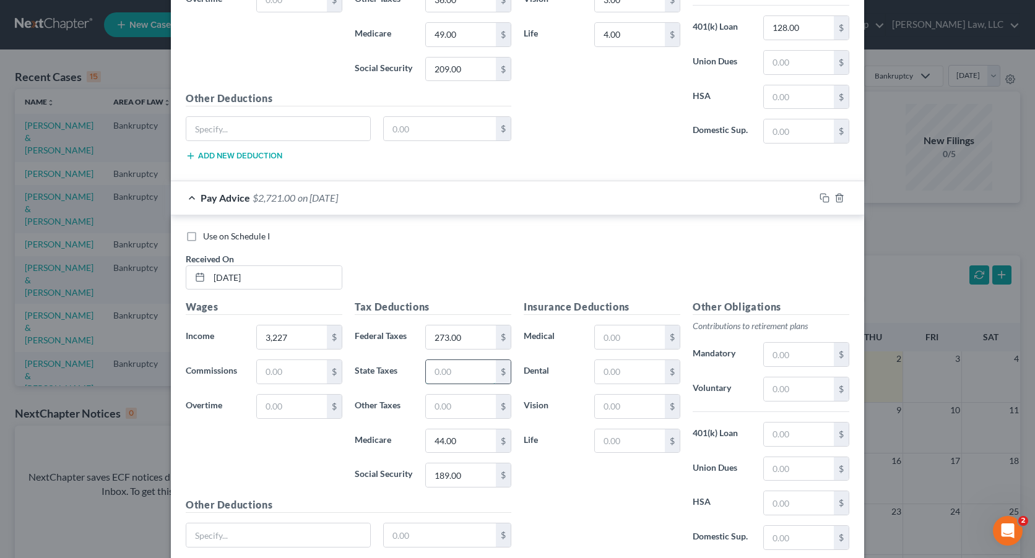
click at [446, 382] on input "text" at bounding box center [461, 372] width 70 height 24
type input "96.00"
click at [451, 402] on input "text" at bounding box center [461, 407] width 70 height 24
type input "33.00"
click at [798, 387] on input "text" at bounding box center [799, 390] width 70 height 24
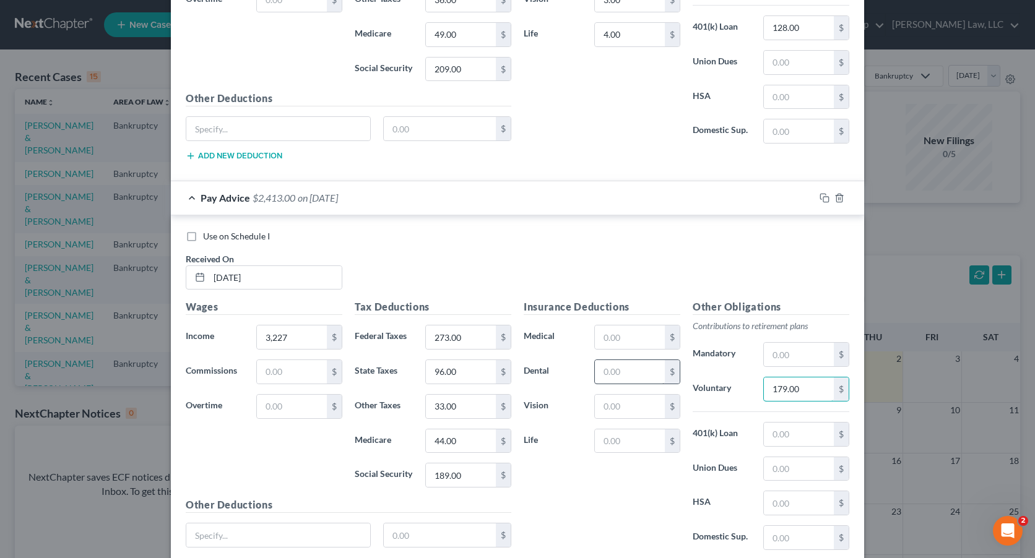
type input "179.00"
click at [624, 376] on input "text" at bounding box center [630, 372] width 70 height 24
type input "7.00"
click at [631, 342] on input "text" at bounding box center [630, 338] width 70 height 24
type input "164.00"
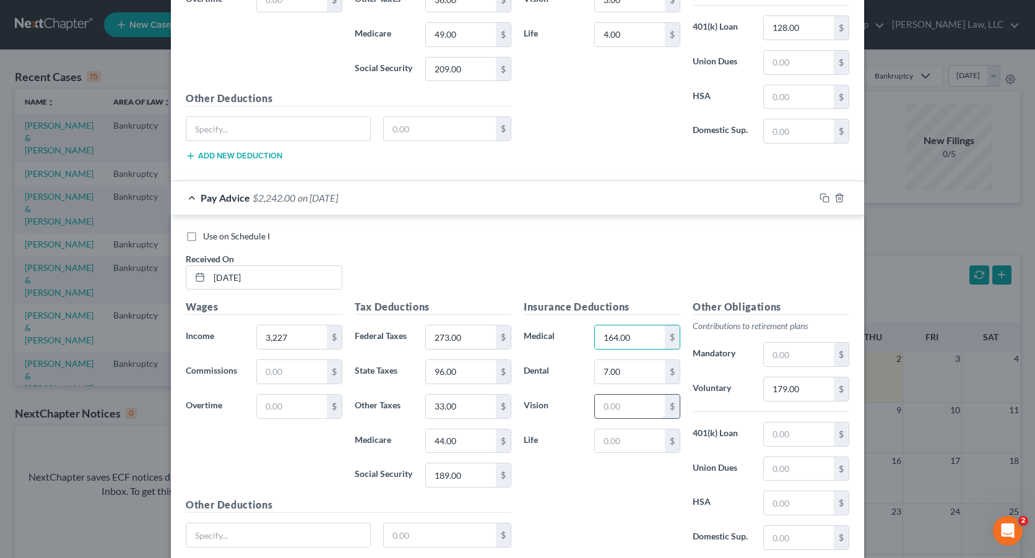
click at [620, 405] on input "text" at bounding box center [630, 407] width 70 height 24
type input "3.00"
click at [610, 443] on input "text" at bounding box center [630, 442] width 70 height 24
type input "4.00"
click at [801, 433] on input "text" at bounding box center [799, 435] width 70 height 24
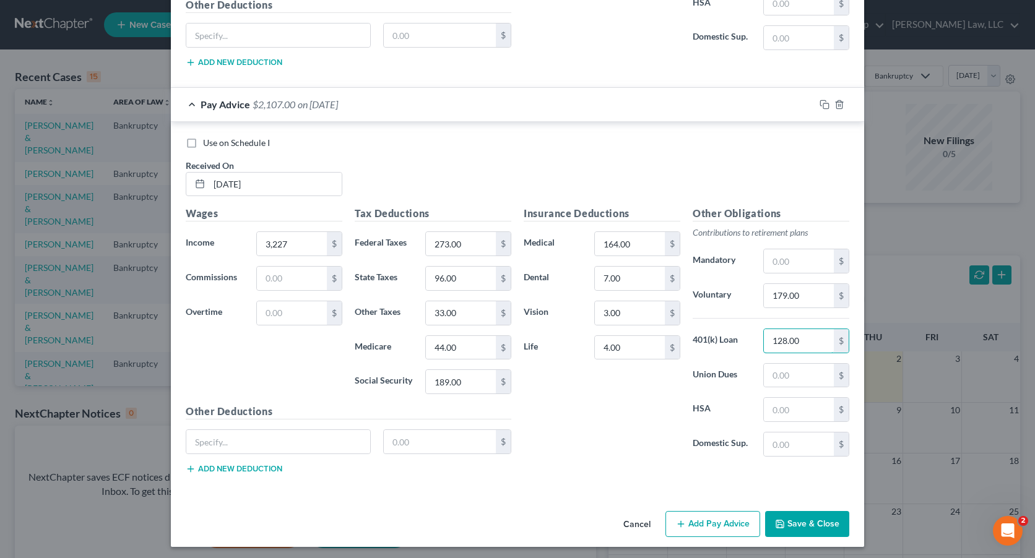
scroll to position [4502, 0]
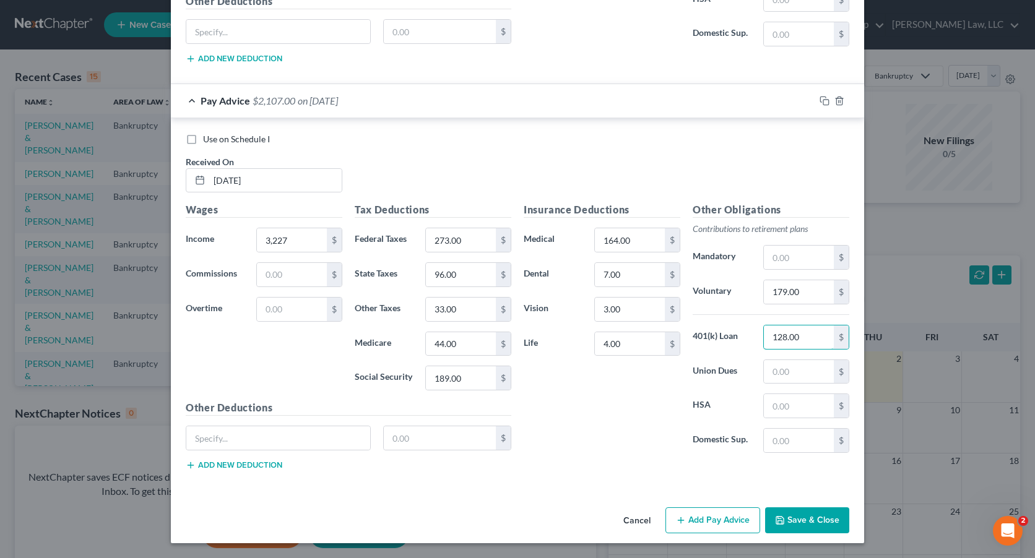
type input "128.00"
click at [706, 524] on button "Add Pay Advice" at bounding box center [712, 520] width 95 height 26
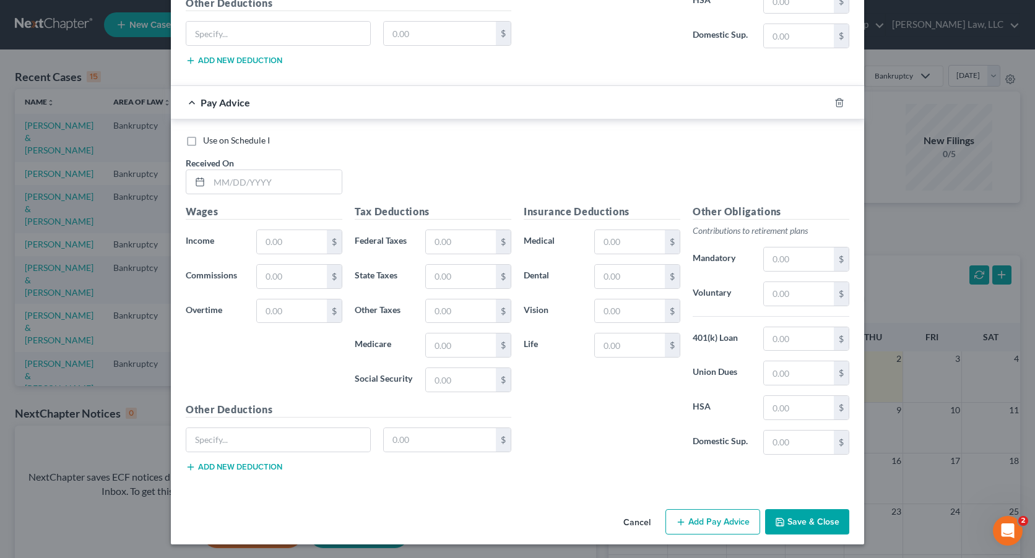
scroll to position [4908, 0]
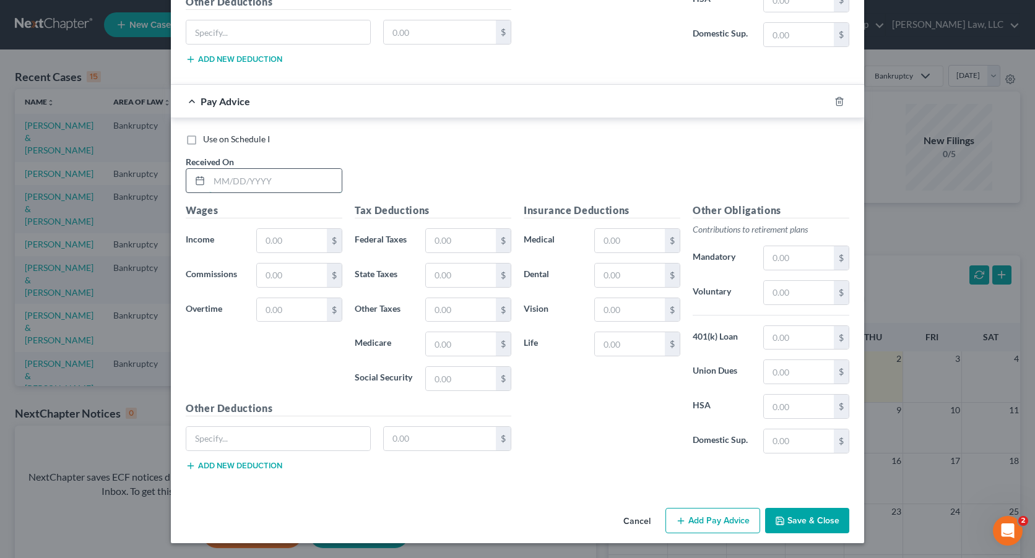
click at [217, 183] on input "text" at bounding box center [275, 181] width 132 height 24
type input "[DATE]"
click at [287, 241] on input "text" at bounding box center [292, 241] width 70 height 24
type input "3,179.00"
click at [457, 241] on input "text" at bounding box center [461, 241] width 70 height 24
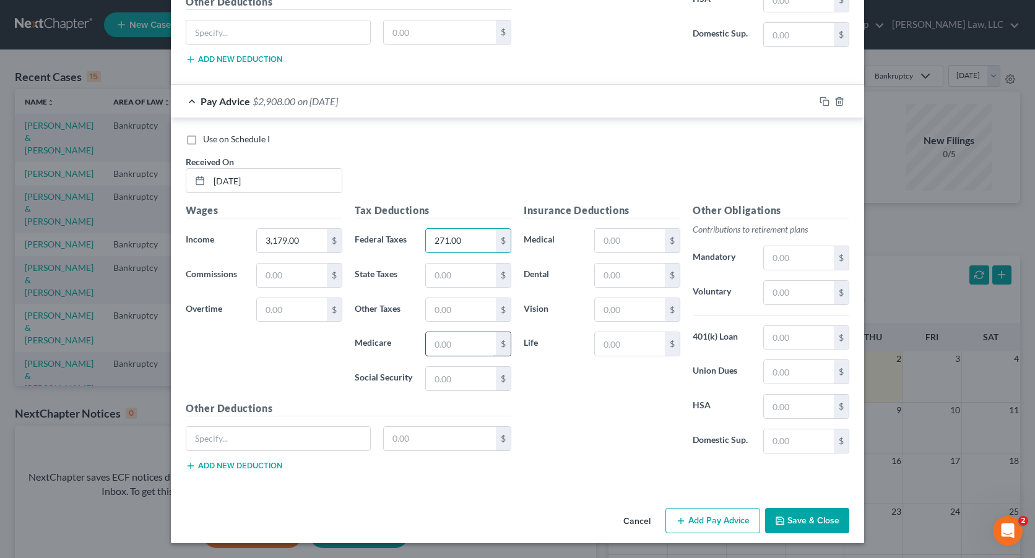
click at [452, 352] on input "text" at bounding box center [461, 344] width 70 height 24
click at [457, 377] on input "text" at bounding box center [461, 379] width 70 height 24
click at [464, 275] on input "text" at bounding box center [461, 276] width 70 height 24
click at [462, 310] on input "text" at bounding box center [461, 310] width 70 height 24
click at [789, 296] on input "text" at bounding box center [799, 293] width 70 height 24
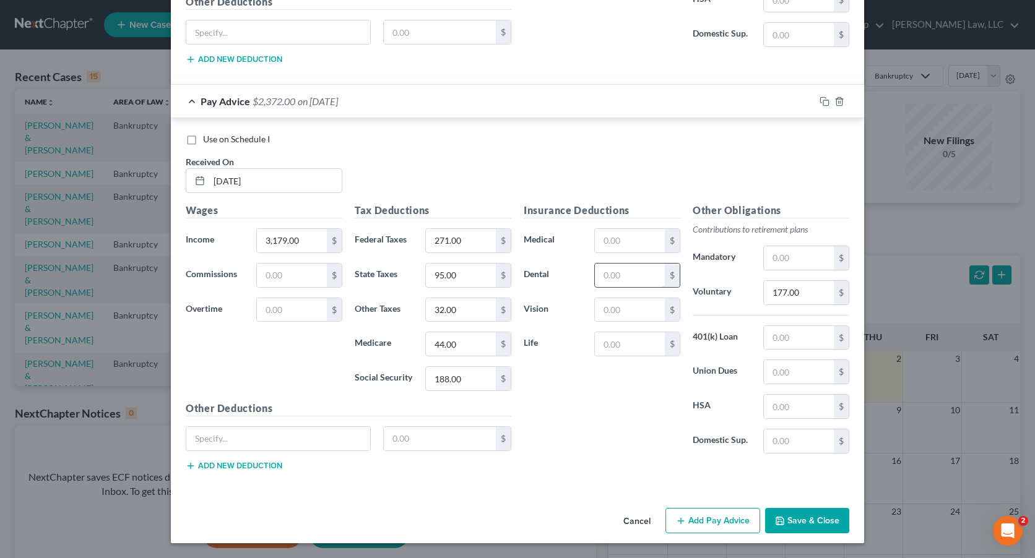
click at [641, 274] on input "text" at bounding box center [630, 276] width 70 height 24
click at [639, 243] on input "text" at bounding box center [630, 241] width 70 height 24
click at [629, 312] on input "text" at bounding box center [630, 310] width 70 height 24
click at [626, 341] on input "text" at bounding box center [630, 344] width 70 height 24
click at [790, 336] on input "text" at bounding box center [799, 338] width 70 height 24
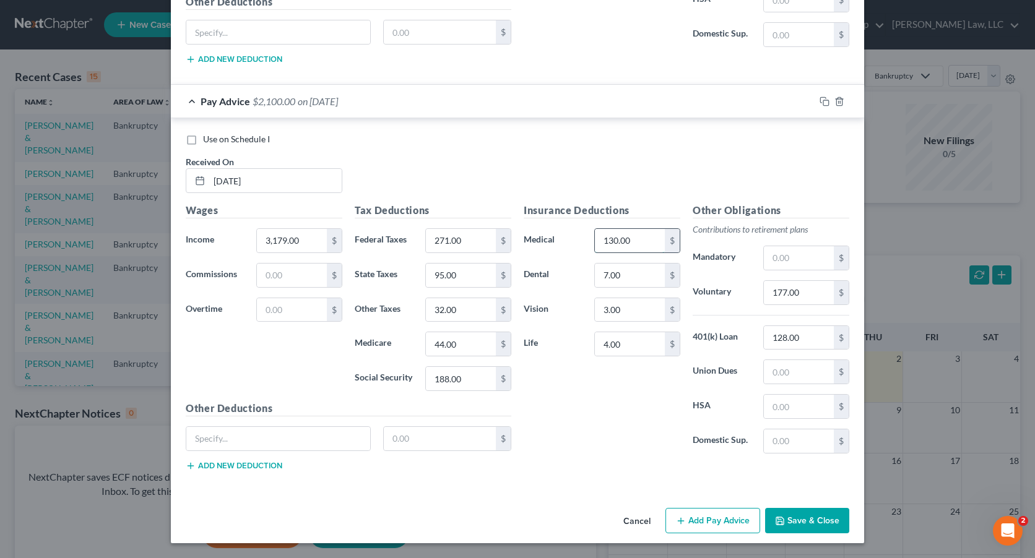
click at [631, 244] on input "130.00" at bounding box center [630, 241] width 70 height 24
click at [629, 269] on input "7.00" at bounding box center [630, 276] width 70 height 24
click at [623, 308] on input "3.00" at bounding box center [630, 310] width 70 height 24
click at [624, 337] on input "4.00" at bounding box center [630, 344] width 70 height 24
click at [801, 290] on input "177.00" at bounding box center [799, 293] width 70 height 24
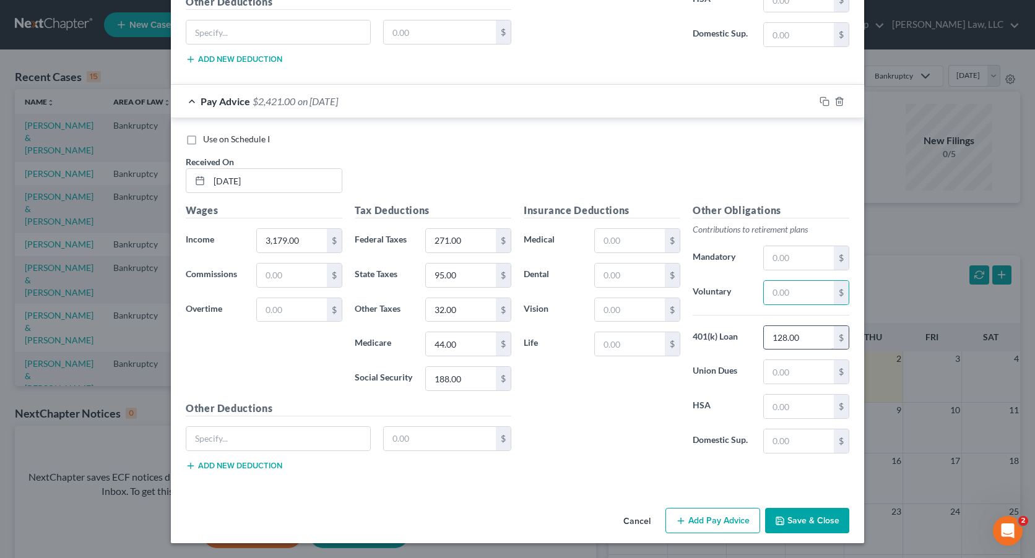
click at [806, 337] on input "128.00" at bounding box center [799, 338] width 70 height 24
click at [780, 291] on input "text" at bounding box center [799, 293] width 70 height 24
click at [650, 279] on input "text" at bounding box center [630, 276] width 70 height 24
click at [649, 236] on input "text" at bounding box center [630, 241] width 70 height 24
click at [629, 308] on input "text" at bounding box center [630, 310] width 70 height 24
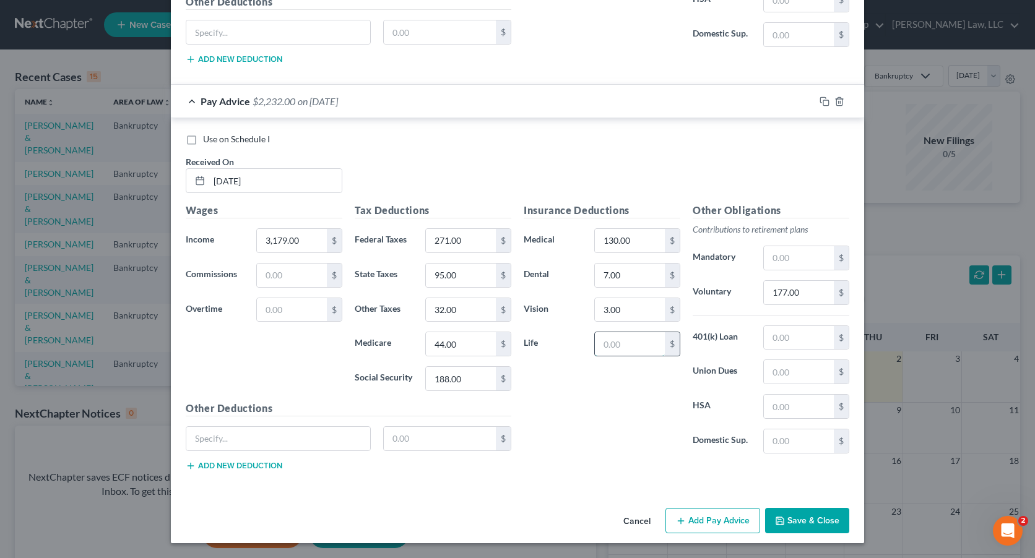
click at [620, 349] on input "text" at bounding box center [630, 344] width 70 height 24
click at [787, 342] on input "text" at bounding box center [799, 338] width 70 height 24
click at [803, 293] on input "177.00" at bounding box center [799, 293] width 70 height 24
click at [707, 524] on button "Add Pay Advice" at bounding box center [712, 521] width 95 height 26
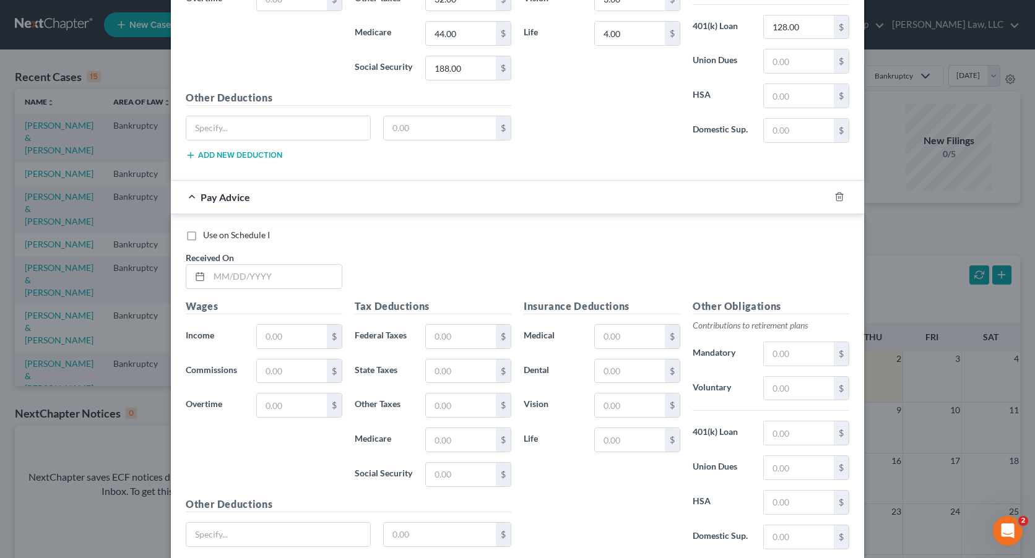
scroll to position [5191, 0]
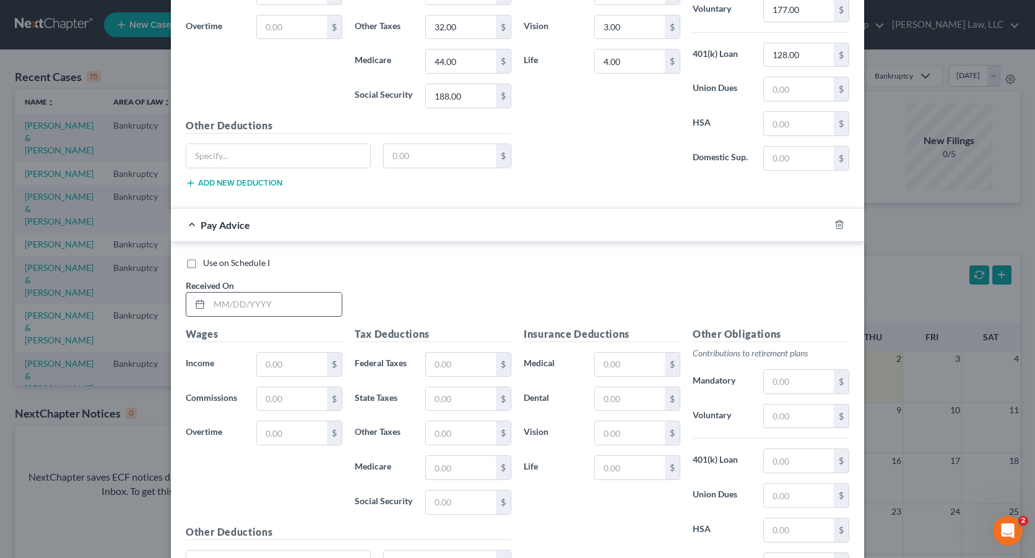
click at [258, 304] on input "text" at bounding box center [275, 305] width 132 height 24
click at [290, 369] on input "text" at bounding box center [292, 365] width 70 height 24
click at [447, 358] on input "text" at bounding box center [461, 365] width 70 height 24
click at [454, 472] on input "text" at bounding box center [461, 468] width 70 height 24
click at [459, 504] on input "text" at bounding box center [461, 503] width 70 height 24
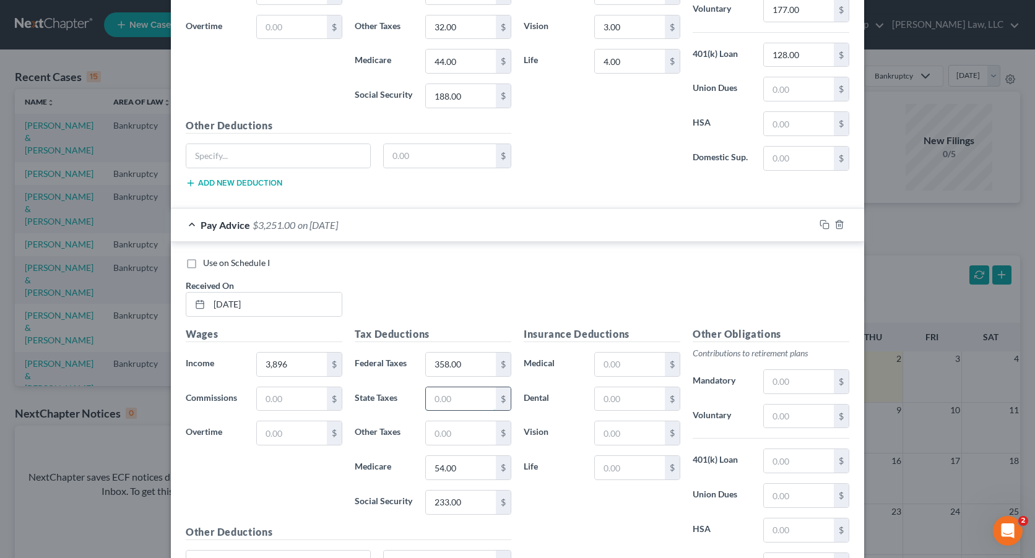
click at [470, 400] on input "text" at bounding box center [461, 399] width 70 height 24
click at [473, 438] on input "text" at bounding box center [461, 433] width 70 height 24
click at [542, 506] on div "Insurance Deductions Medical $ Dental $ Vision $ Life $" at bounding box center [601, 457] width 169 height 261
click at [785, 418] on input "text" at bounding box center [799, 417] width 70 height 24
click at [785, 462] on input "text" at bounding box center [799, 461] width 70 height 24
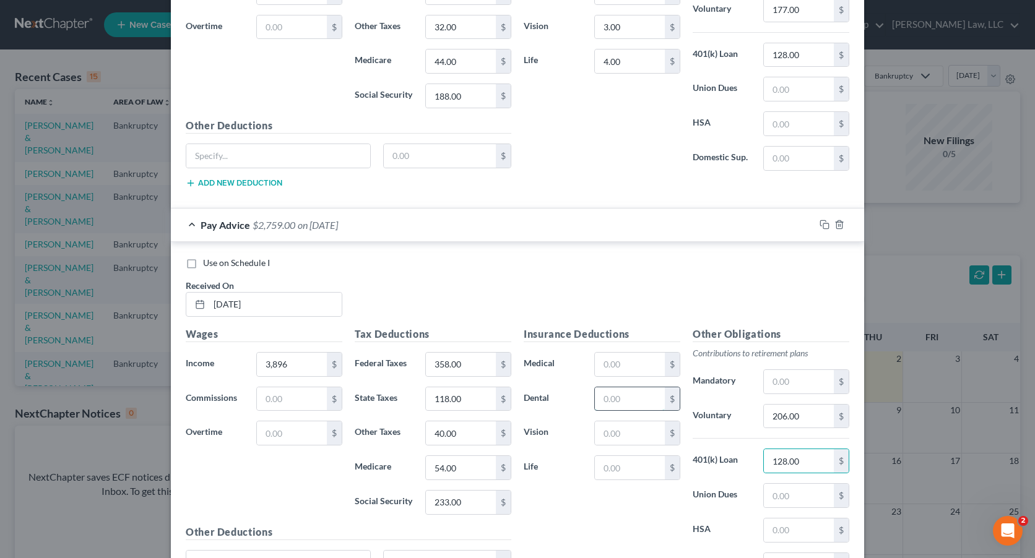
click at [633, 398] on input "text" at bounding box center [630, 399] width 70 height 24
click at [630, 361] on input "text" at bounding box center [630, 365] width 70 height 24
click at [621, 434] on input "text" at bounding box center [630, 433] width 70 height 24
click at [618, 468] on input "text" at bounding box center [630, 468] width 70 height 24
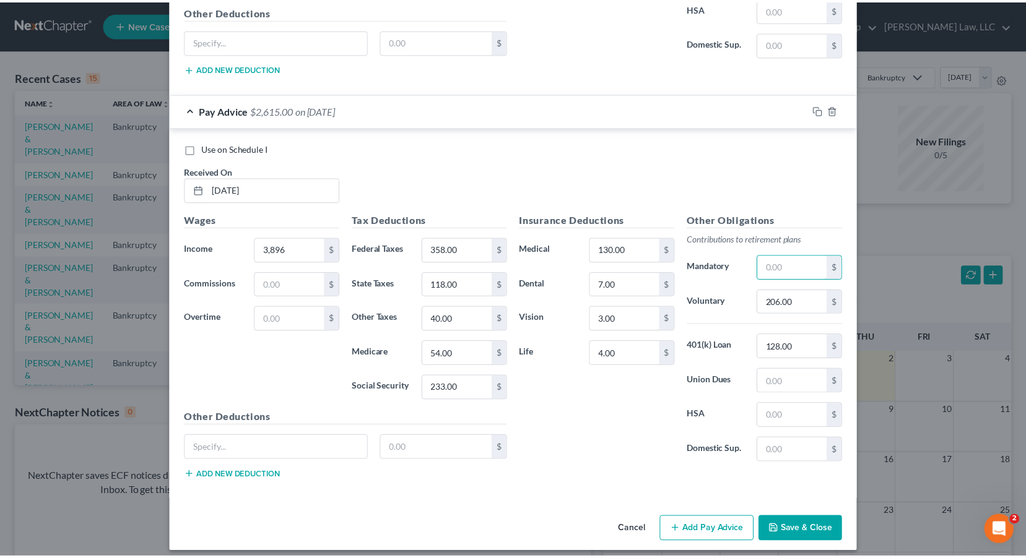
scroll to position [5315, 0]
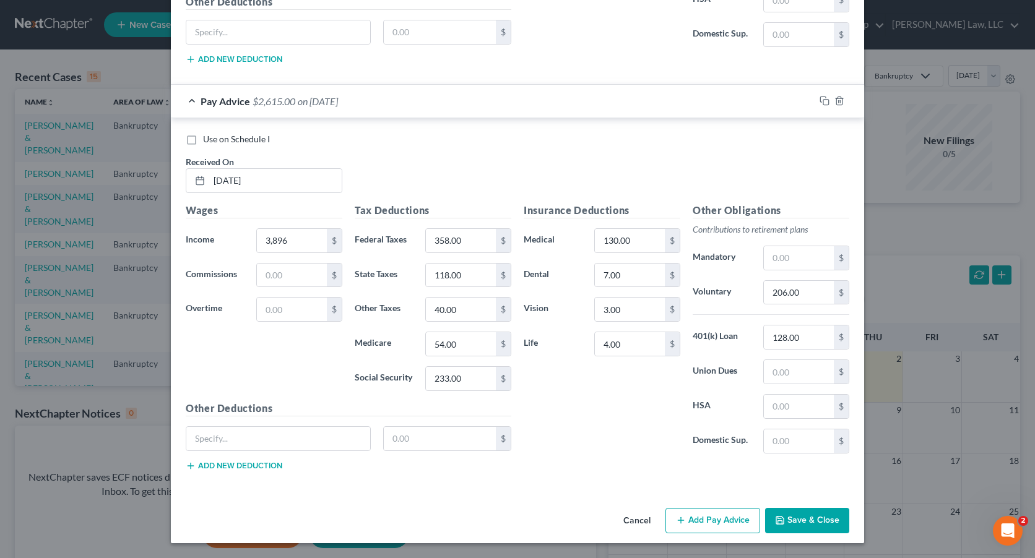
click at [814, 517] on button "Save & Close" at bounding box center [807, 521] width 84 height 26
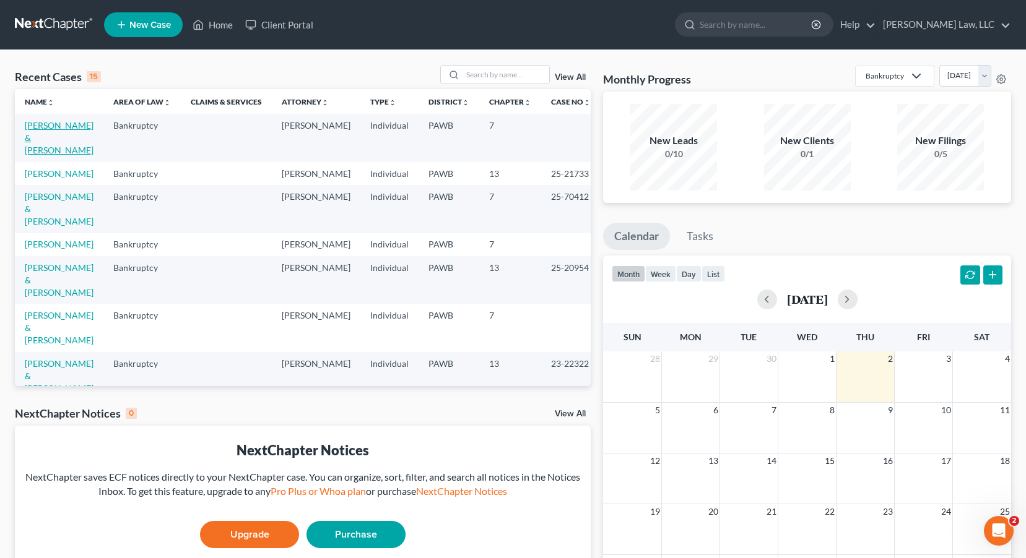
click at [54, 124] on link "[PERSON_NAME] & [PERSON_NAME]" at bounding box center [59, 137] width 69 height 35
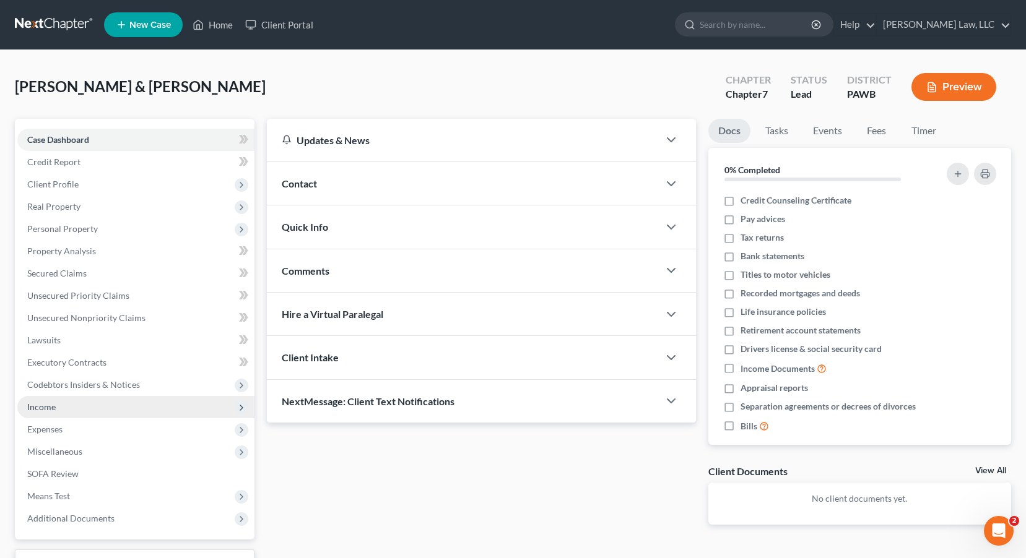
click at [64, 408] on span "Income" at bounding box center [135, 407] width 237 height 22
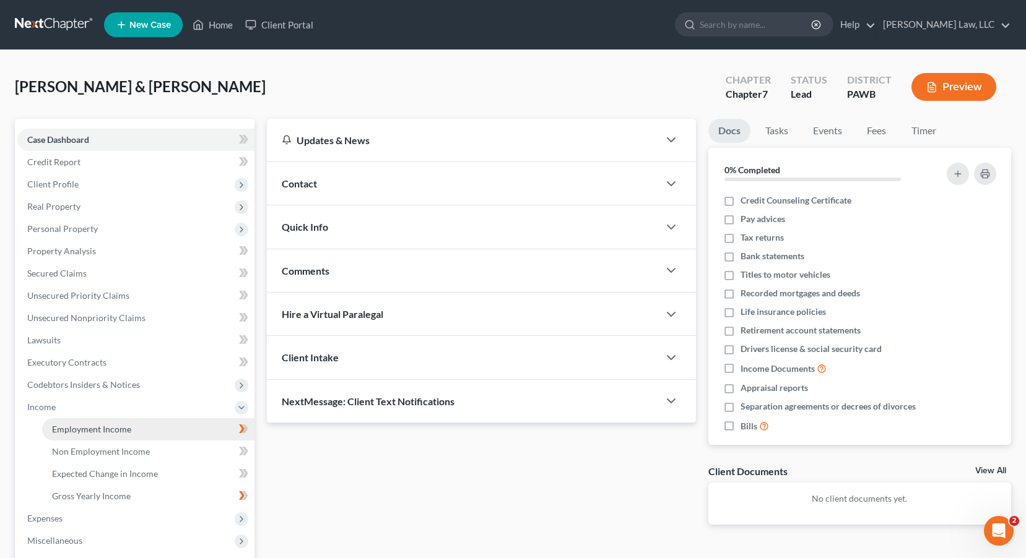
click at [81, 430] on span "Employment Income" at bounding box center [91, 429] width 79 height 11
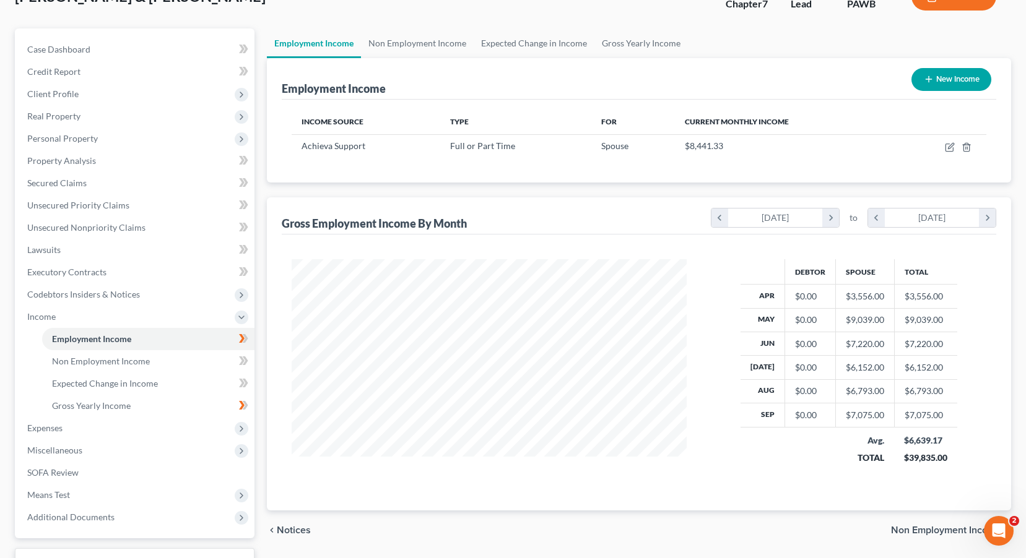
scroll to position [124, 0]
